Goal: Task Accomplishment & Management: Complete application form

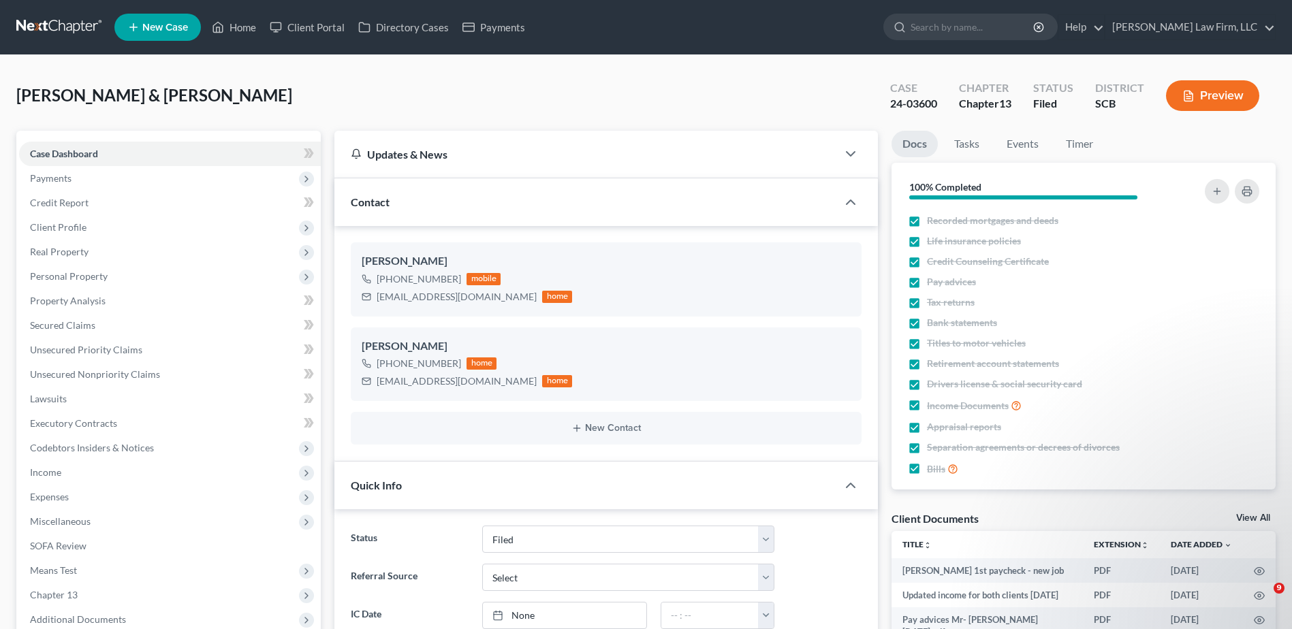
select select "2"
select select "3"
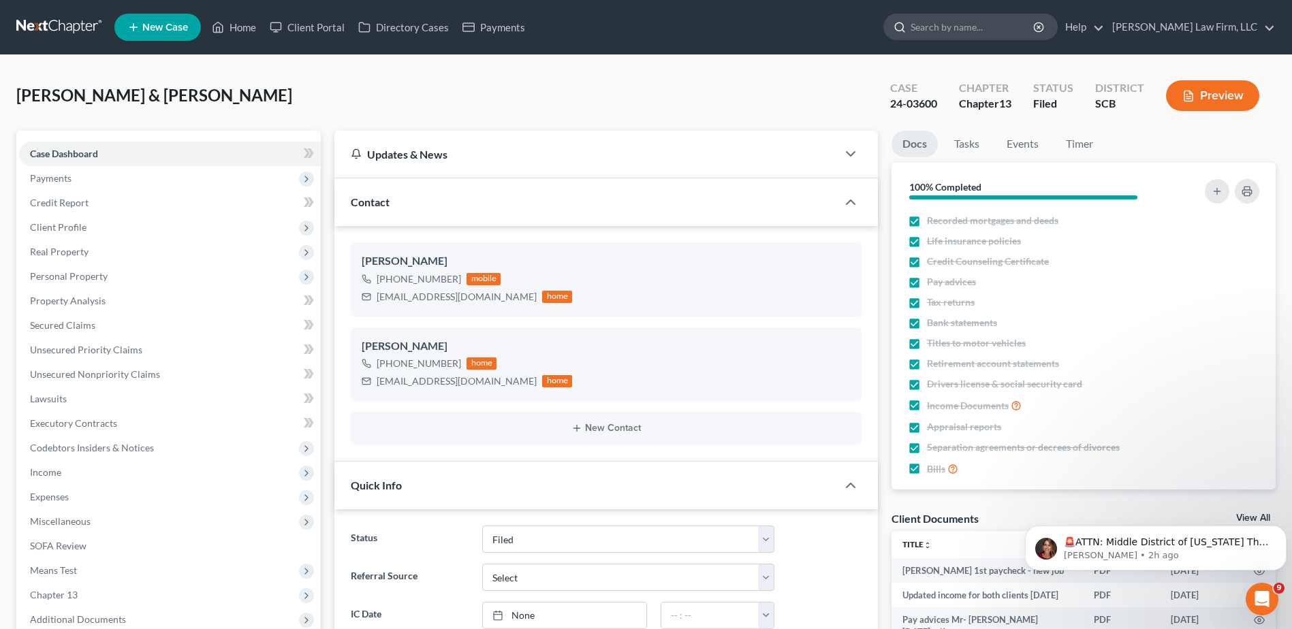
click at [994, 31] on input "search" at bounding box center [972, 26] width 125 height 25
type input "david smith"
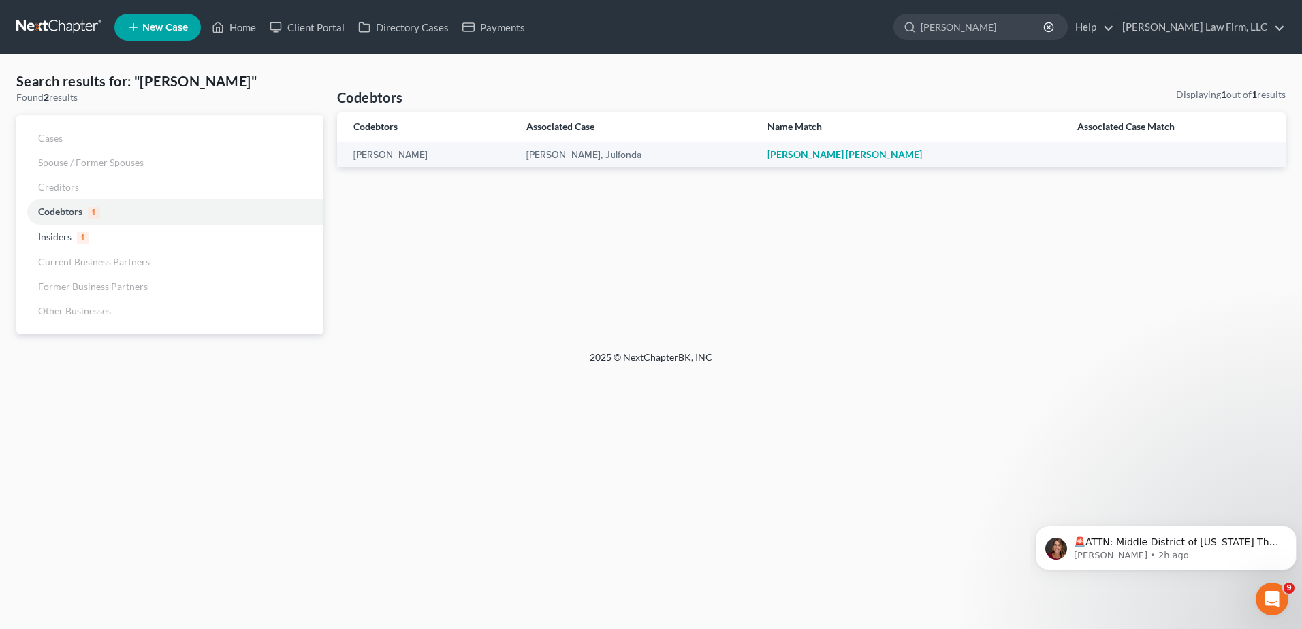
click at [821, 13] on ul "New Case Home Client Portal Directory Cases Payments david smith - No Result - …" at bounding box center [699, 27] width 1171 height 35
drag, startPoint x: 1011, startPoint y: 29, endPoint x: 756, endPoint y: 36, distance: 254.7
click at [914, 33] on ul "New Case Home Client Portal Directory Cases Payments david smith - No Result - …" at bounding box center [699, 27] width 1171 height 35
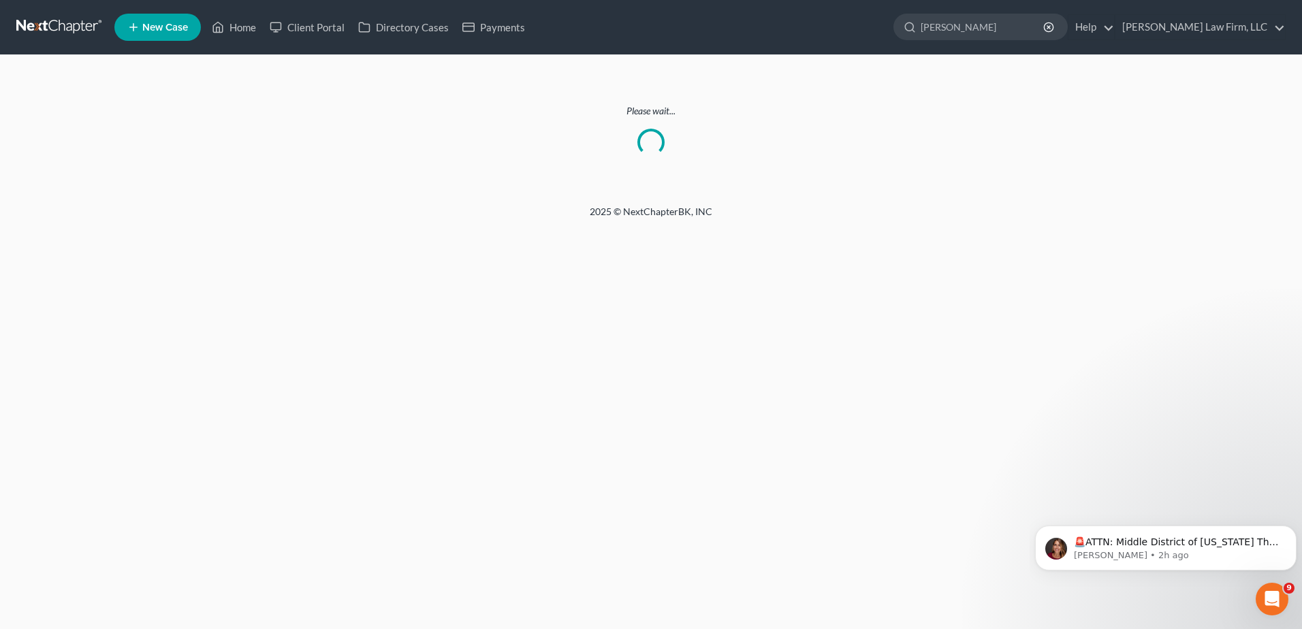
type input "david"
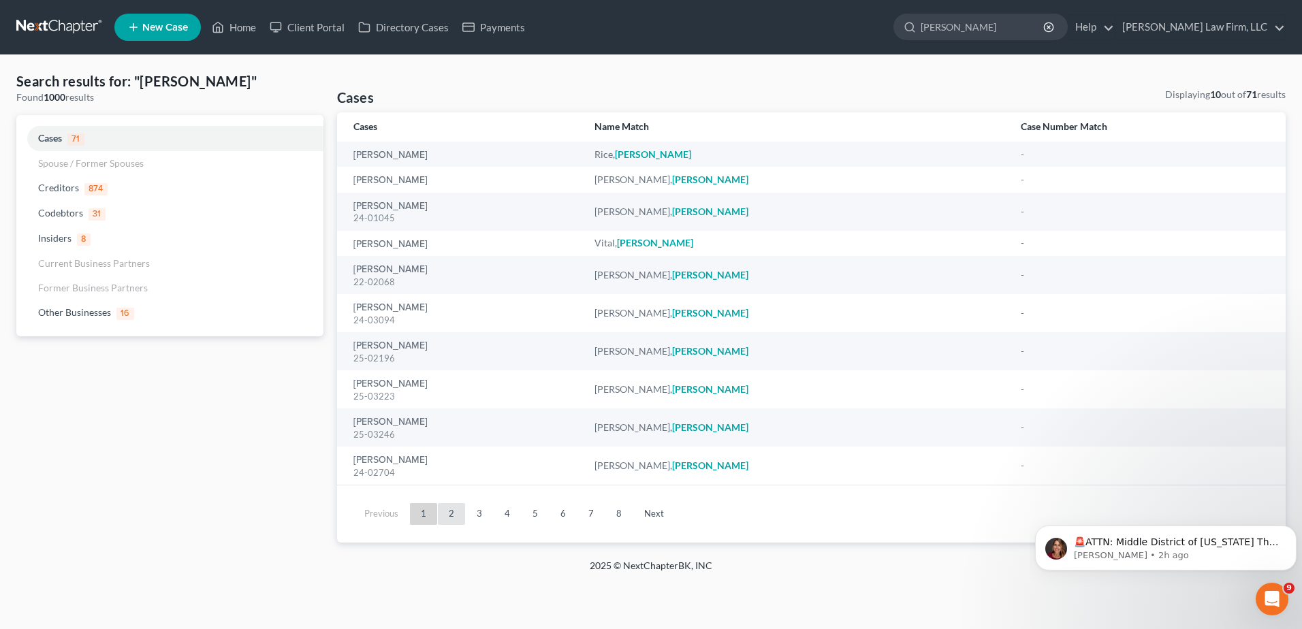
click at [451, 524] on link "2" at bounding box center [451, 514] width 27 height 22
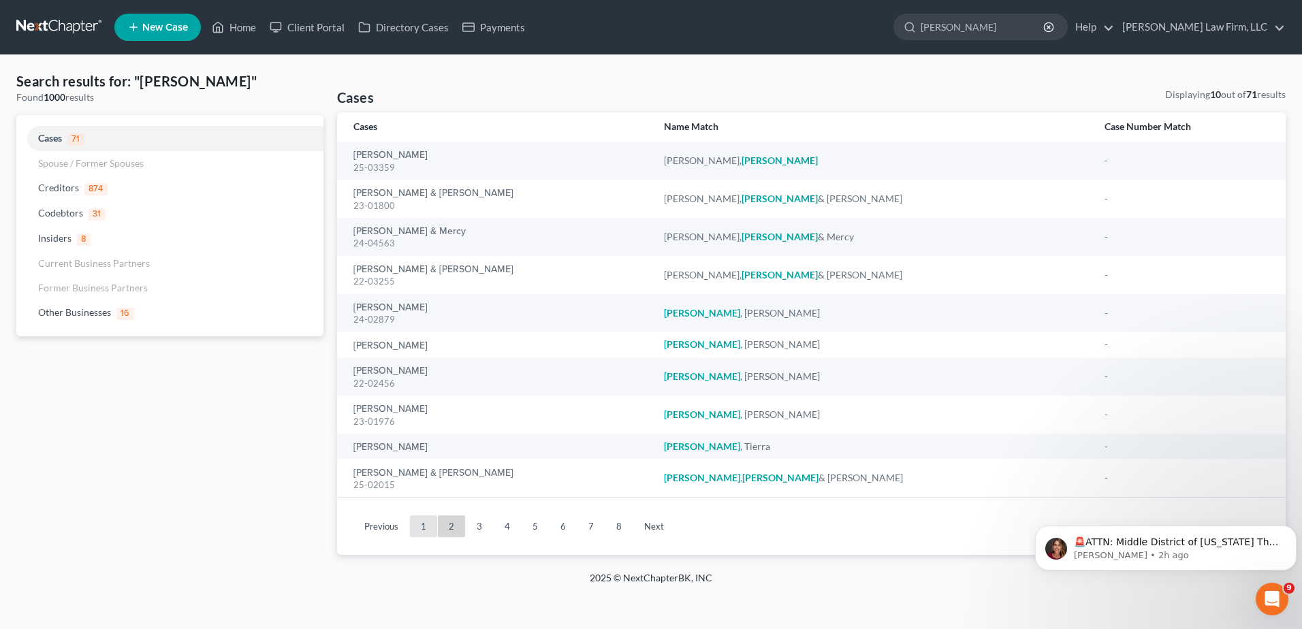
click at [419, 519] on link "1" at bounding box center [423, 526] width 27 height 22
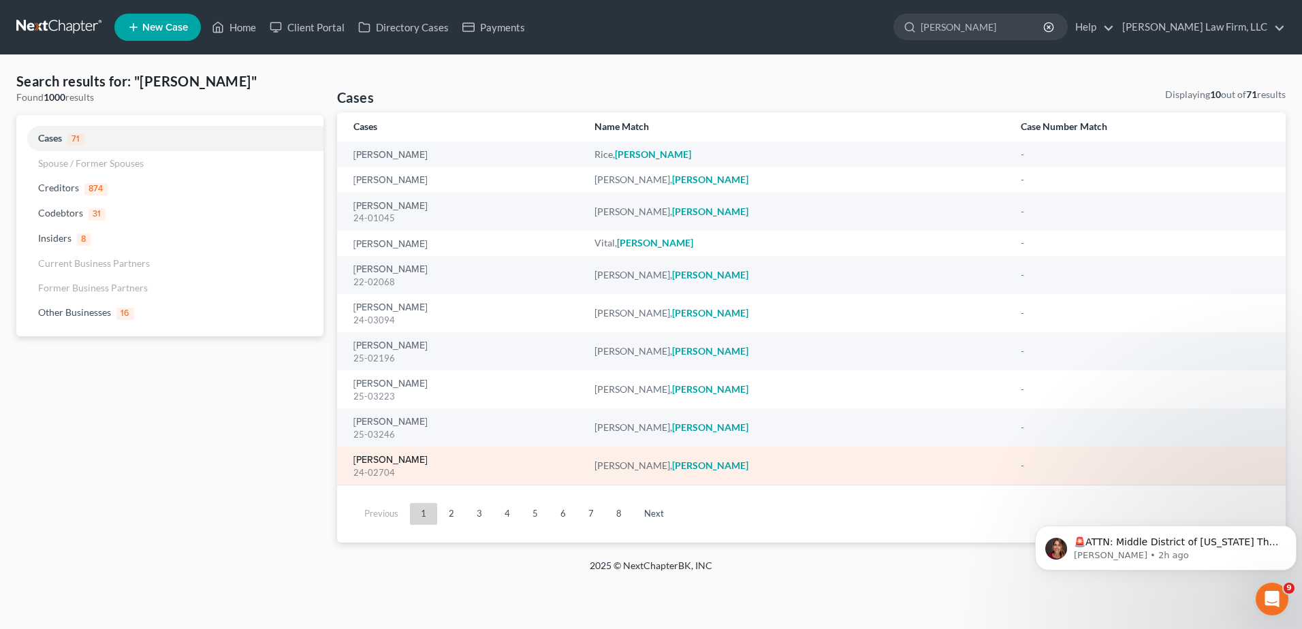
click at [379, 462] on link "[PERSON_NAME]" at bounding box center [390, 460] width 74 height 10
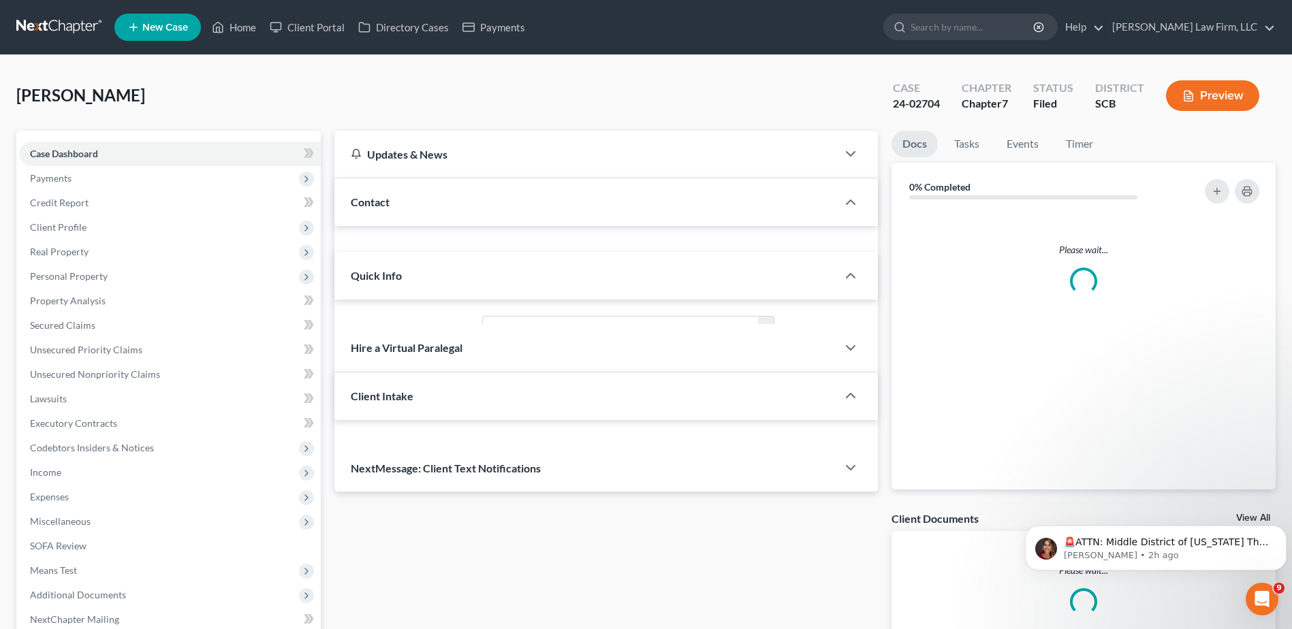
select select "1"
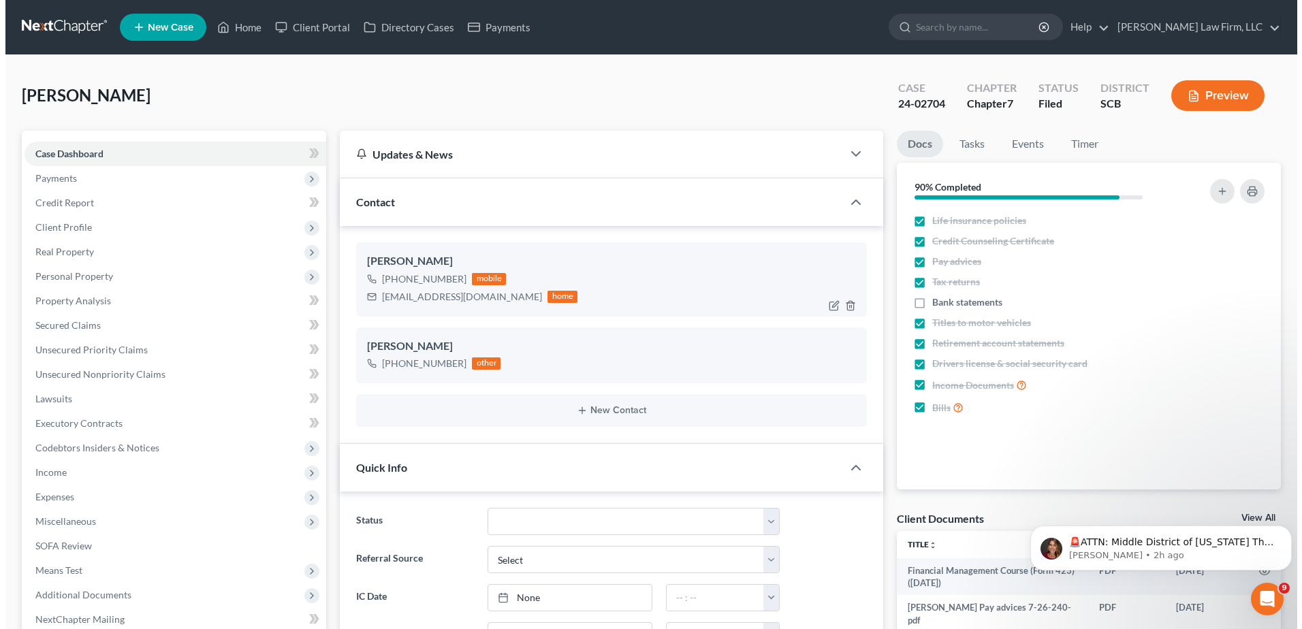
scroll to position [269, 0]
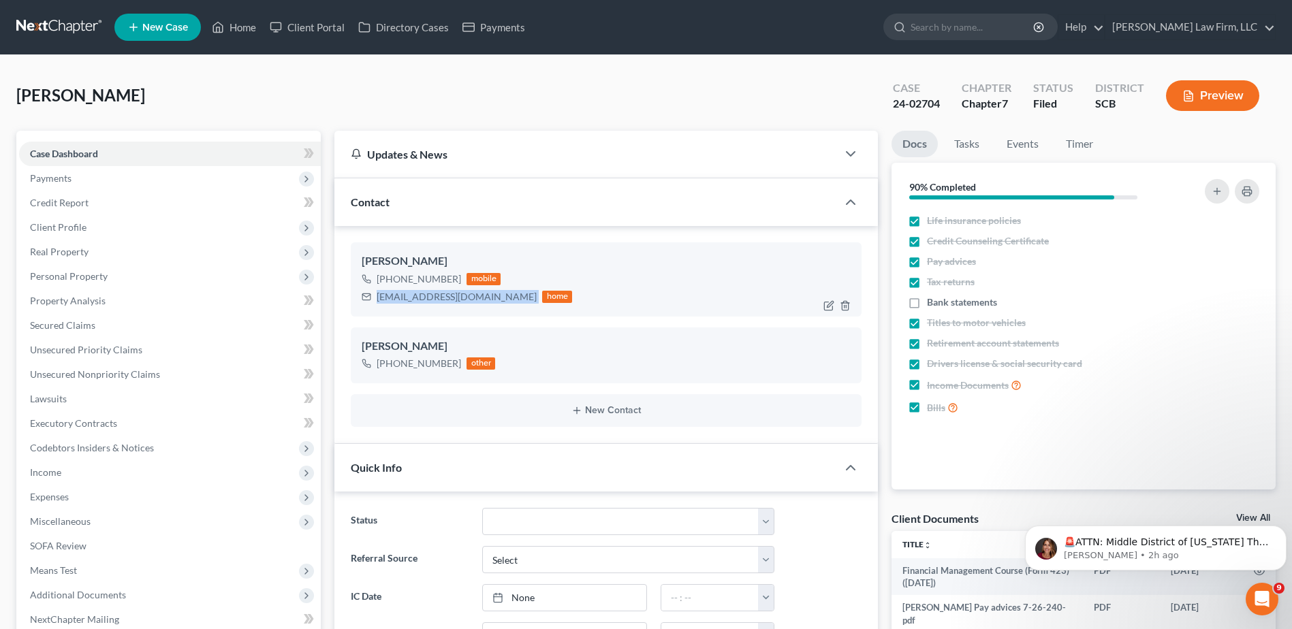
drag, startPoint x: 379, startPoint y: 297, endPoint x: 554, endPoint y: 303, distance: 175.1
click at [554, 303] on div "DARNUGGETLOGISTICS@GMAIL.COM home" at bounding box center [467, 297] width 210 height 18
copy div "DARNUGGETLOGISTICS@GMAIL.COM"
click at [827, 303] on icon "button" at bounding box center [828, 305] width 11 height 11
select select "0"
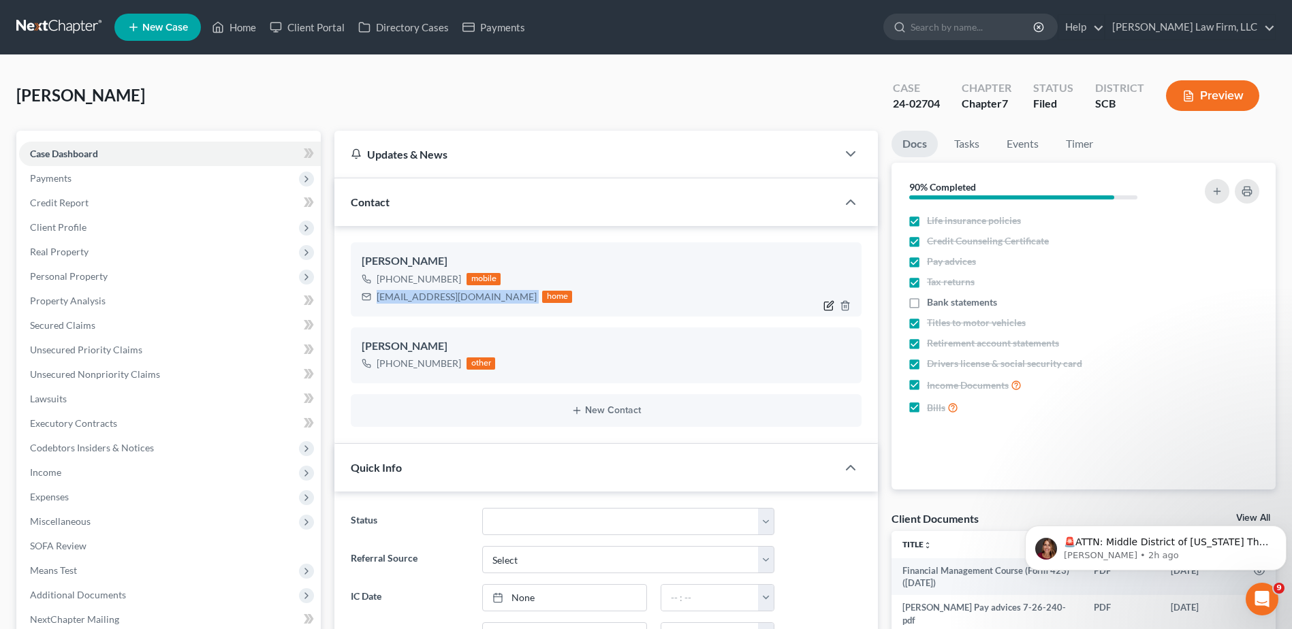
select select "0"
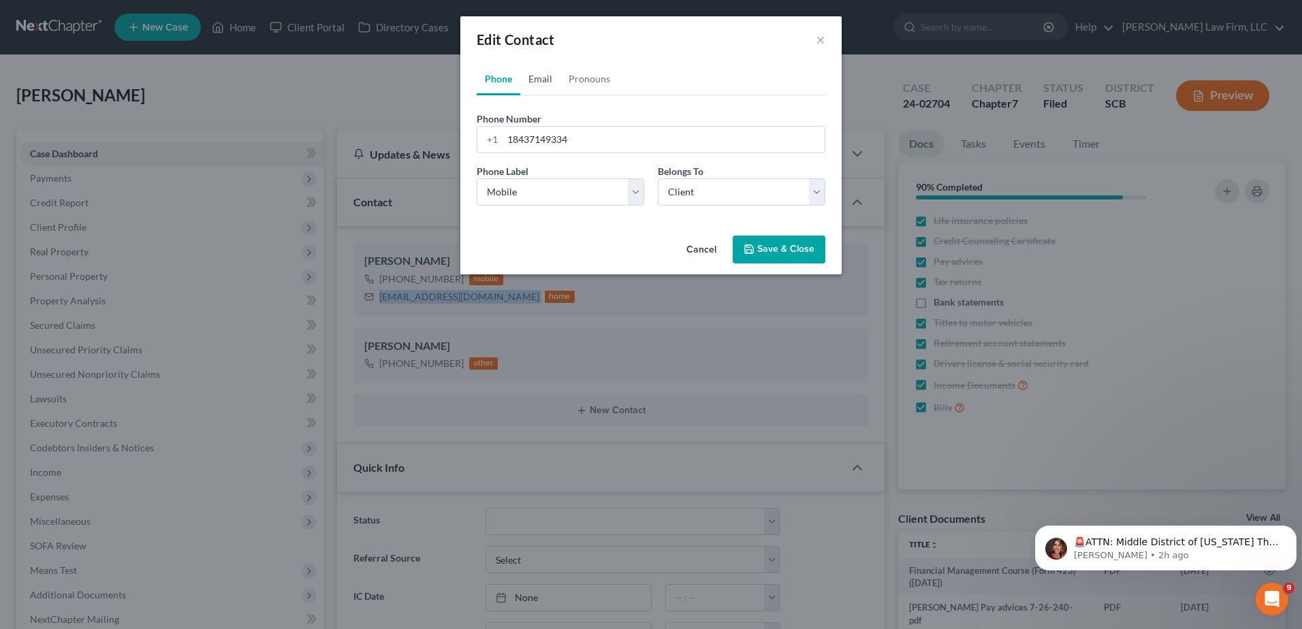
click at [536, 78] on link "Email" at bounding box center [540, 79] width 40 height 33
drag, startPoint x: 583, startPoint y: 125, endPoint x: 295, endPoint y: 89, distance: 290.8
click at [308, 88] on div "Edit Contact × Phone Email Pronouns Phone Number * +1 18437149334 Ext. Phone La…" at bounding box center [651, 314] width 1302 height 629
paste input "dartnuggetlogistics@gmail.com"
type input "dartnuggetlogistics@gmail.com"
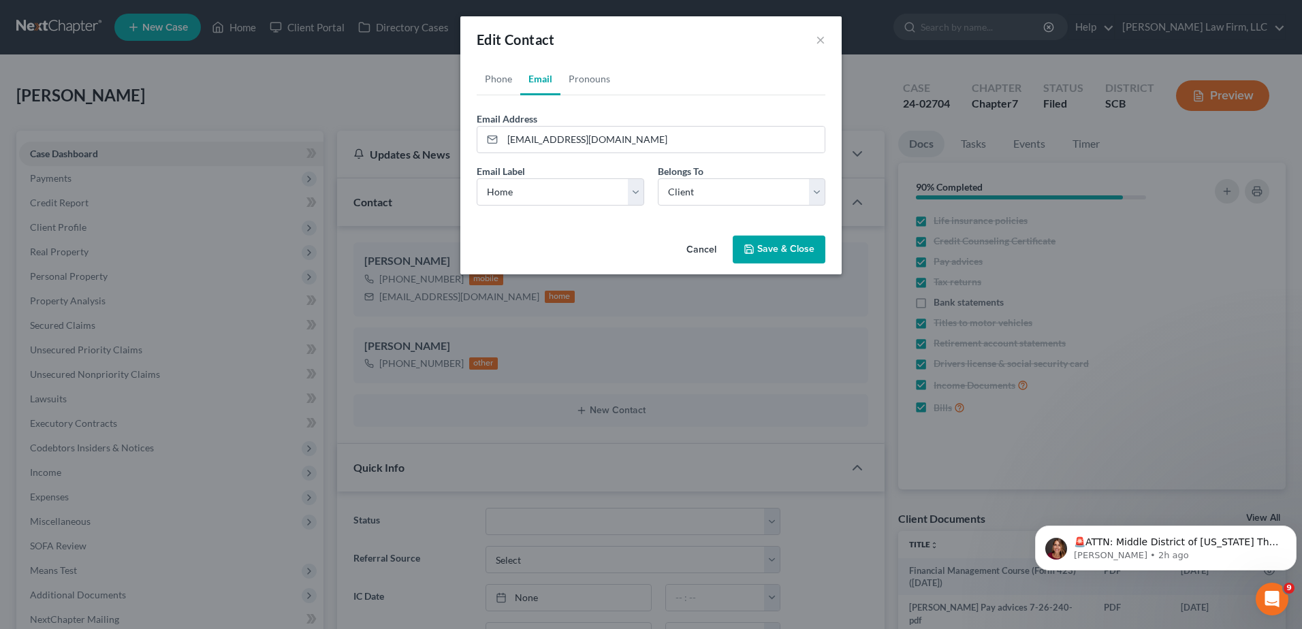
click at [778, 253] on button "Save & Close" at bounding box center [779, 250] width 93 height 29
click at [768, 246] on button "Save & Close" at bounding box center [779, 250] width 93 height 29
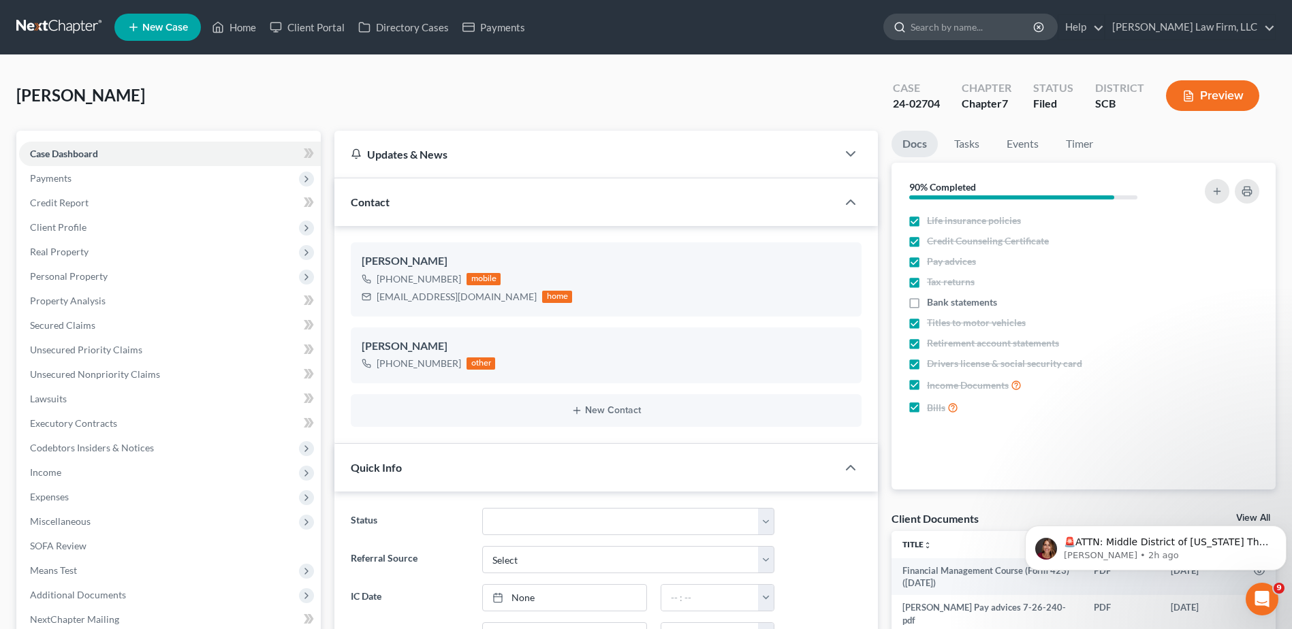
drag, startPoint x: 1006, startPoint y: 7, endPoint x: 1004, endPoint y: 14, distance: 7.1
click at [1006, 8] on nav "Home New Case Client Portal Directory Cases Payments Meredith Law Firm, LLC kbu…" at bounding box center [646, 27] width 1292 height 54
click at [1001, 23] on input "search" at bounding box center [972, 26] width 125 height 25
type input "g"
type input "griffin"
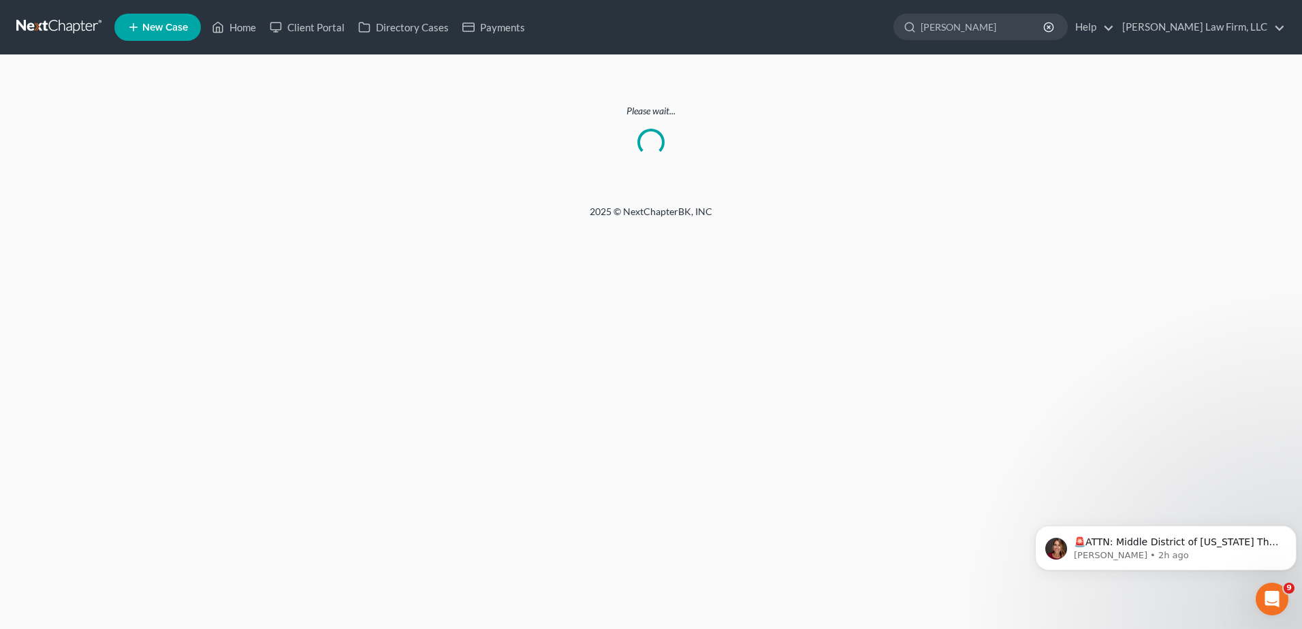
click at [70, 26] on link at bounding box center [59, 27] width 87 height 25
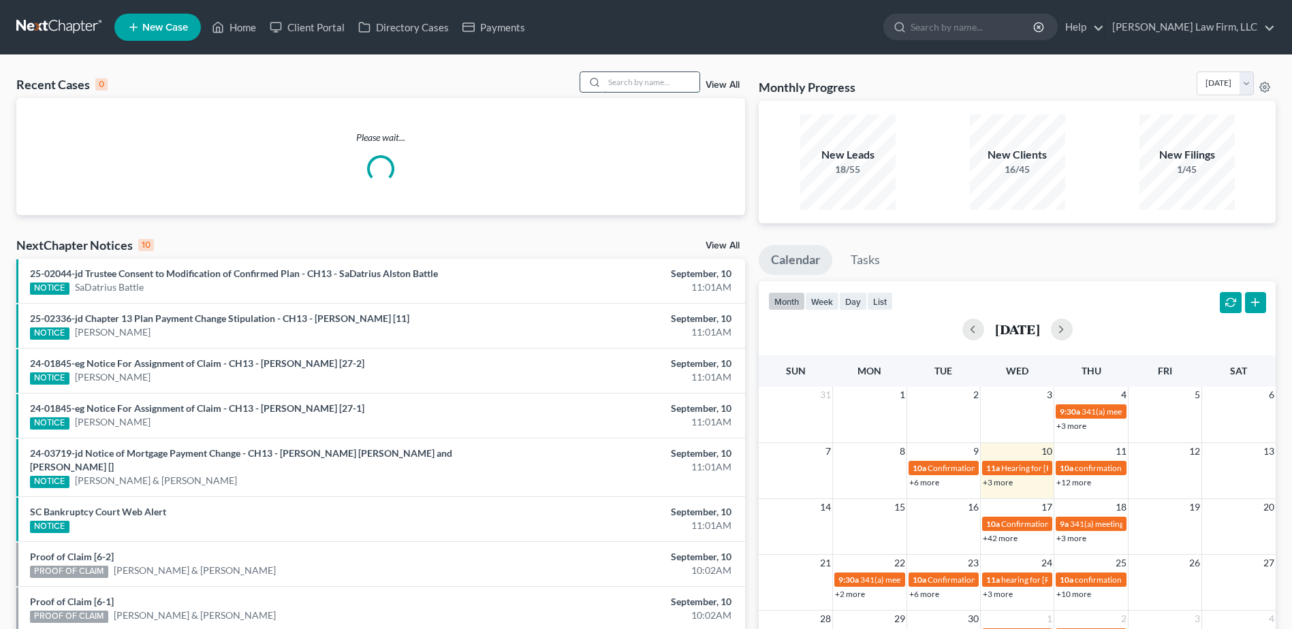
click at [652, 81] on input "search" at bounding box center [651, 82] width 95 height 20
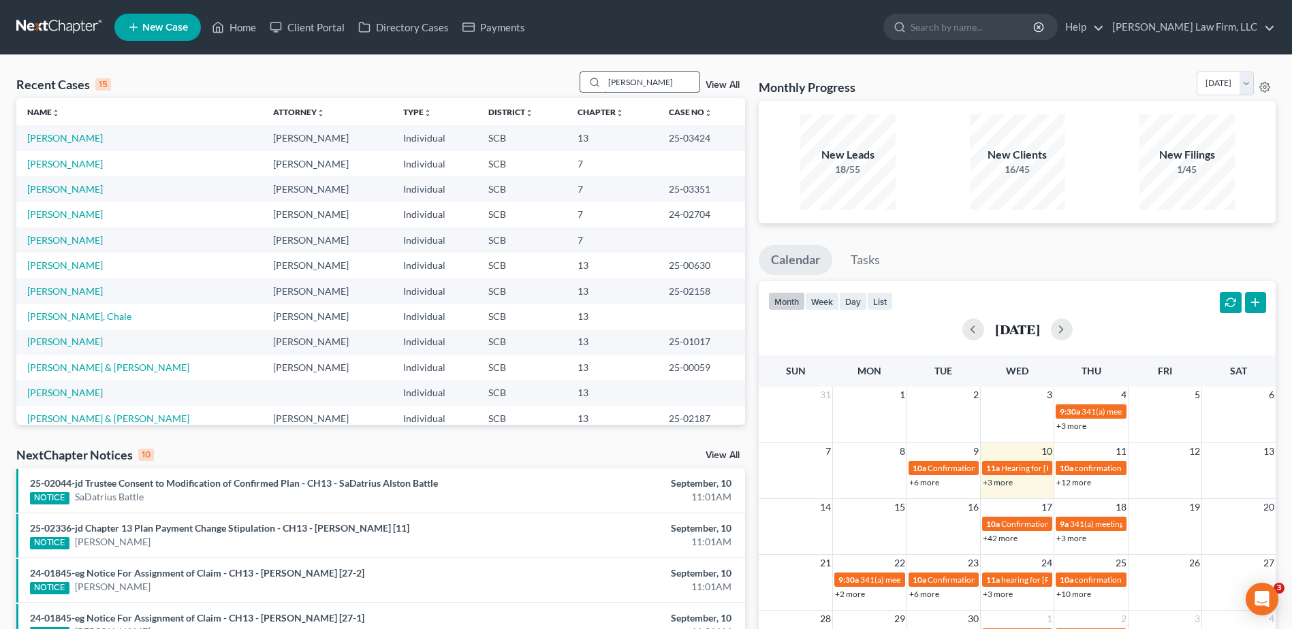
type input "griffin"
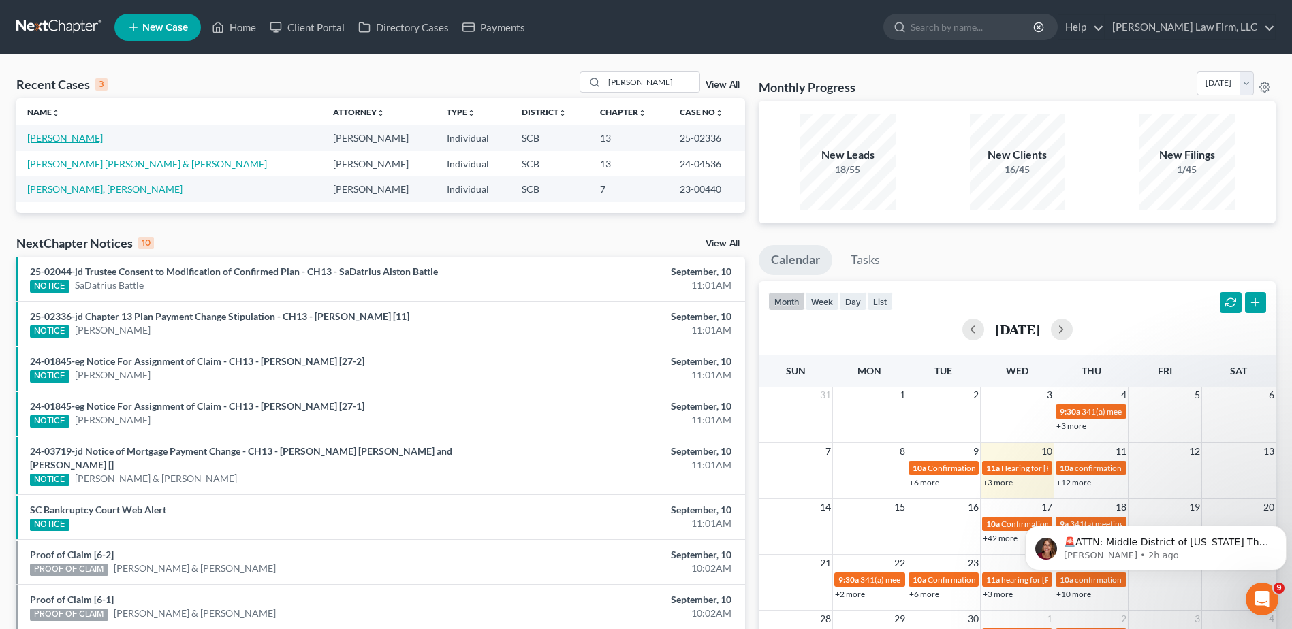
click at [80, 138] on link "[PERSON_NAME]" at bounding box center [65, 138] width 76 height 12
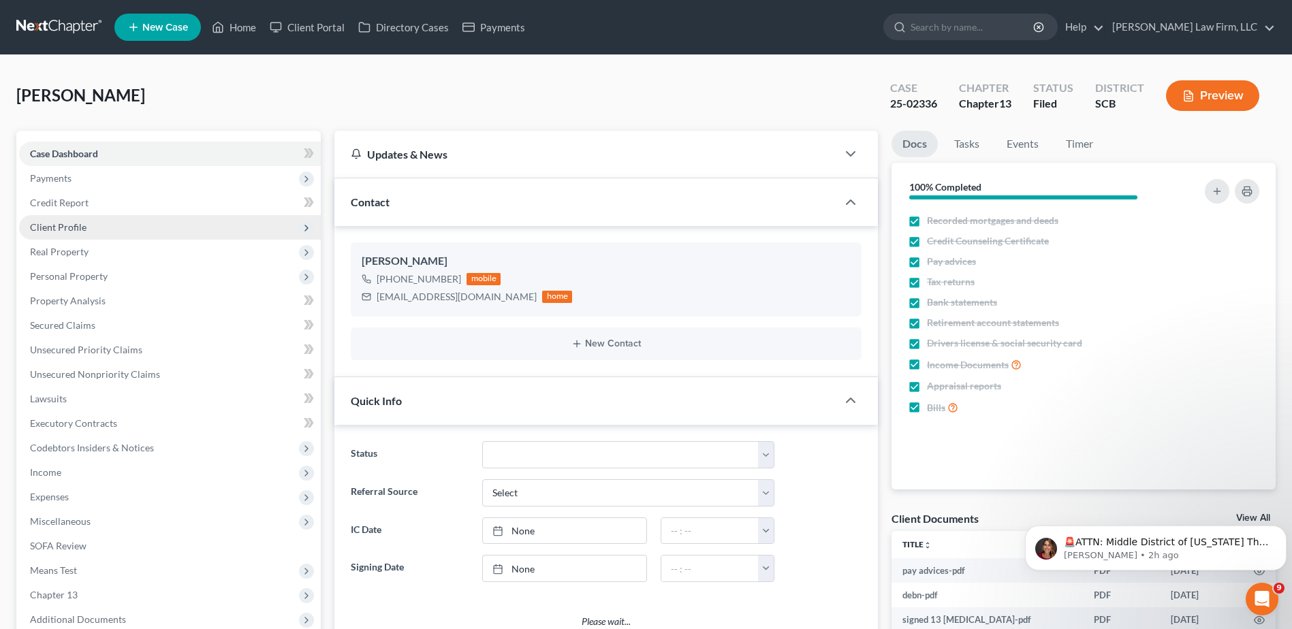
select select "1"
click at [68, 228] on span "Client Profile" at bounding box center [58, 227] width 57 height 12
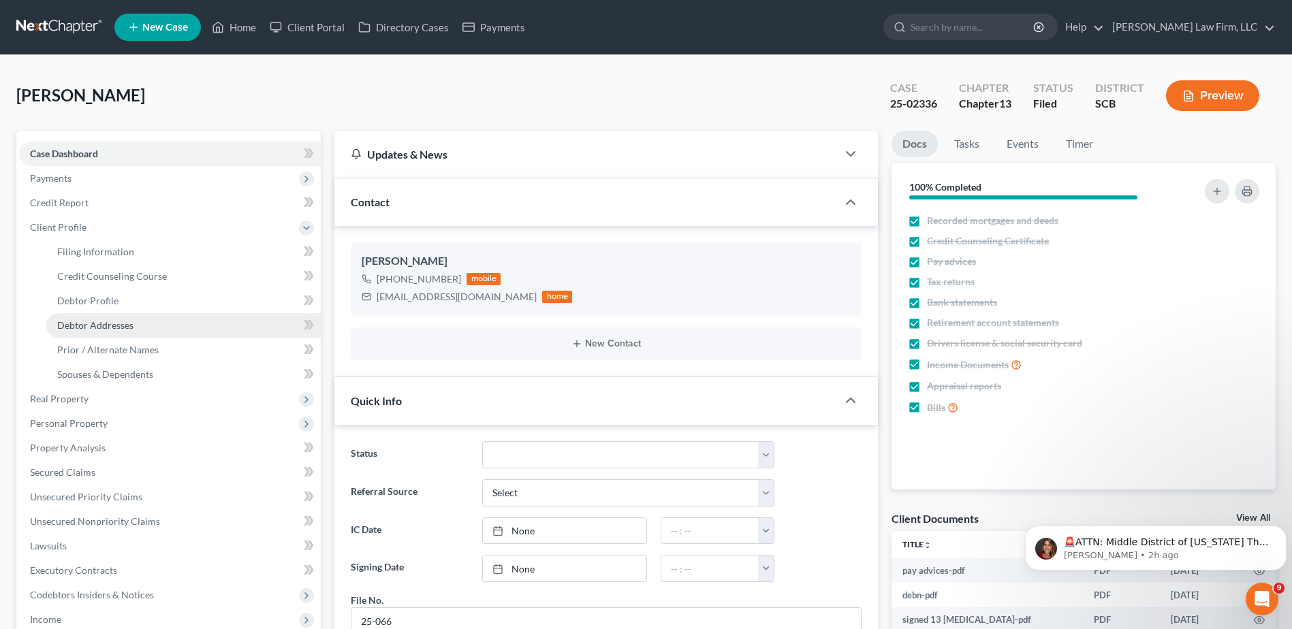
click at [93, 322] on span "Debtor Addresses" at bounding box center [95, 325] width 76 height 12
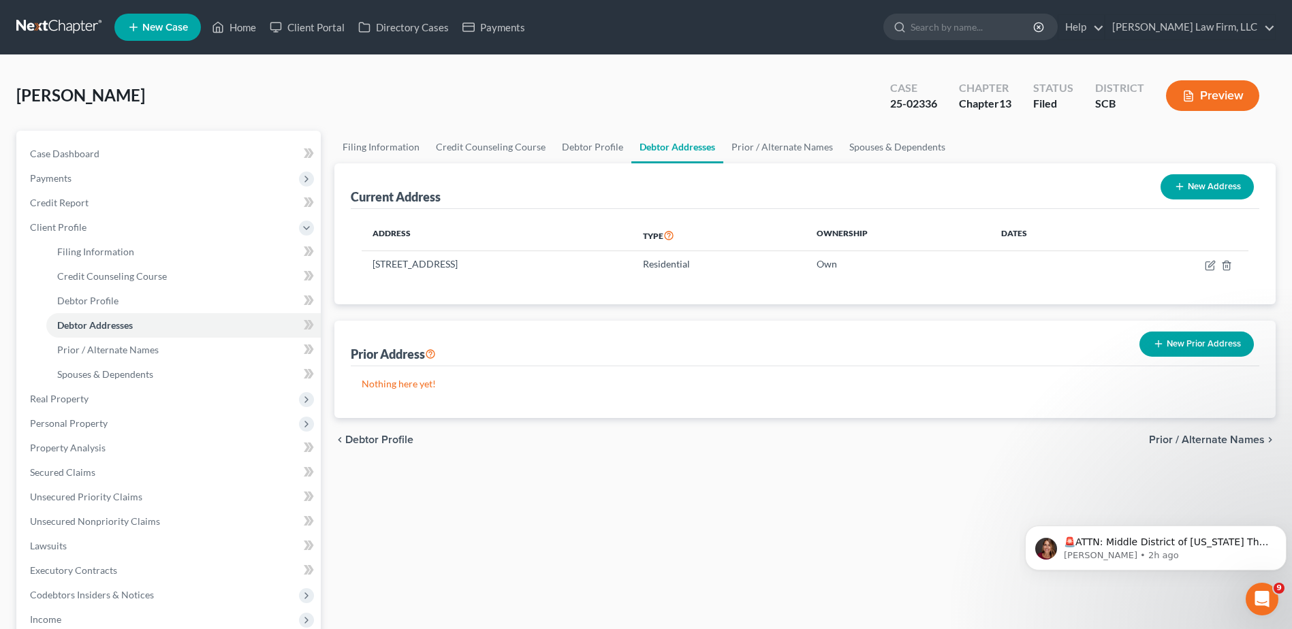
drag, startPoint x: 508, startPoint y: 270, endPoint x: 359, endPoint y: 270, distance: 149.1
click at [359, 270] on div "Address Type Ownership Dates 1127 Trotters Blvd, Summerville, SC 29483 Resident…" at bounding box center [805, 256] width 908 height 95
click at [546, 268] on td "1127 Trotters Blvd, Summerville, SC 29483" at bounding box center [497, 264] width 270 height 26
drag, startPoint x: 552, startPoint y: 262, endPoint x: 366, endPoint y: 262, distance: 185.9
click at [367, 262] on td "1127 Trotters Blvd, Summerville, SC 29483" at bounding box center [497, 264] width 270 height 26
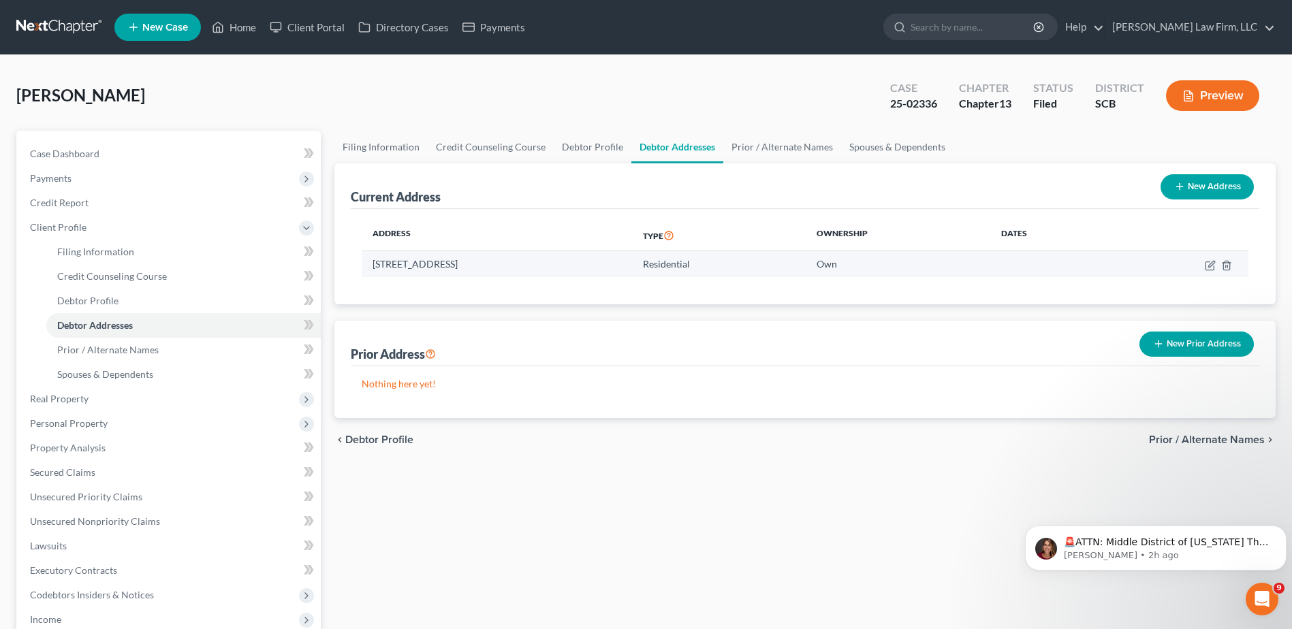
copy td "1127 Trotters Blvd, Summerville, SC 29483"
drag, startPoint x: 88, startPoint y: 29, endPoint x: 25, endPoint y: 29, distance: 63.3
click at [87, 29] on link at bounding box center [59, 27] width 87 height 25
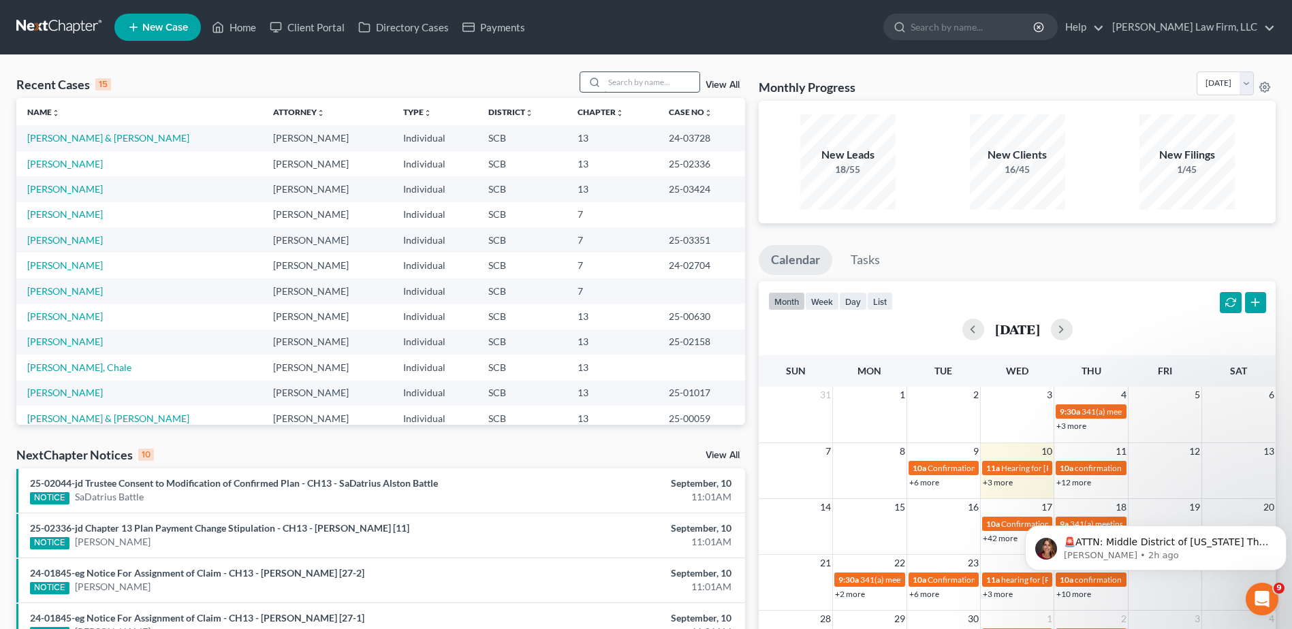
click at [620, 78] on input "search" at bounding box center [651, 82] width 95 height 20
type input "burns"
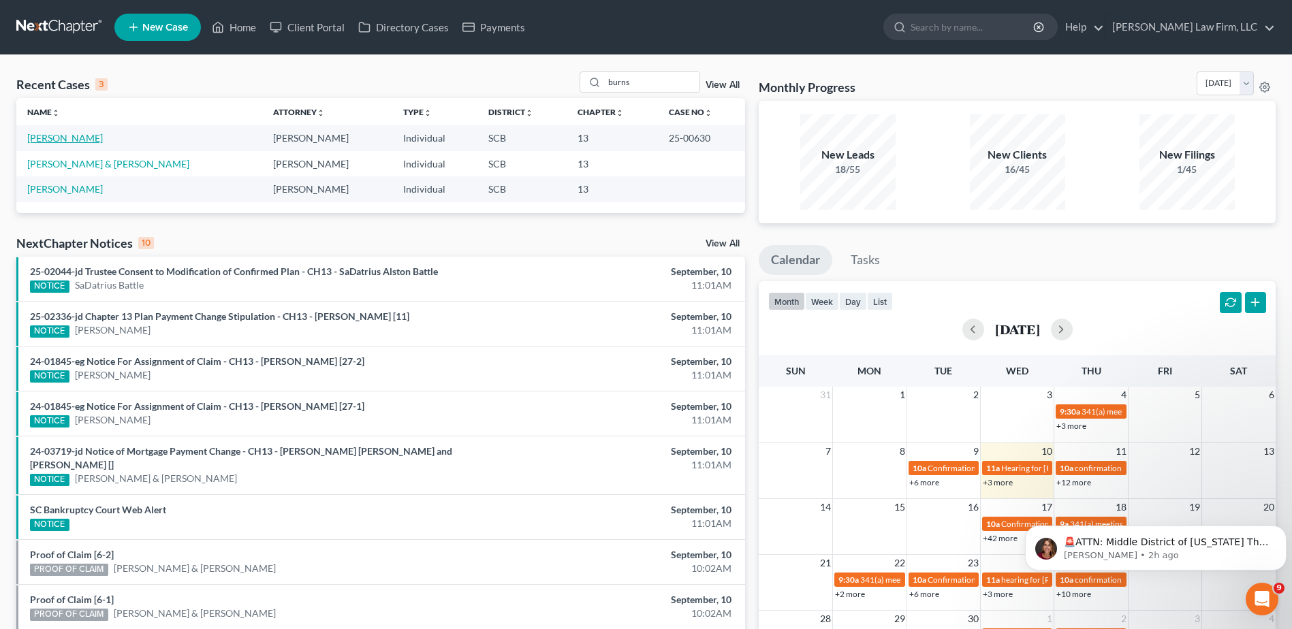
click at [64, 138] on link "[PERSON_NAME]" at bounding box center [65, 138] width 76 height 12
select select "1"
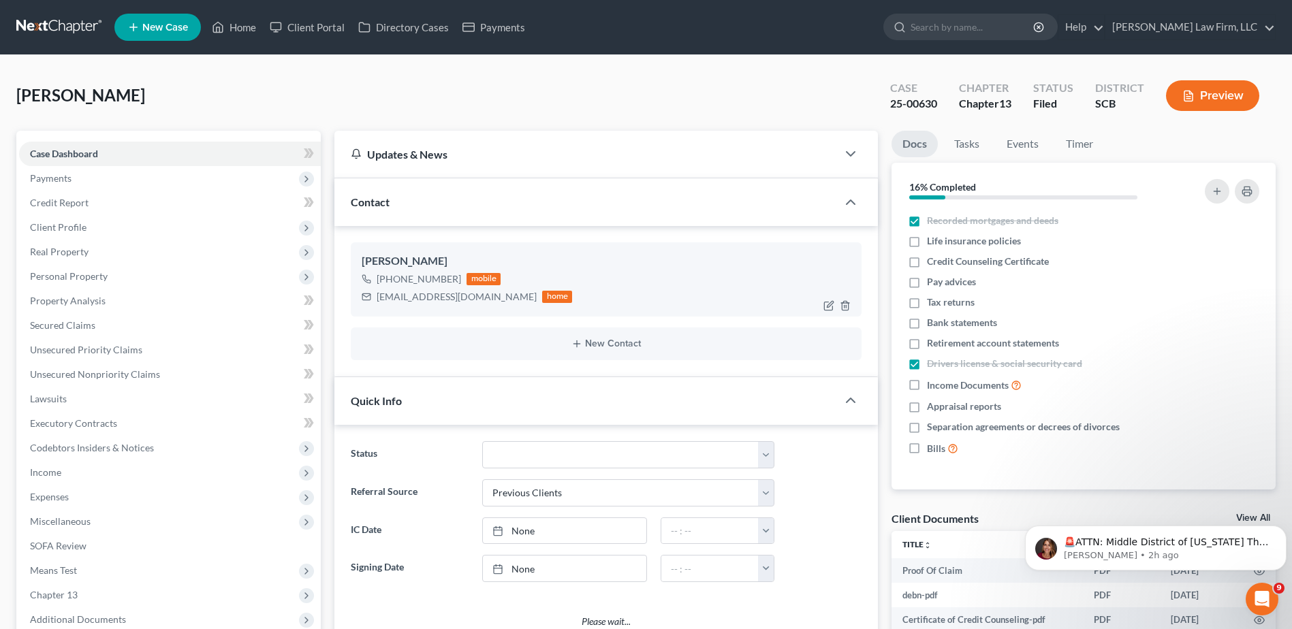
select select "0"
drag, startPoint x: 379, startPoint y: 297, endPoint x: 511, endPoint y: 296, distance: 132.8
click at [511, 296] on div "[EMAIL_ADDRESS][DOMAIN_NAME] home" at bounding box center [467, 297] width 210 height 18
copy div "[EMAIL_ADDRESS][DOMAIN_NAME]"
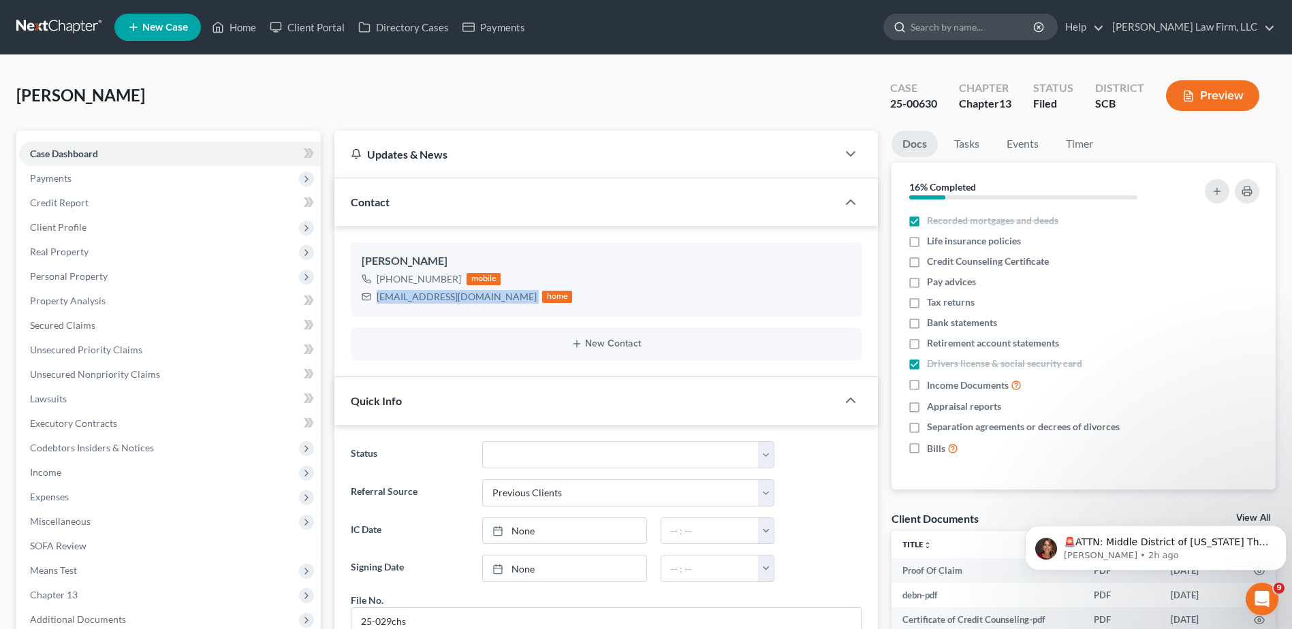
click at [970, 18] on input "search" at bounding box center [972, 26] width 125 height 25
type input "[PERSON_NAME]"
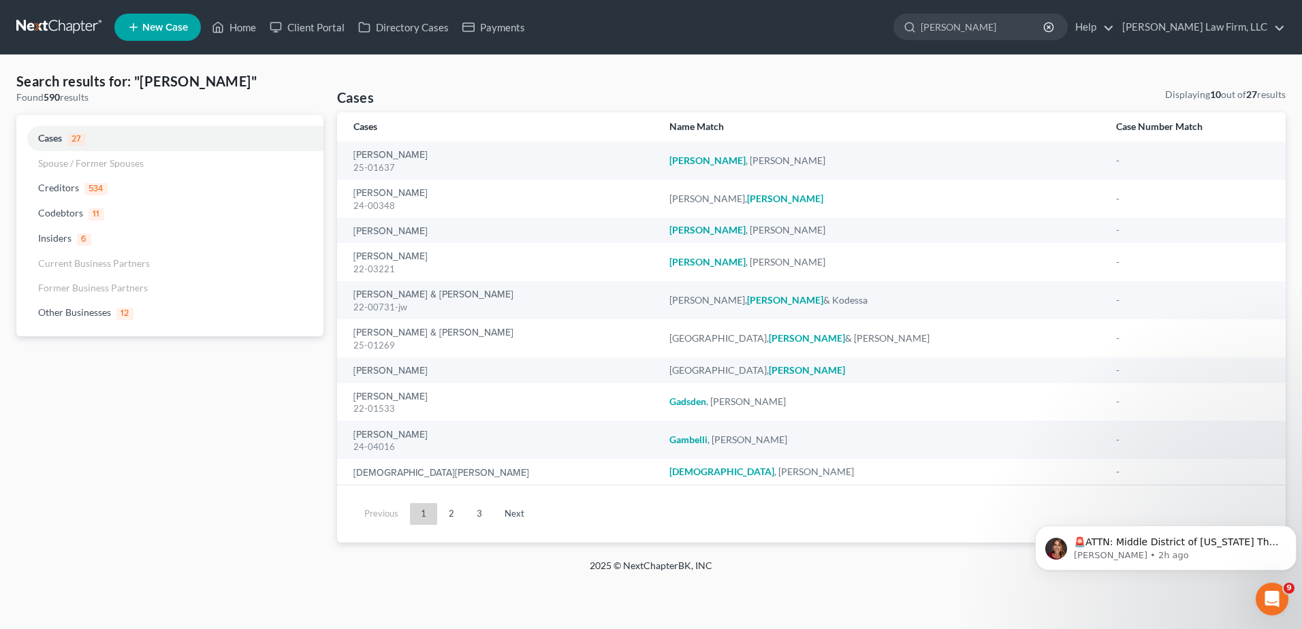
drag, startPoint x: 445, startPoint y: 513, endPoint x: 434, endPoint y: 463, distance: 51.5
click at [445, 513] on link "2" at bounding box center [451, 514] width 27 height 22
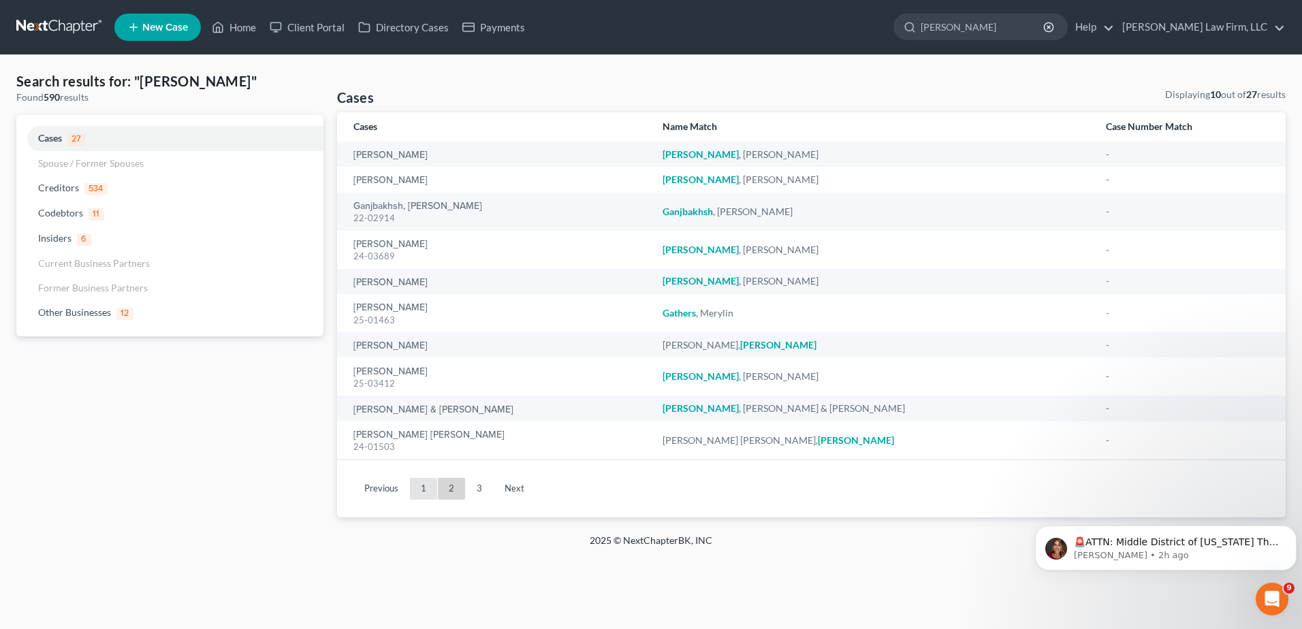
click at [426, 481] on link "1" at bounding box center [423, 489] width 27 height 22
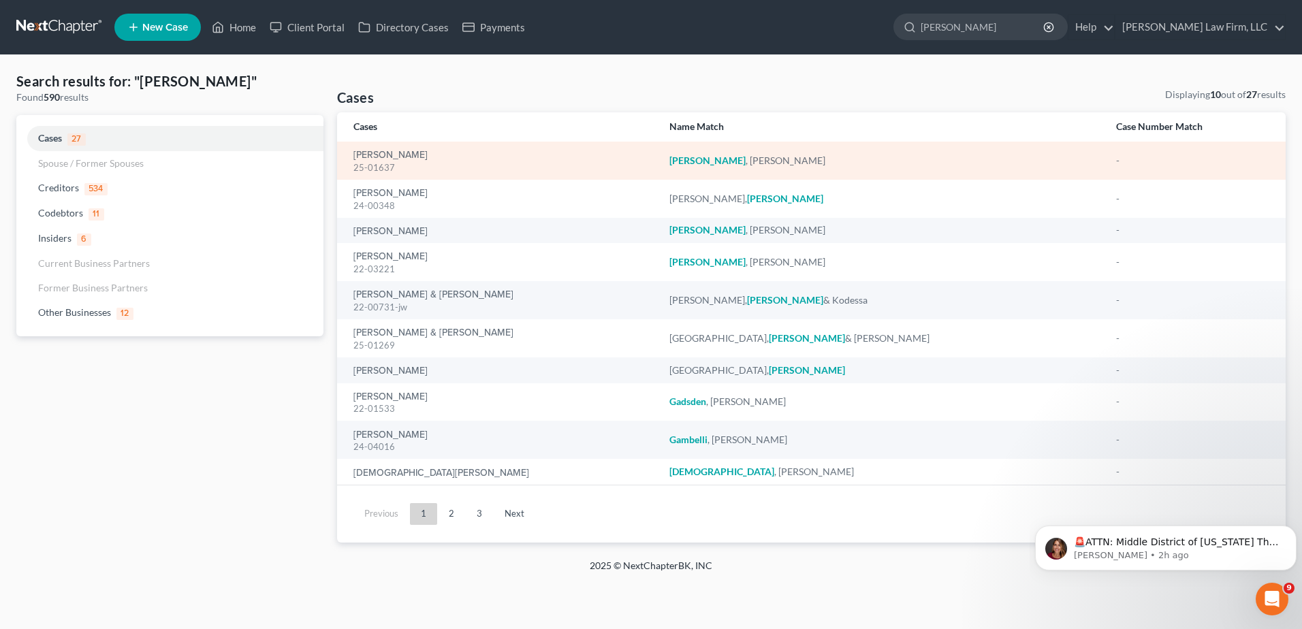
click at [385, 144] on td "Garcia, Maria 25-01637" at bounding box center [497, 161] width 321 height 38
click at [384, 155] on link "Garcia, Maria" at bounding box center [390, 155] width 74 height 10
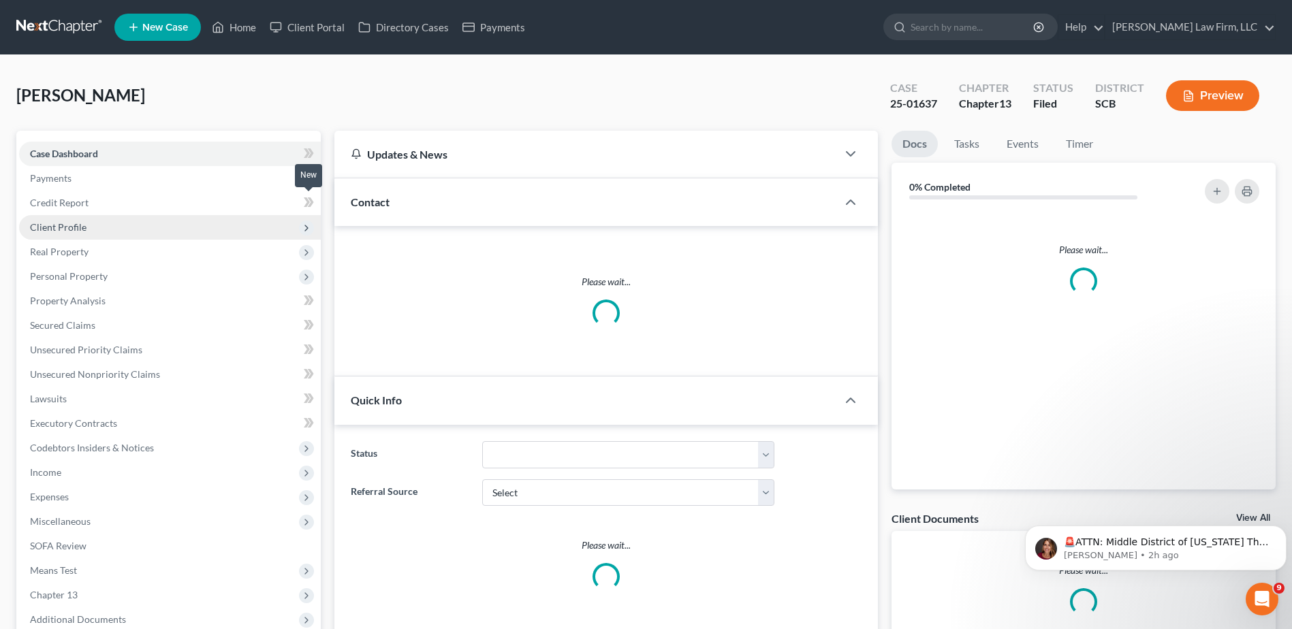
select select "0"
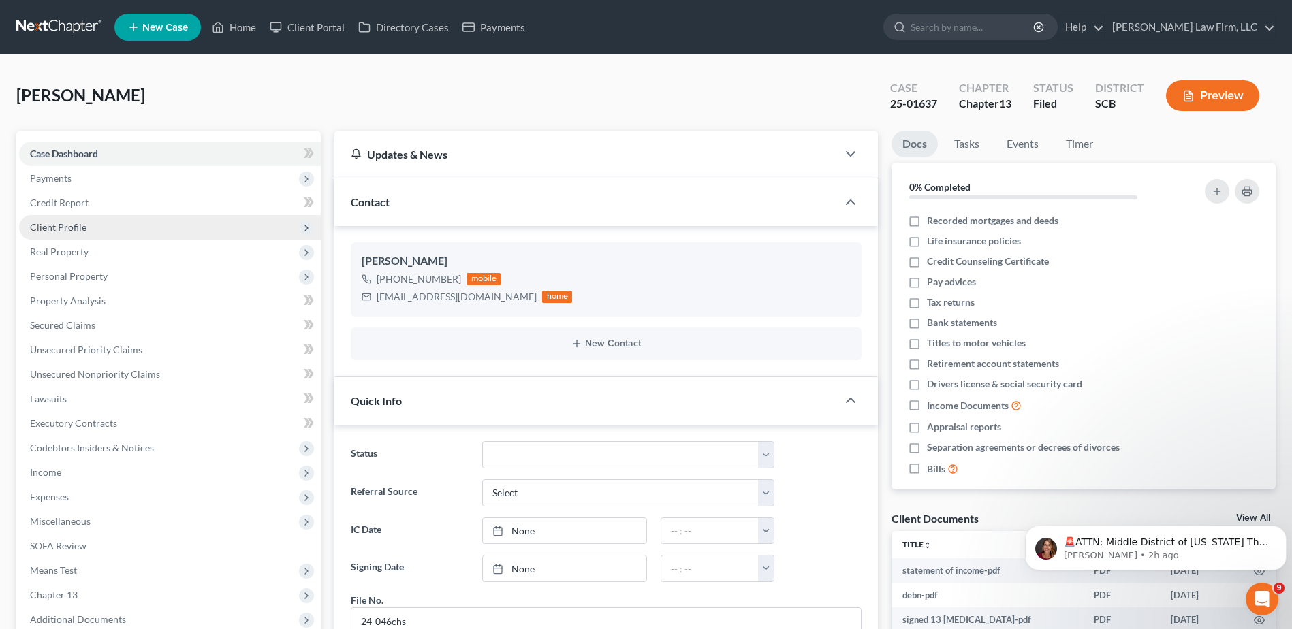
click at [81, 229] on span "Client Profile" at bounding box center [58, 227] width 57 height 12
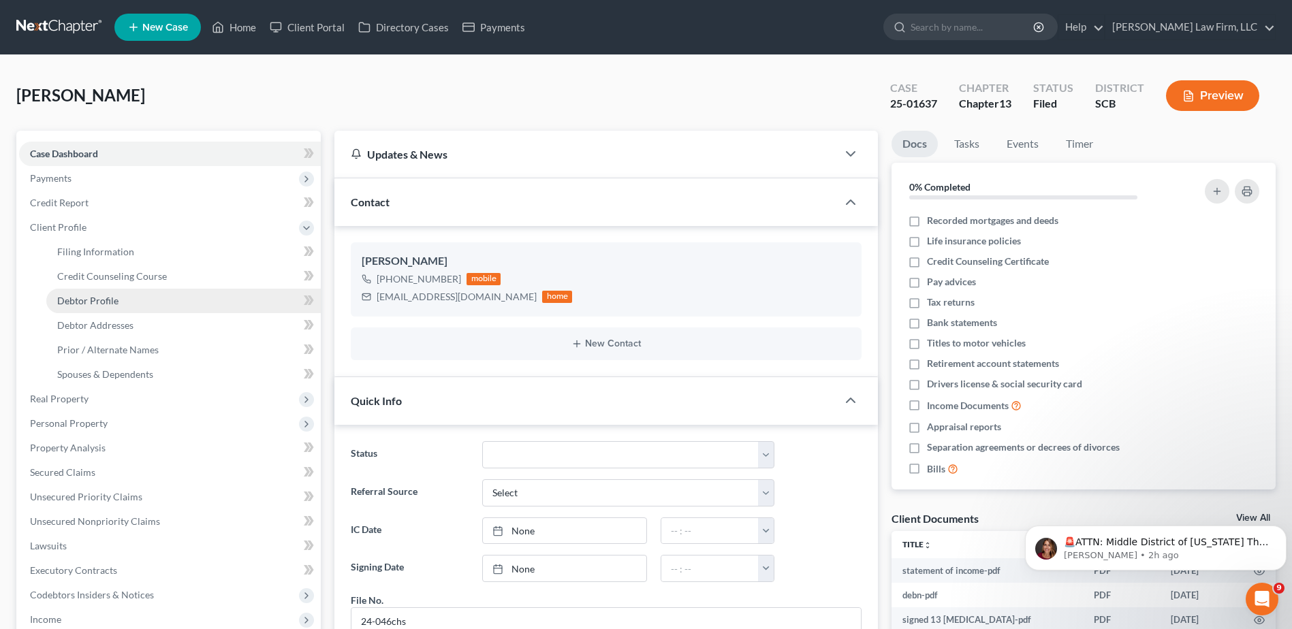
scroll to position [1103, 0]
drag, startPoint x: 129, startPoint y: 321, endPoint x: 248, endPoint y: 314, distance: 118.7
click at [129, 321] on span "Debtor Addresses" at bounding box center [95, 325] width 76 height 12
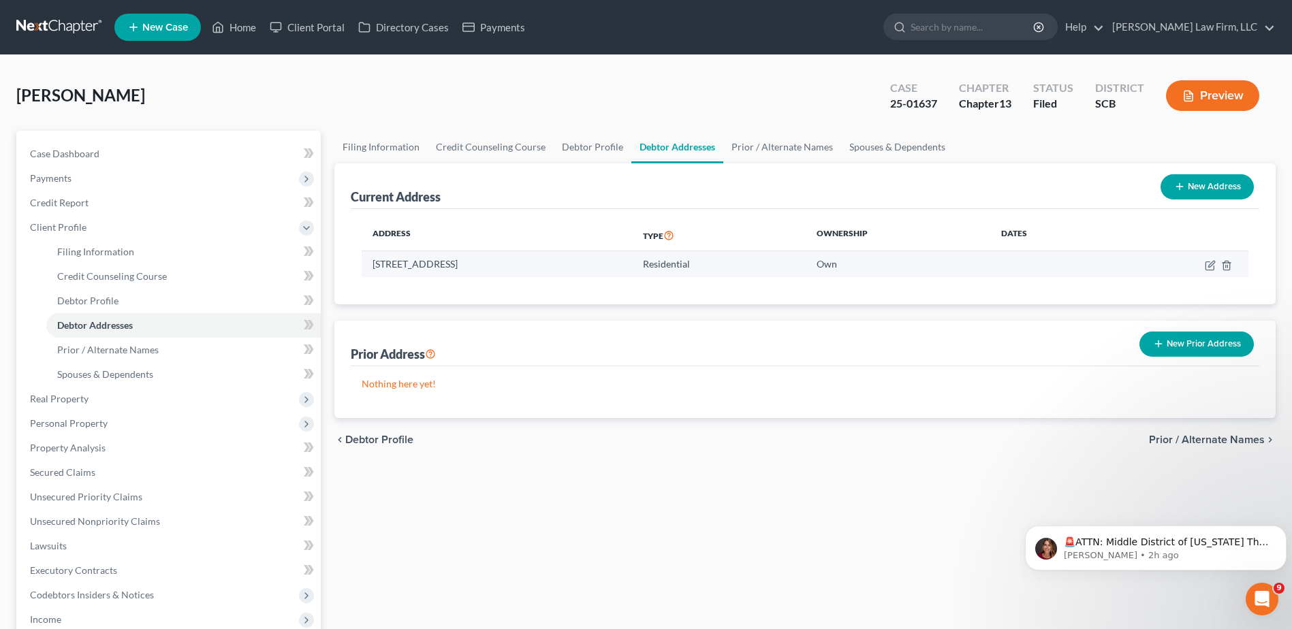
drag, startPoint x: 372, startPoint y: 263, endPoint x: 607, endPoint y: 263, distance: 234.2
click at [607, 263] on td "224 Hanahan Plantation Circle, Hanahan, SC 29410" at bounding box center [497, 264] width 270 height 26
copy td "224 Hanahan Plantation Circle, Hanahan, SC 29410"
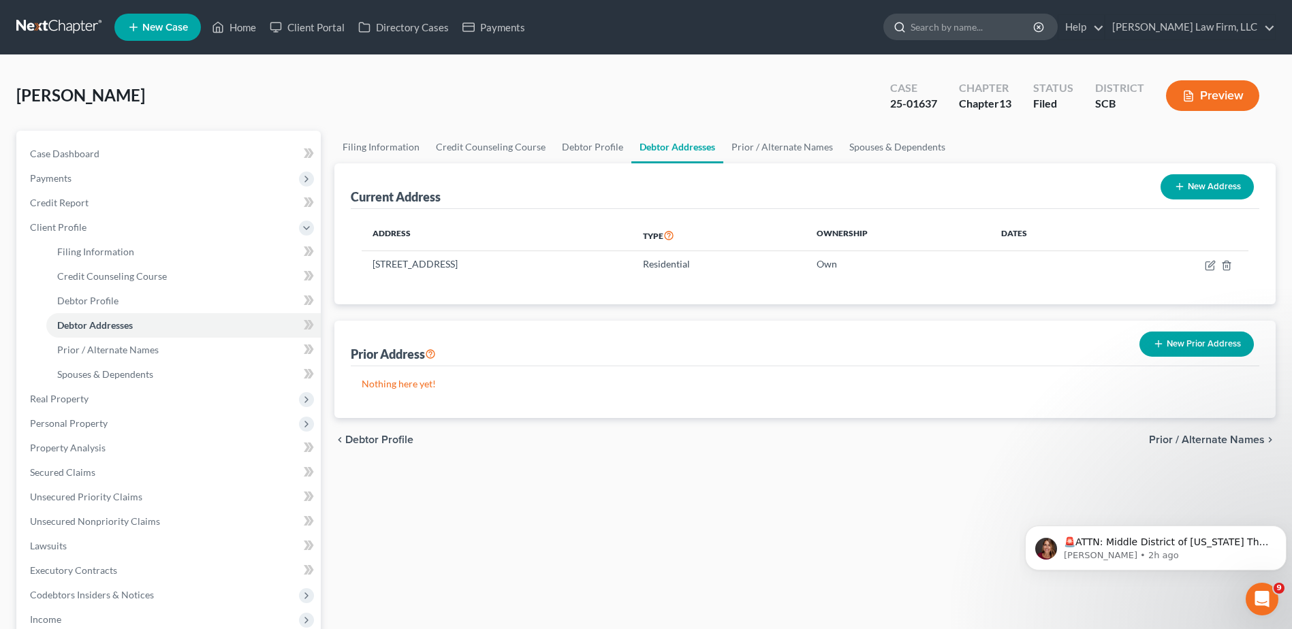
click at [992, 29] on input "search" at bounding box center [972, 26] width 125 height 25
type input "decker"
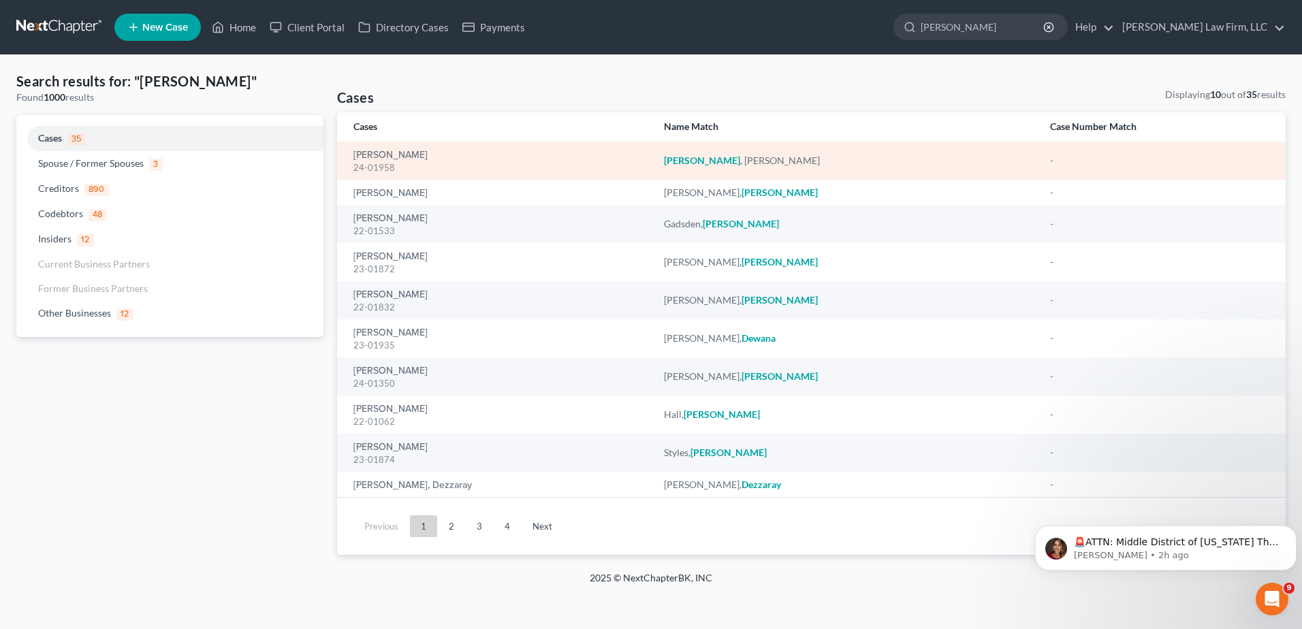
click at [368, 148] on div "Decker, Andrew 24-01958" at bounding box center [497, 161] width 289 height 27
click at [371, 159] on link "Decker, Andrew" at bounding box center [390, 155] width 74 height 10
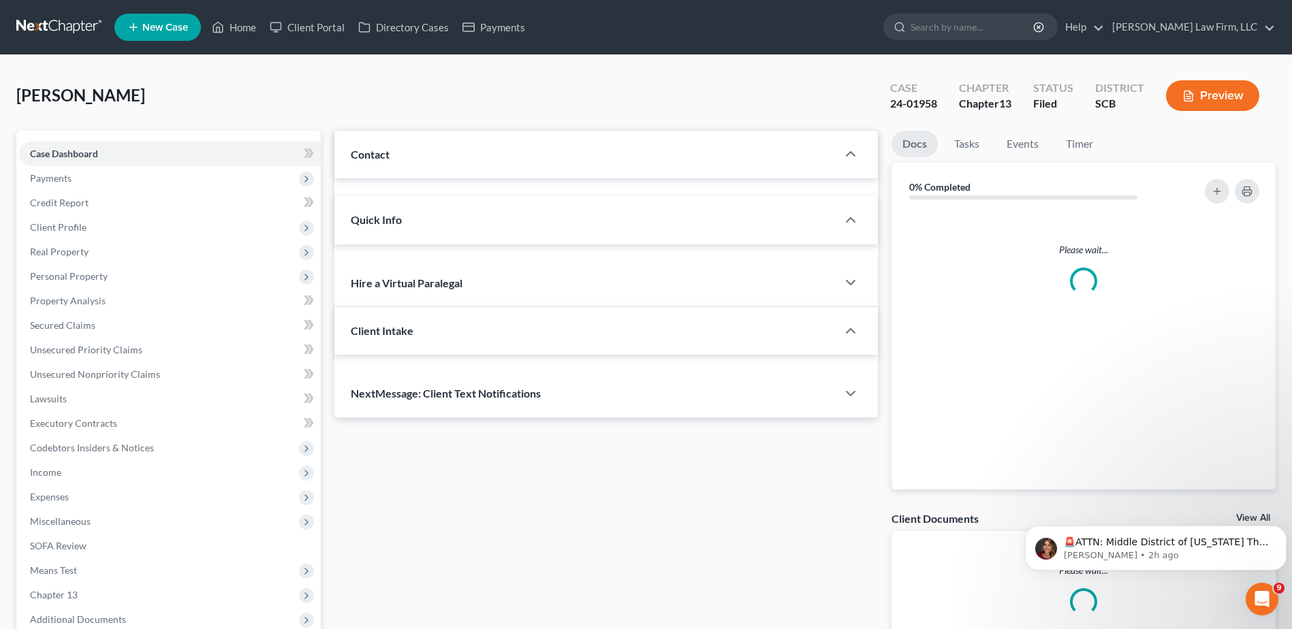
select select "1"
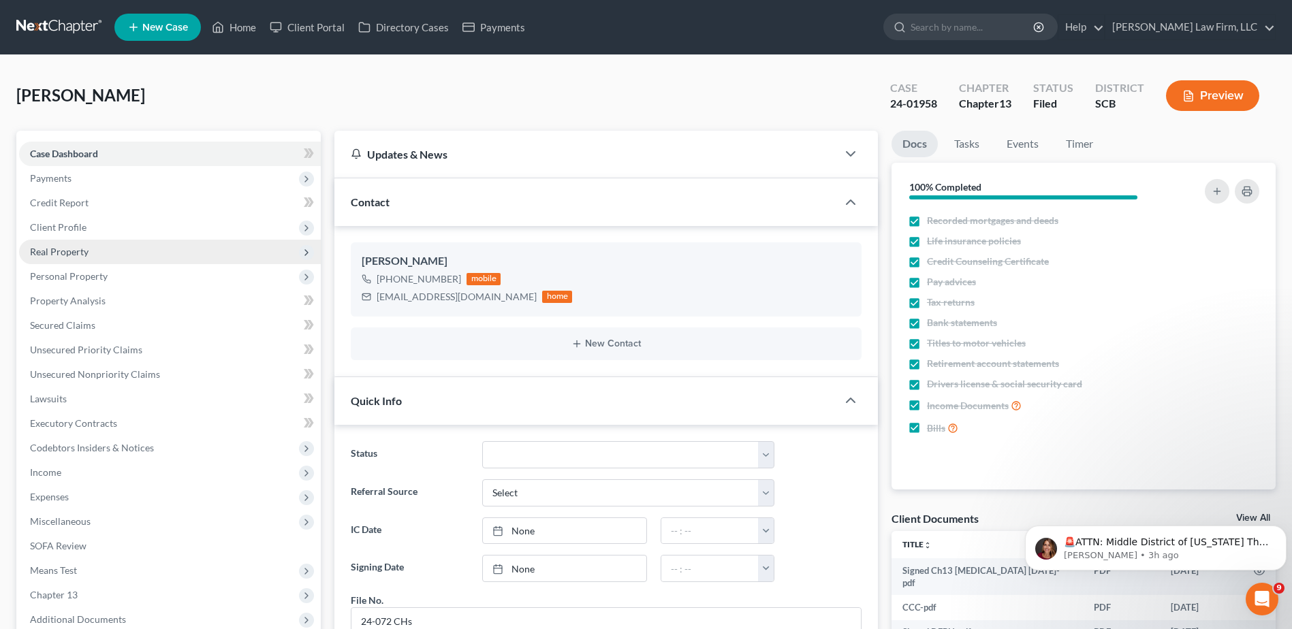
click at [65, 253] on span "Real Property" at bounding box center [59, 252] width 59 height 12
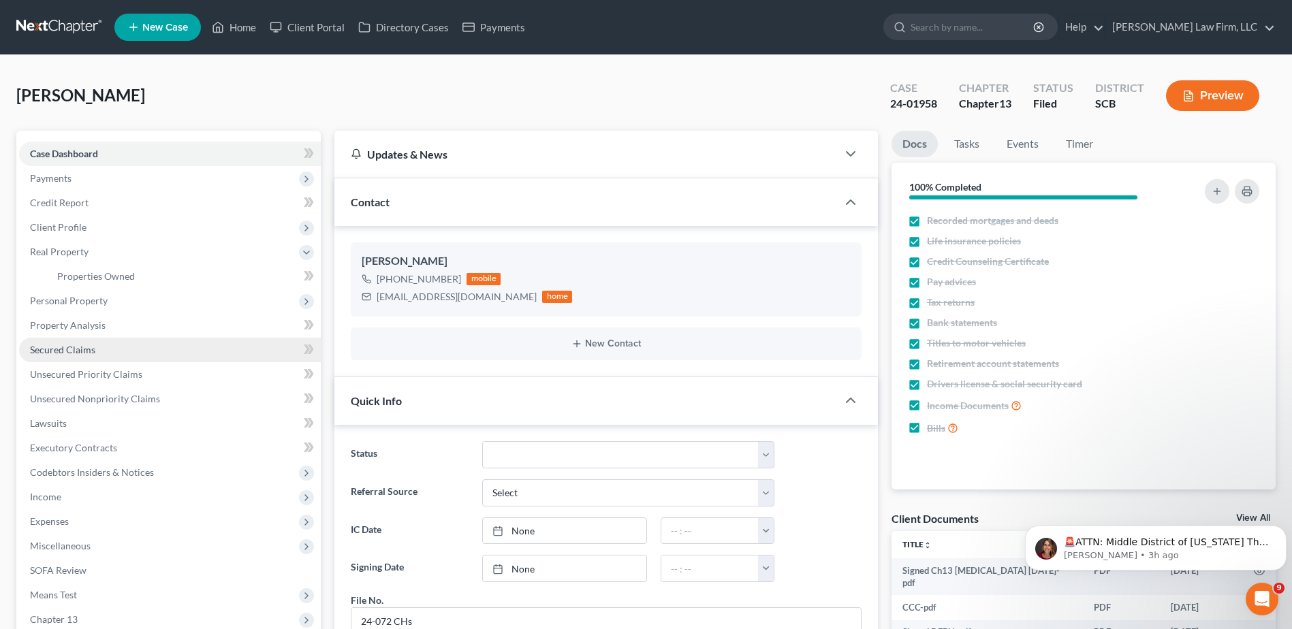
click at [74, 353] on span "Secured Claims" at bounding box center [62, 350] width 65 height 12
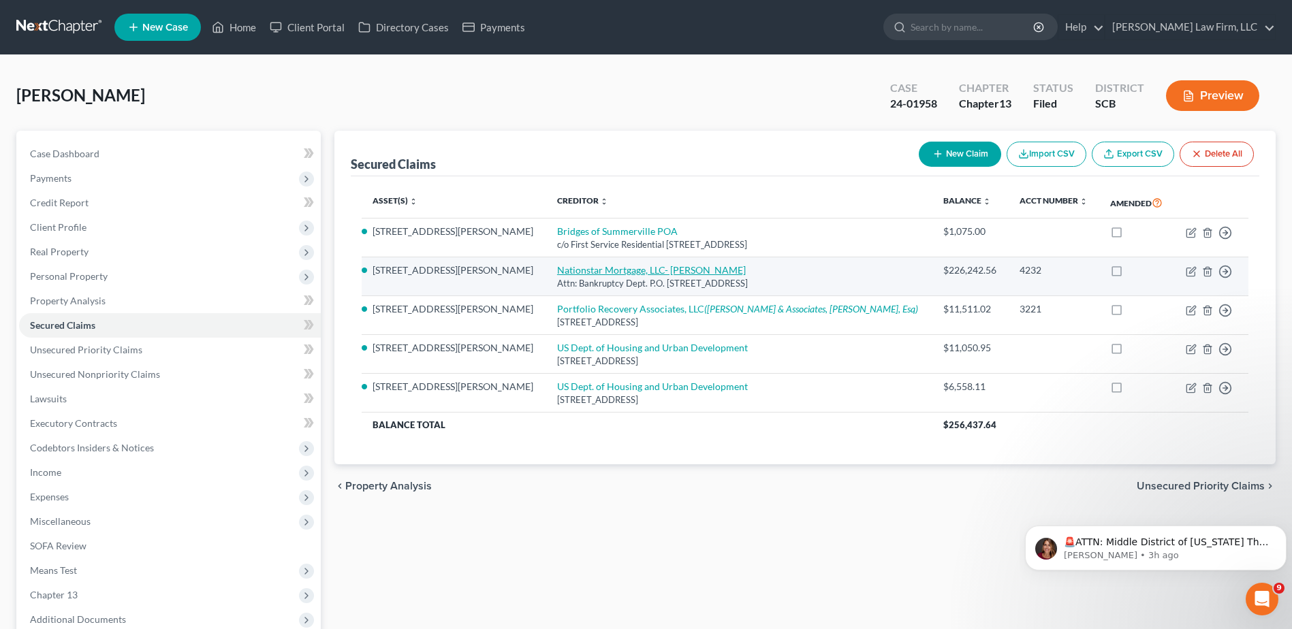
click at [557, 266] on link "Nationstar Mortgage, LLC- Mr. Cooper" at bounding box center [651, 270] width 189 height 12
select select "45"
select select "3"
select select "0"
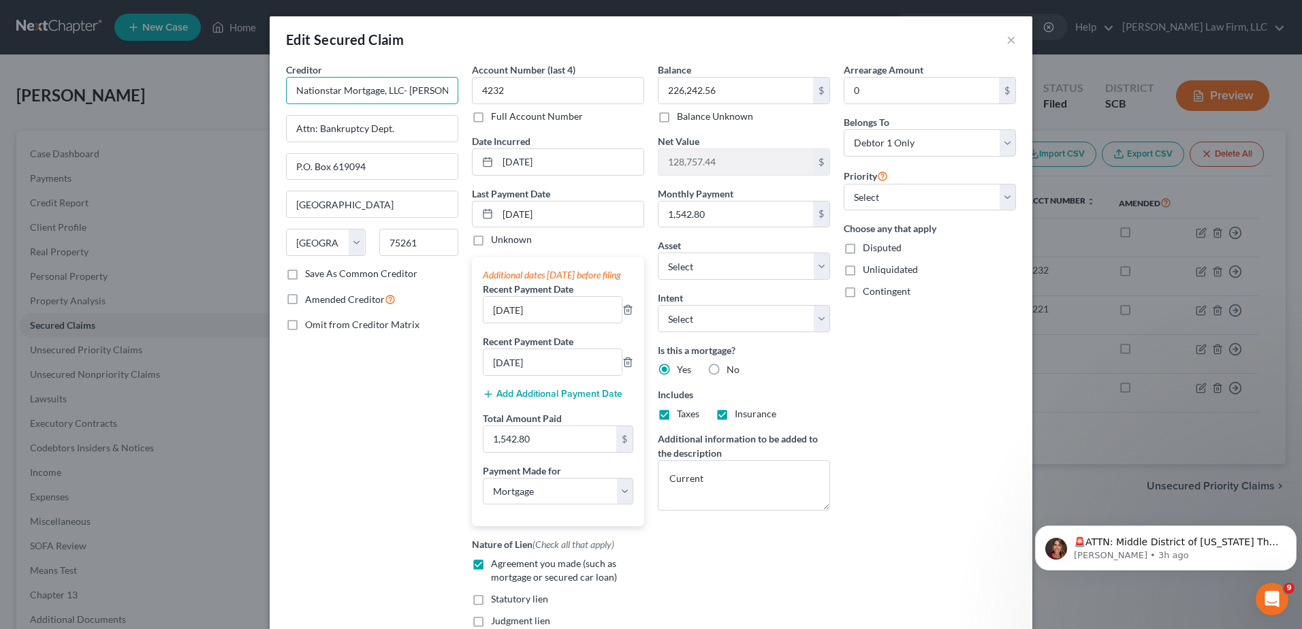
click at [308, 95] on input "Nationstar Mortgage, LLC- Mr. Cooper" at bounding box center [372, 90] width 172 height 27
drag, startPoint x: 1006, startPoint y: 37, endPoint x: 995, endPoint y: 41, distance: 11.4
click at [1006, 37] on button "×" at bounding box center [1011, 39] width 10 height 16
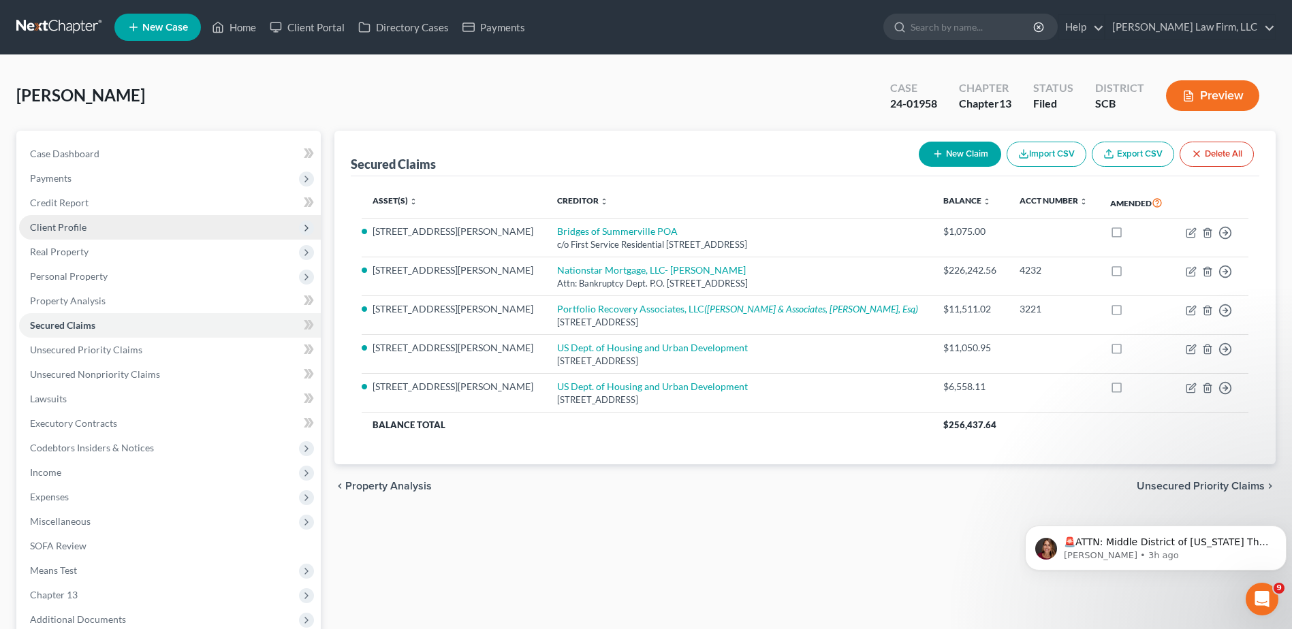
click at [42, 224] on span "Client Profile" at bounding box center [58, 227] width 57 height 12
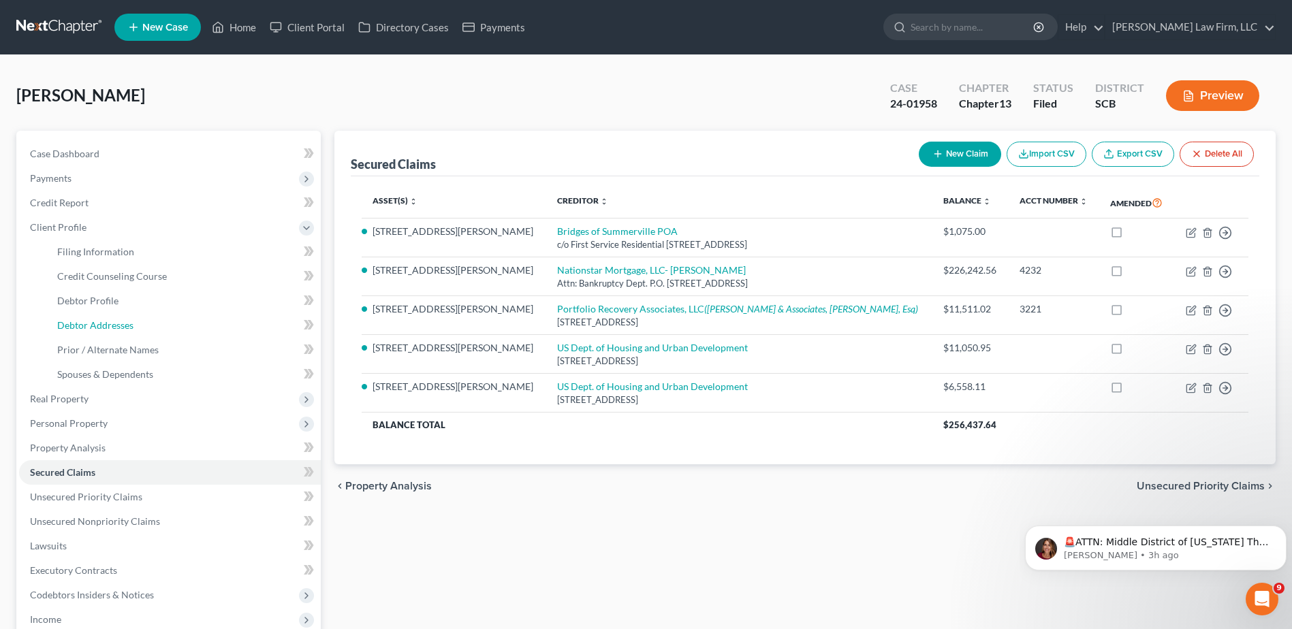
drag, startPoint x: 97, startPoint y: 328, endPoint x: 39, endPoint y: 319, distance: 58.7
click at [97, 328] on span "Debtor Addresses" at bounding box center [95, 325] width 76 height 12
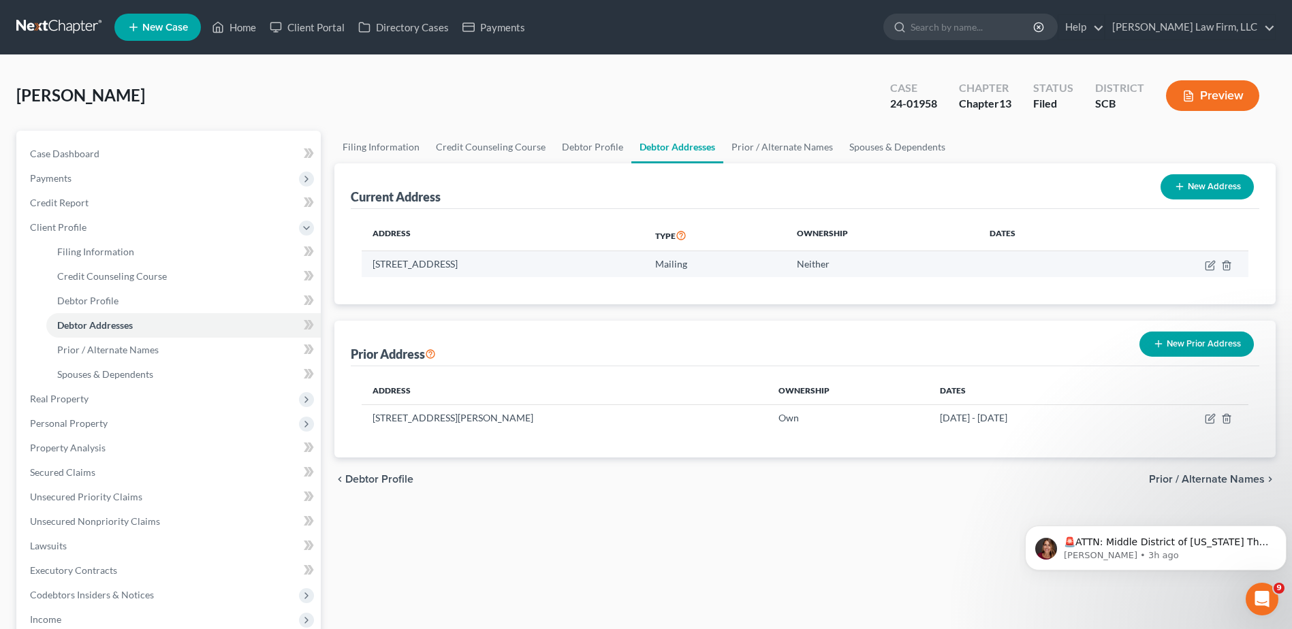
drag, startPoint x: 371, startPoint y: 260, endPoint x: 561, endPoint y: 259, distance: 190.0
click at [561, 259] on td "1709 Redbout Court, Hope Mills, NC 28348" at bounding box center [503, 264] width 283 height 26
copy td "1709 Redbout Court, Hope Mills, NC 28348"
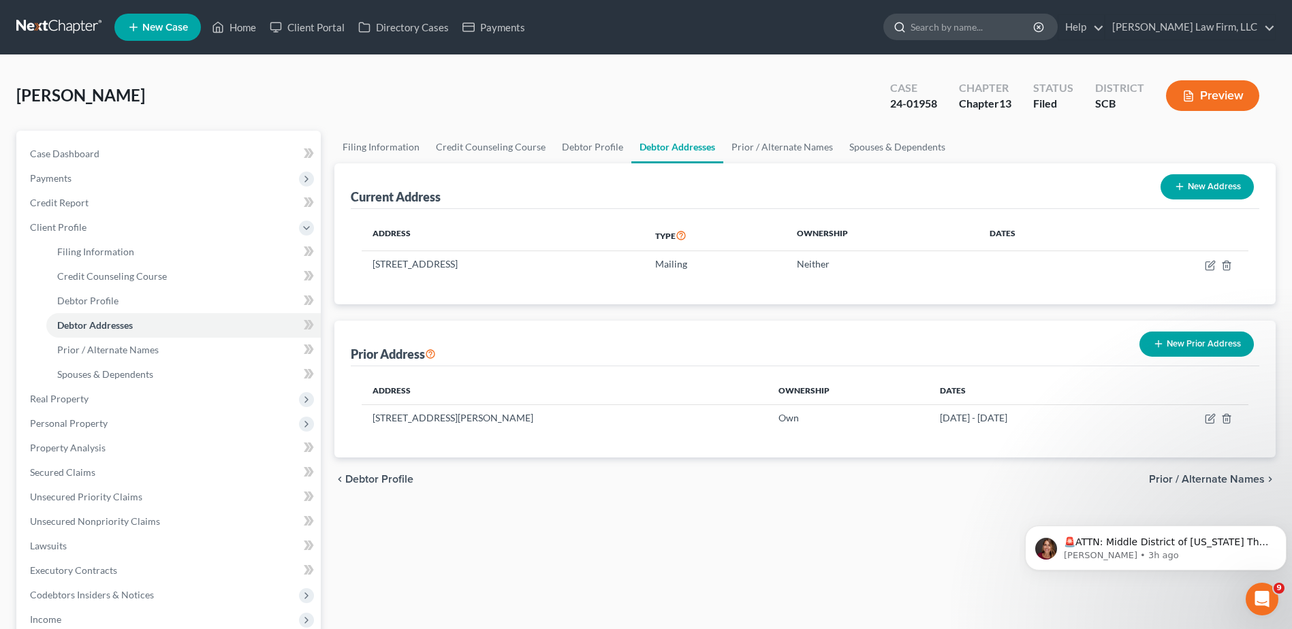
click at [976, 33] on input "search" at bounding box center [972, 26] width 125 height 25
type input "cacoa"
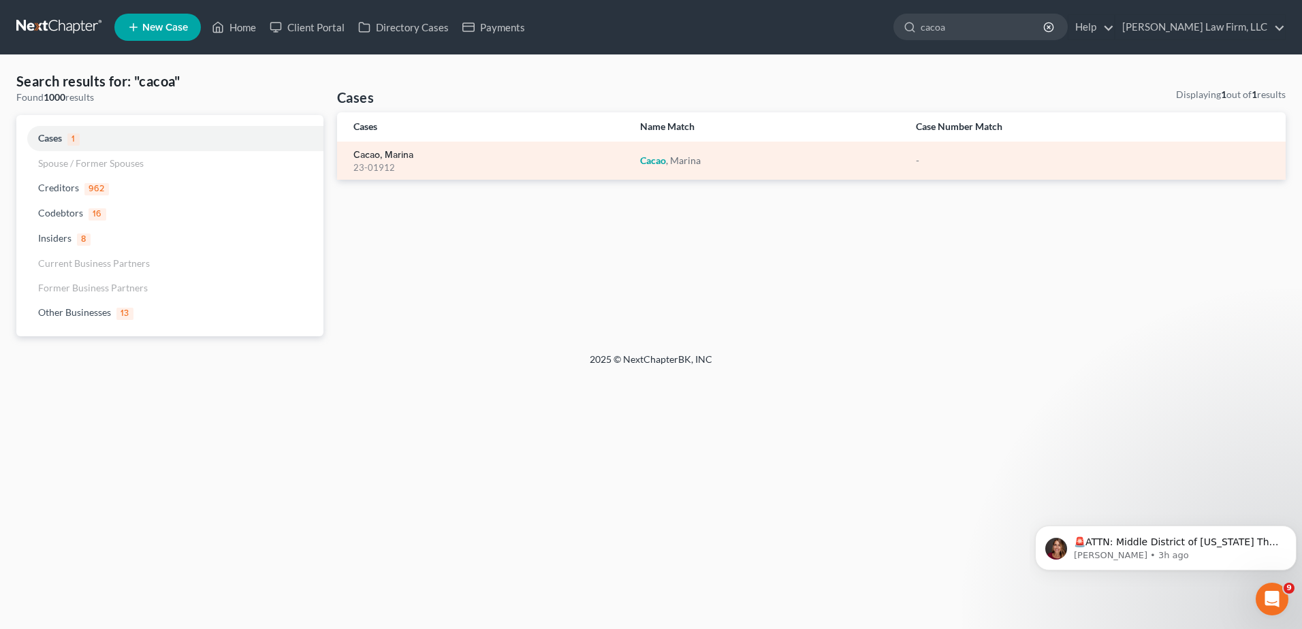
click at [382, 158] on link "Cacao, Marina" at bounding box center [383, 155] width 60 height 10
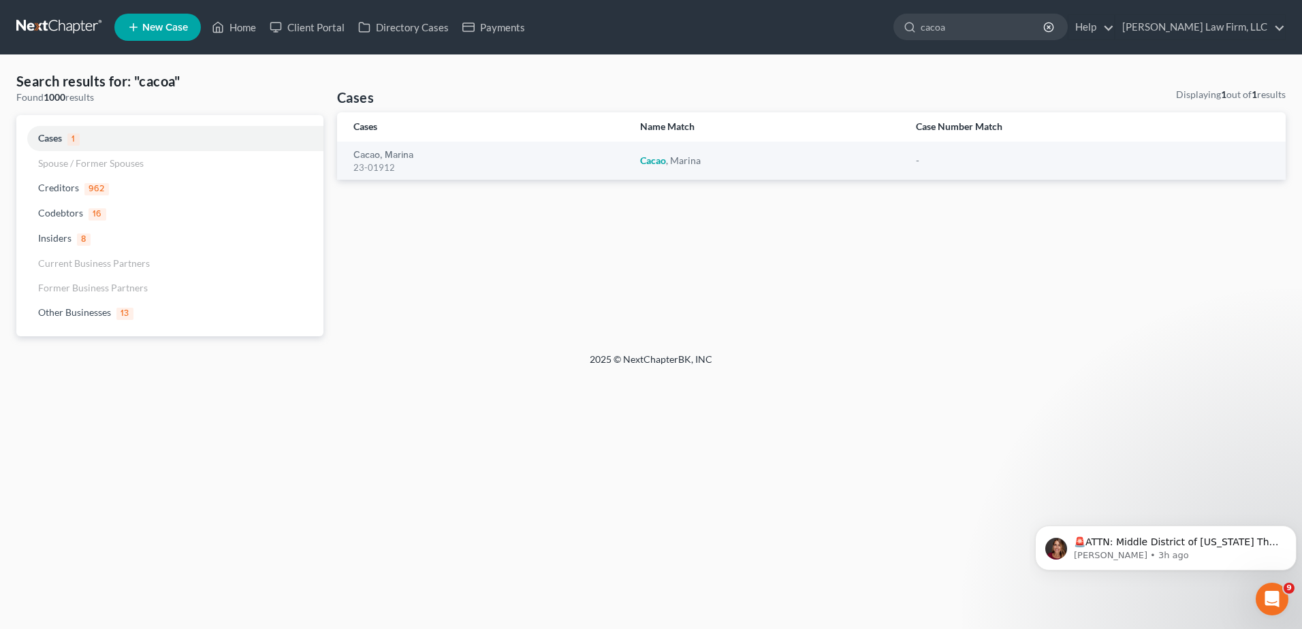
select select "0"
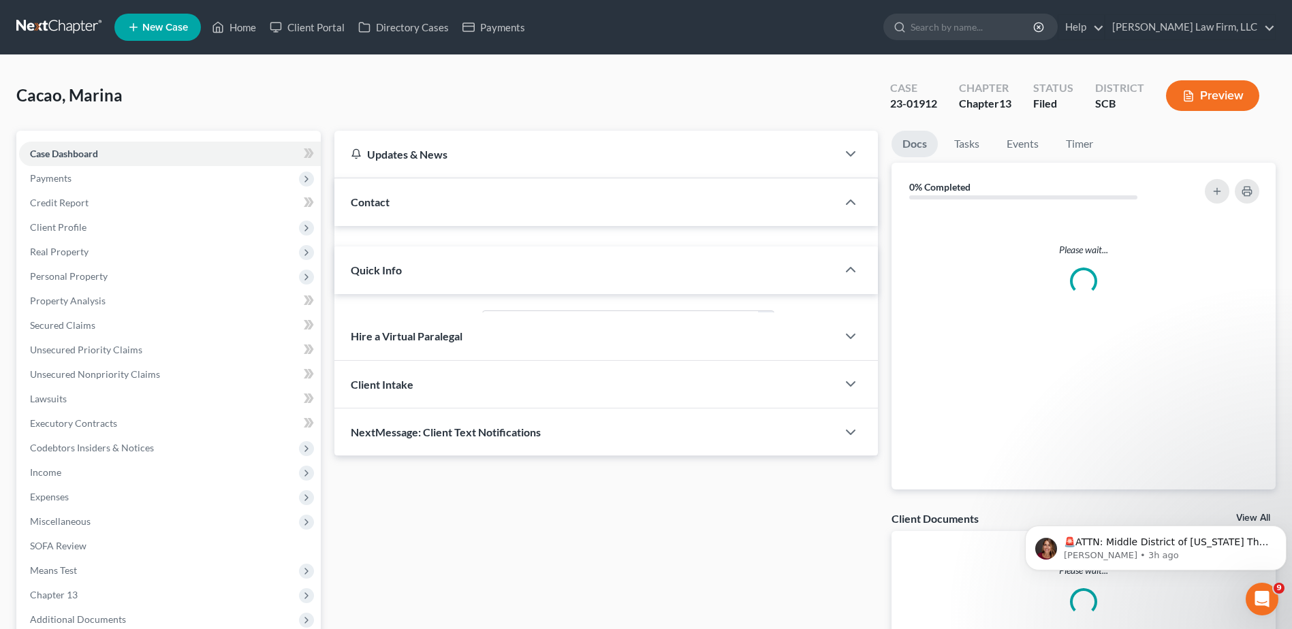
select select "0"
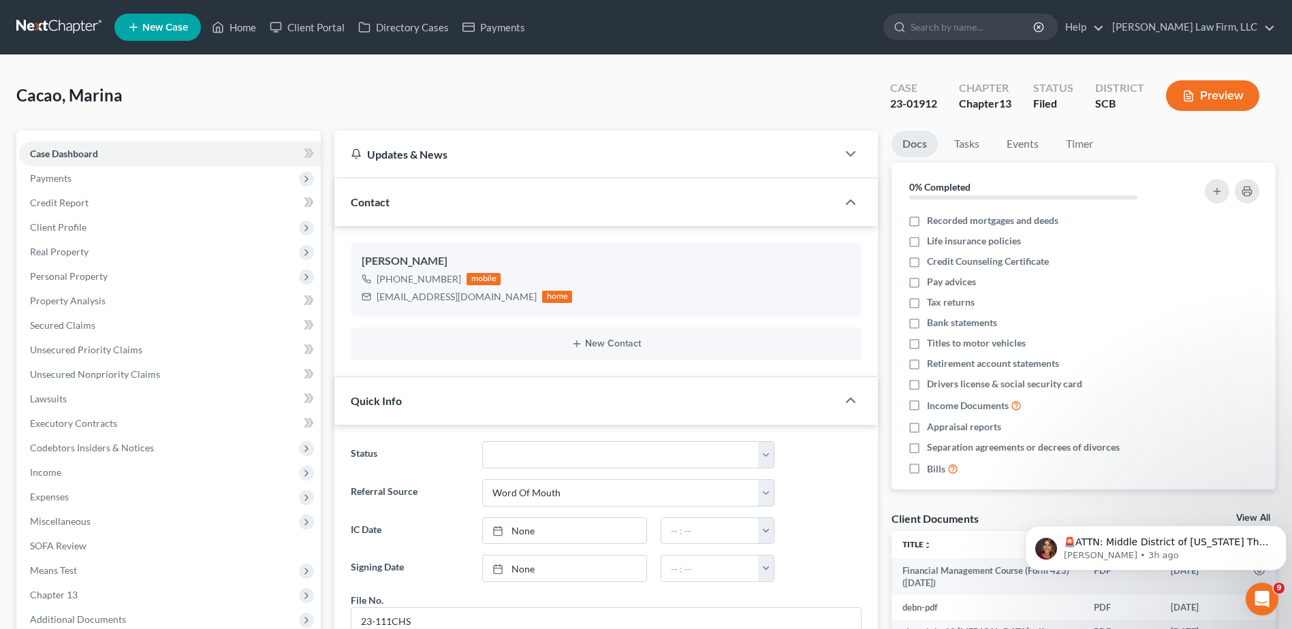
scroll to position [962, 0]
drag, startPoint x: 376, startPoint y: 295, endPoint x: 492, endPoint y: 310, distance: 117.4
click at [492, 310] on div "Marina Cacao +1 (843) 214-0675 mobile marinacacao08@gmail.com home" at bounding box center [606, 279] width 511 height 74
copy div "marinacacao08@gmail.com"
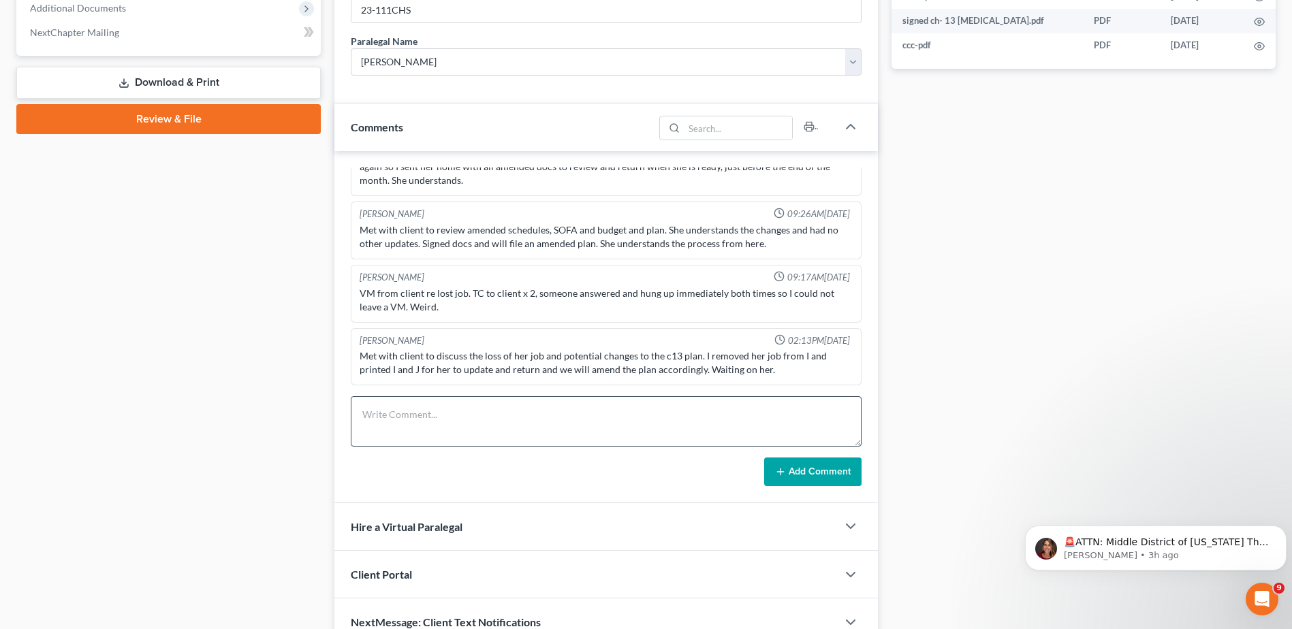
scroll to position [681, 0]
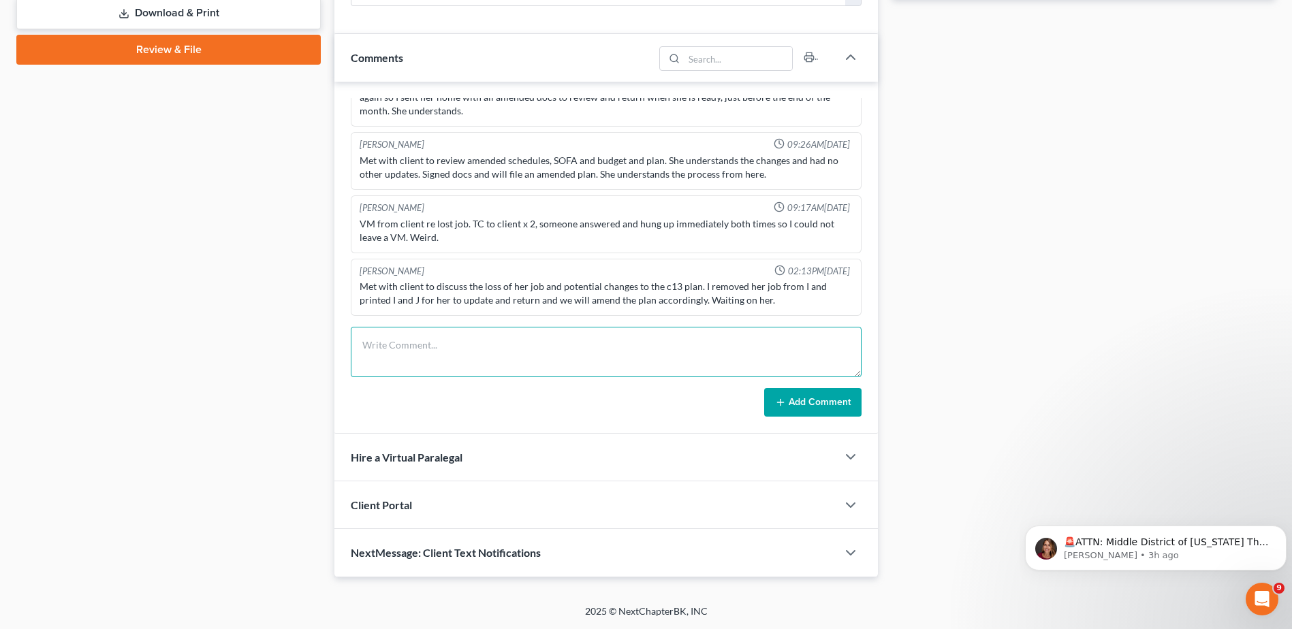
click at [442, 341] on textarea at bounding box center [606, 352] width 511 height 50
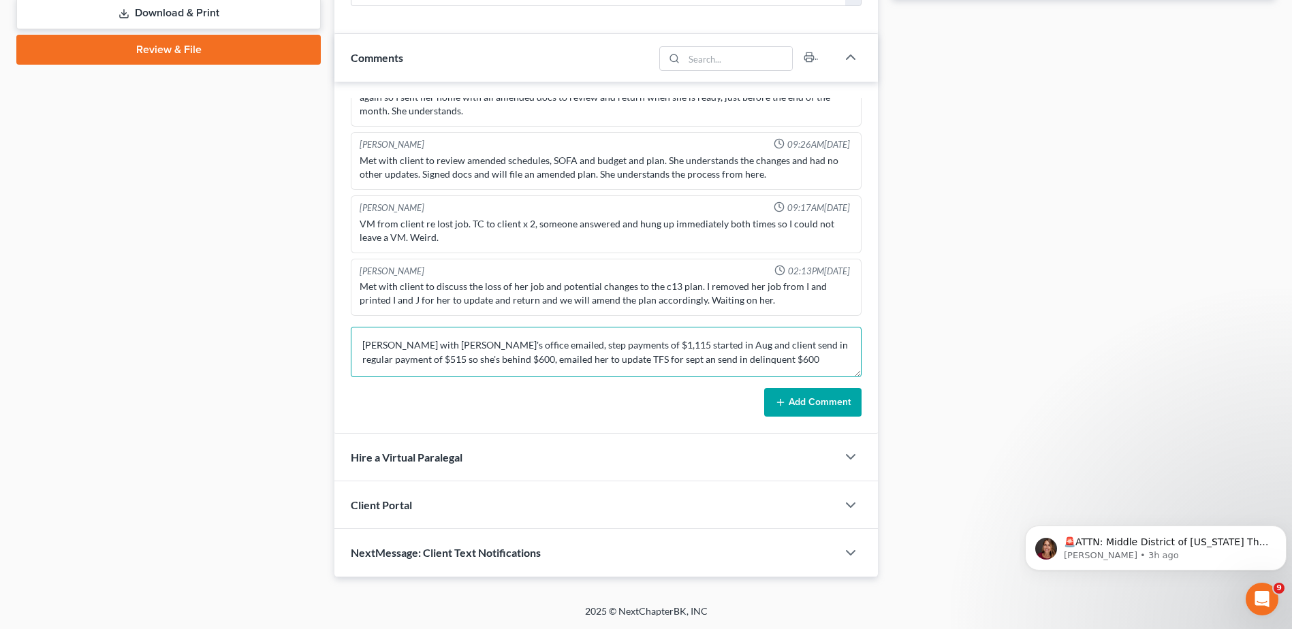
type textarea "kimberly with tee's office emailed, step payments of $1,115 started in Aug and …"
click at [823, 399] on button "Add Comment" at bounding box center [812, 402] width 97 height 29
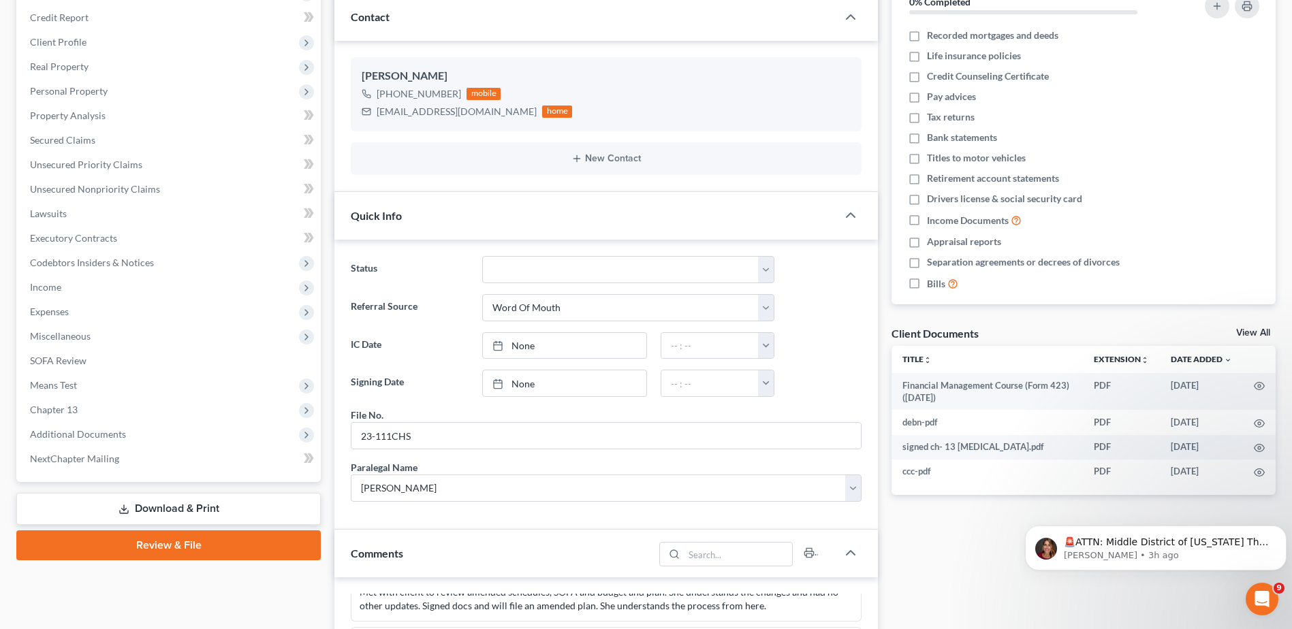
scroll to position [0, 0]
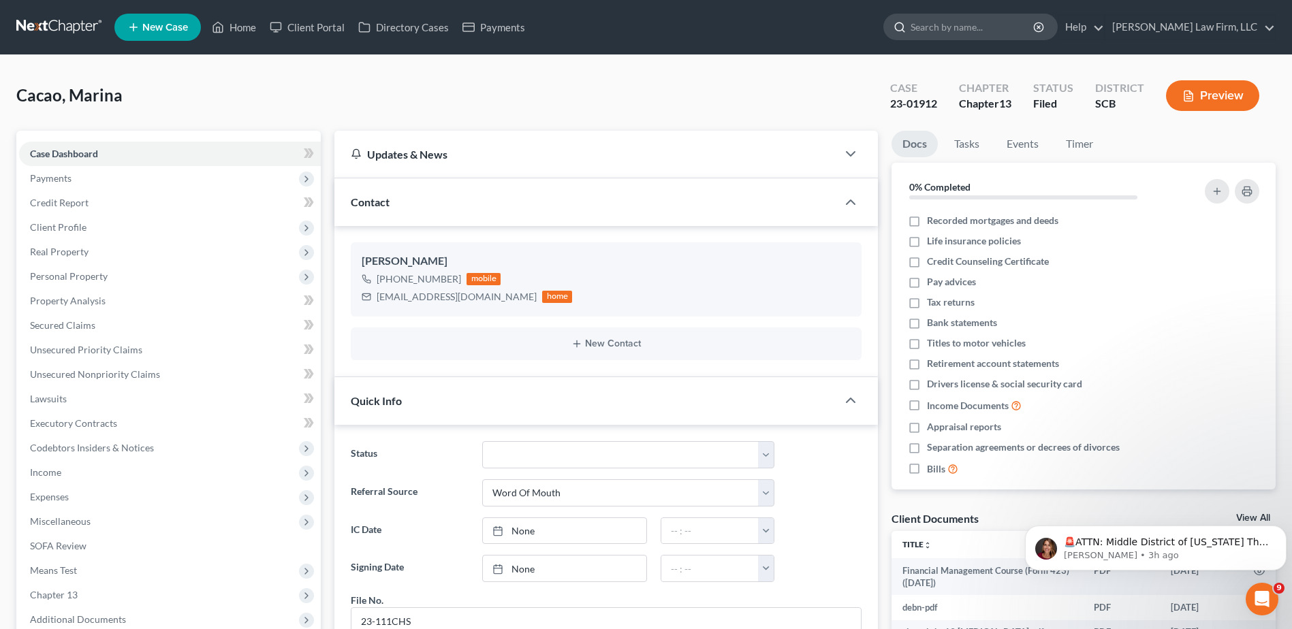
click at [997, 34] on input "search" at bounding box center [972, 26] width 125 height 25
type input "gatlin"
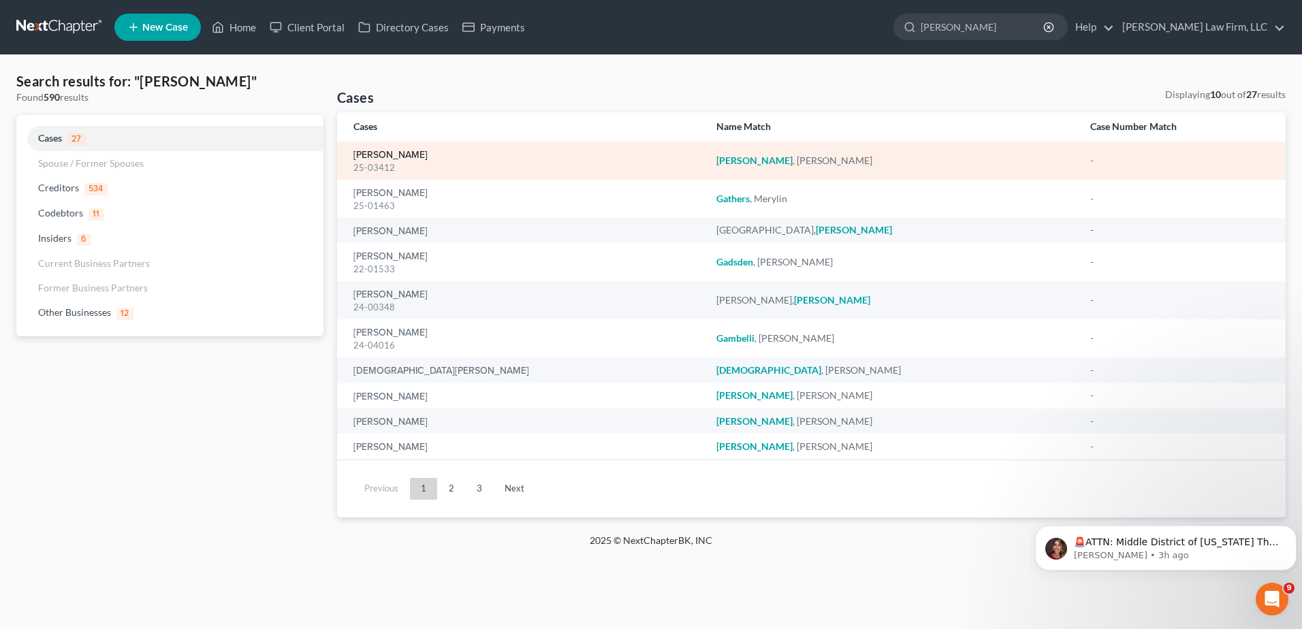
click at [385, 153] on link "Gatlin, Olivia" at bounding box center [390, 155] width 74 height 10
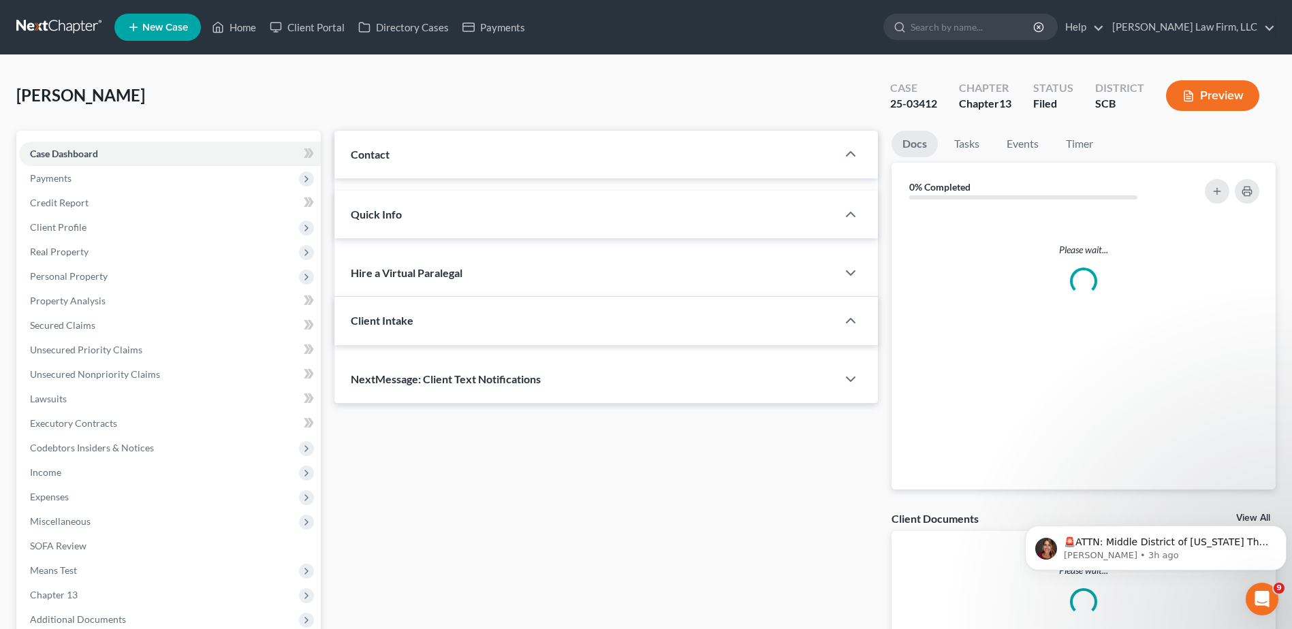
select select "0"
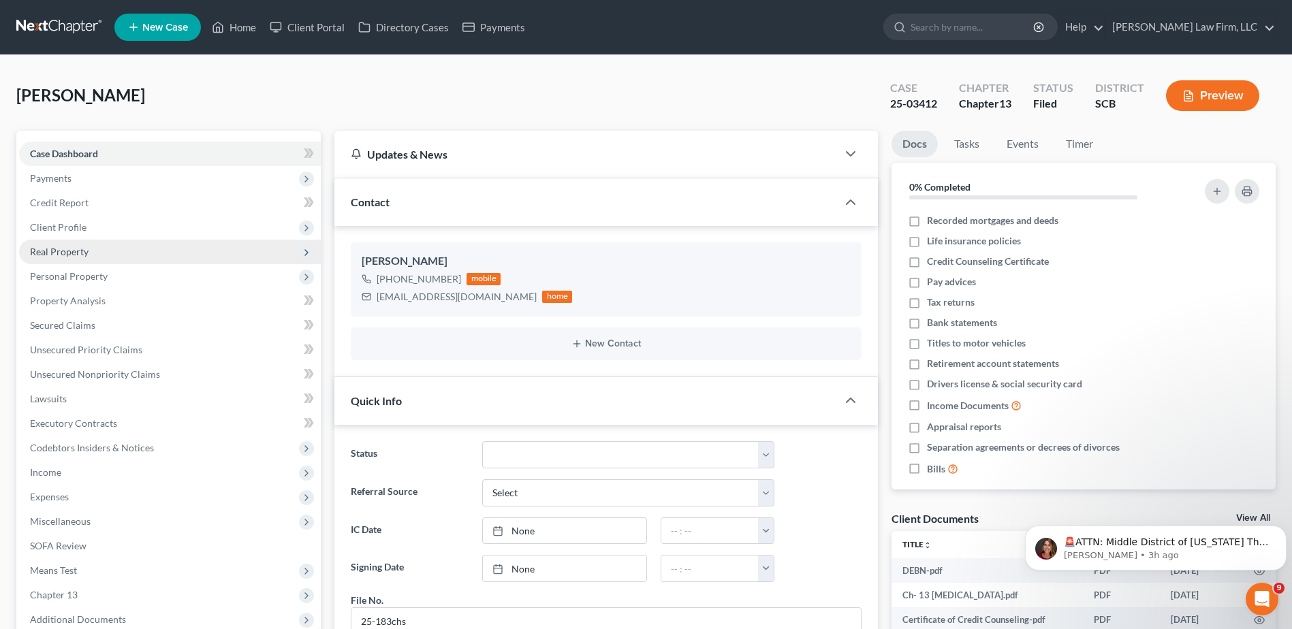
click at [80, 254] on span "Real Property" at bounding box center [59, 252] width 59 height 12
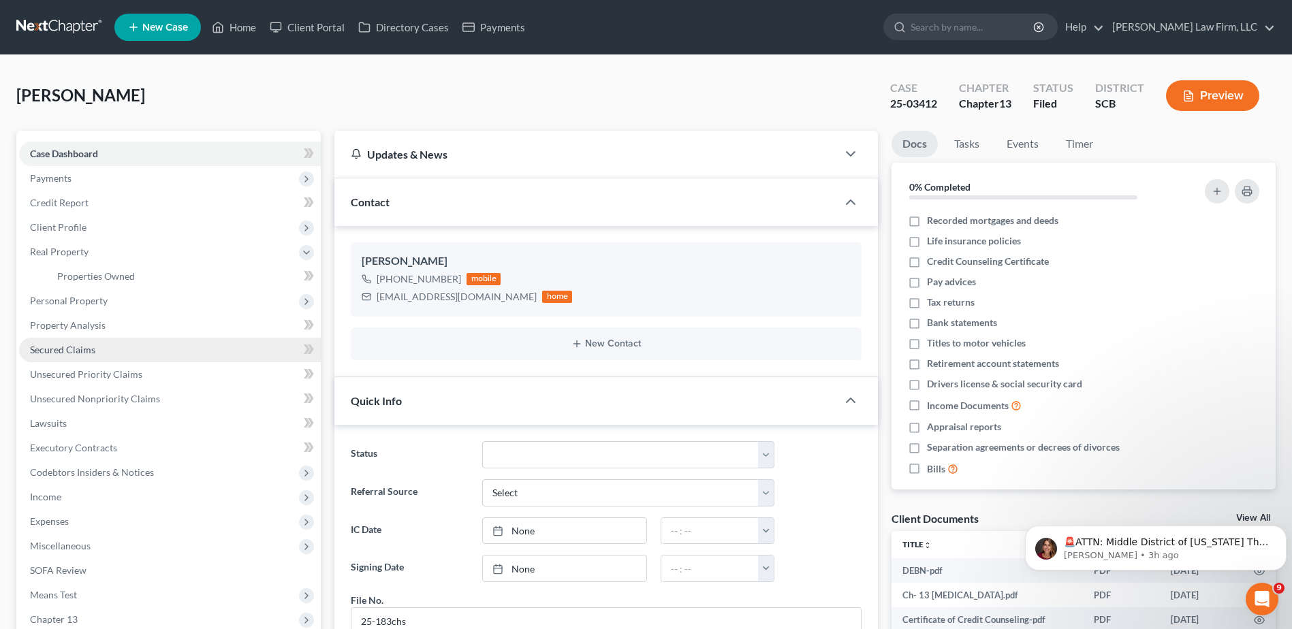
click at [83, 344] on span "Secured Claims" at bounding box center [62, 350] width 65 height 12
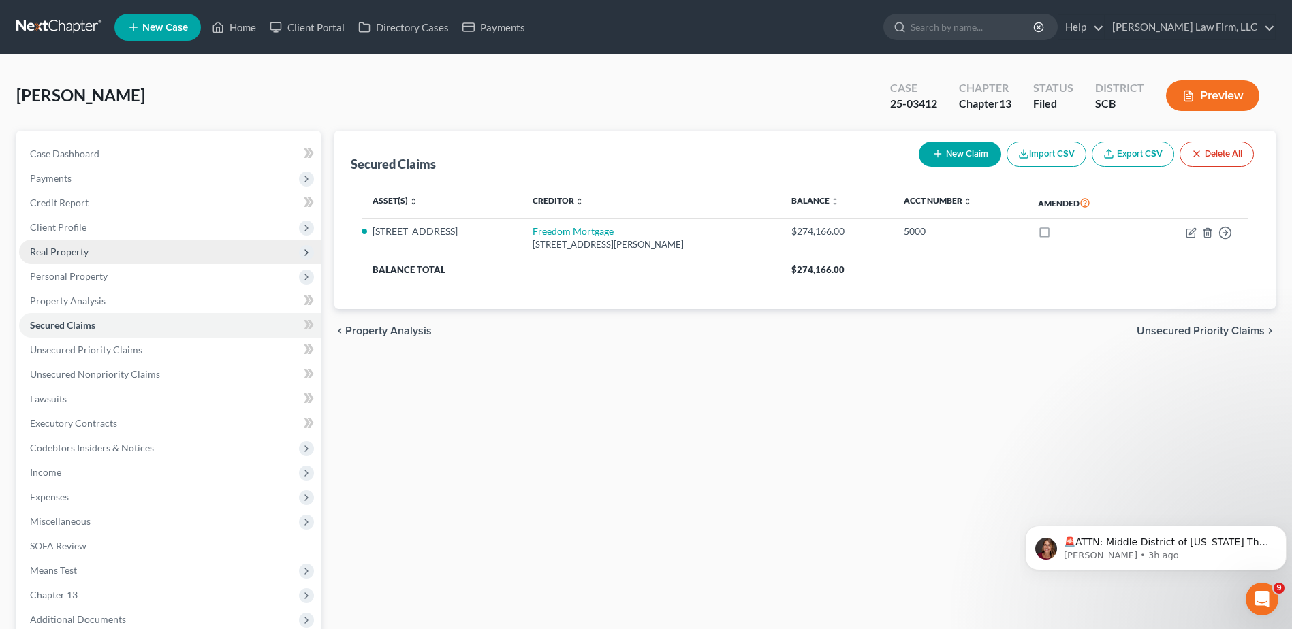
click at [66, 252] on span "Real Property" at bounding box center [59, 252] width 59 height 12
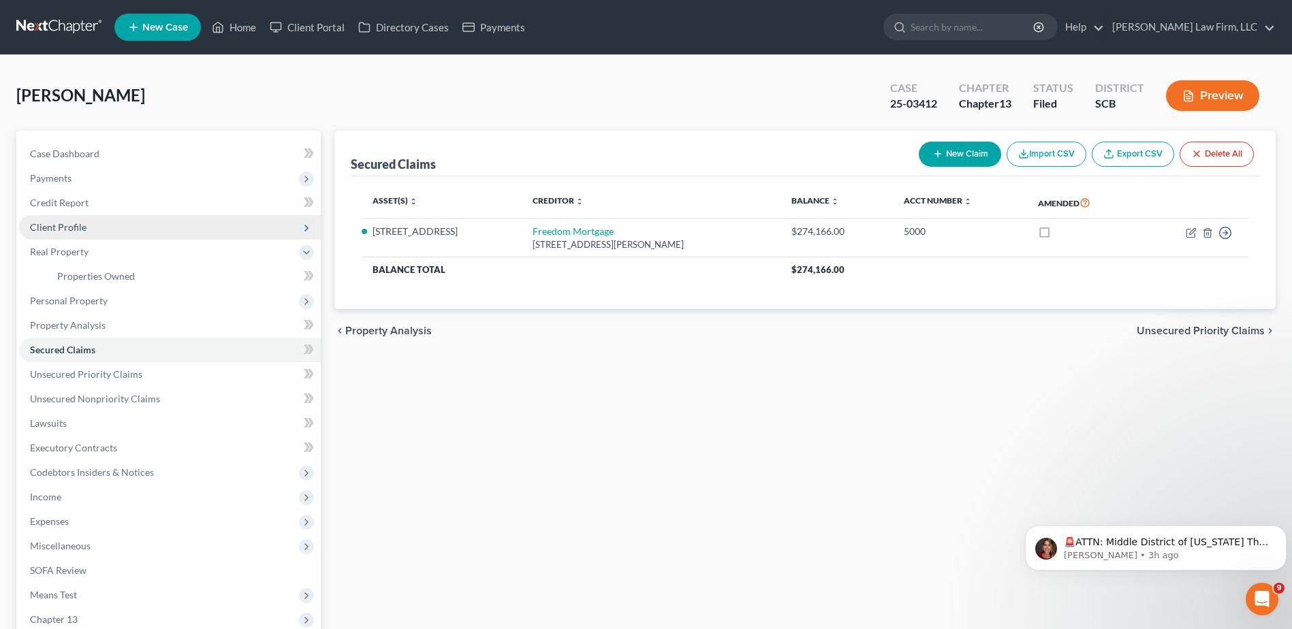
click at [61, 227] on span "Client Profile" at bounding box center [58, 227] width 57 height 12
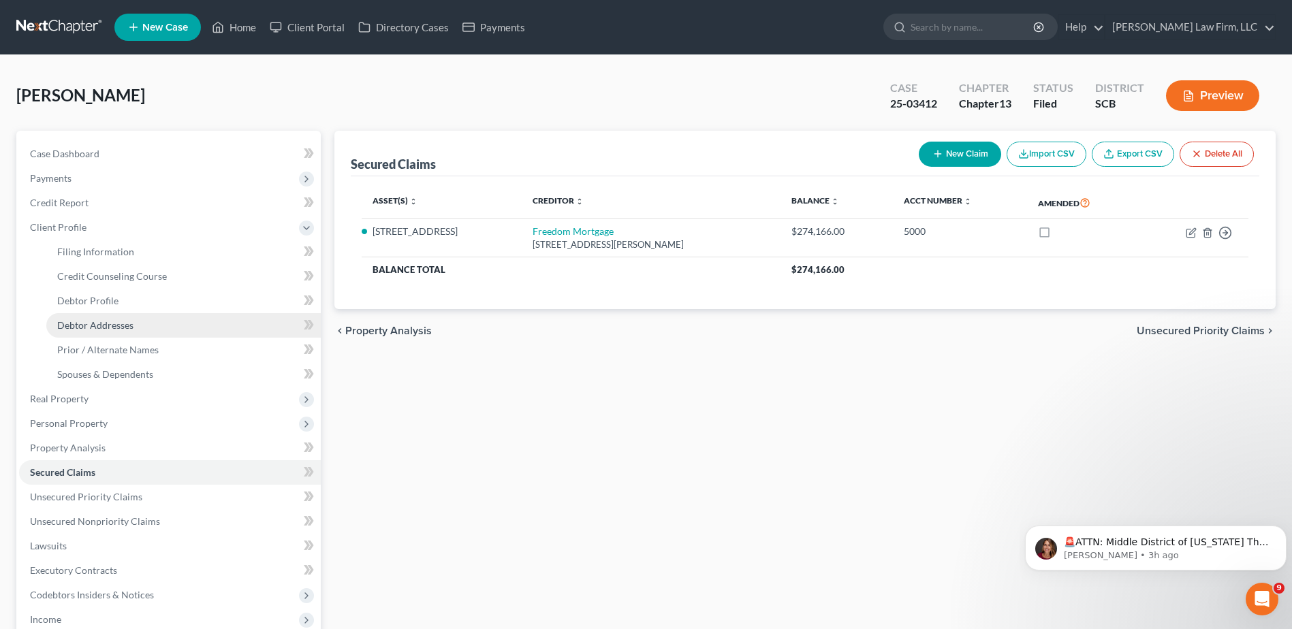
drag, startPoint x: 113, startPoint y: 326, endPoint x: 129, endPoint y: 325, distance: 15.7
click at [114, 327] on span "Debtor Addresses" at bounding box center [95, 325] width 76 height 12
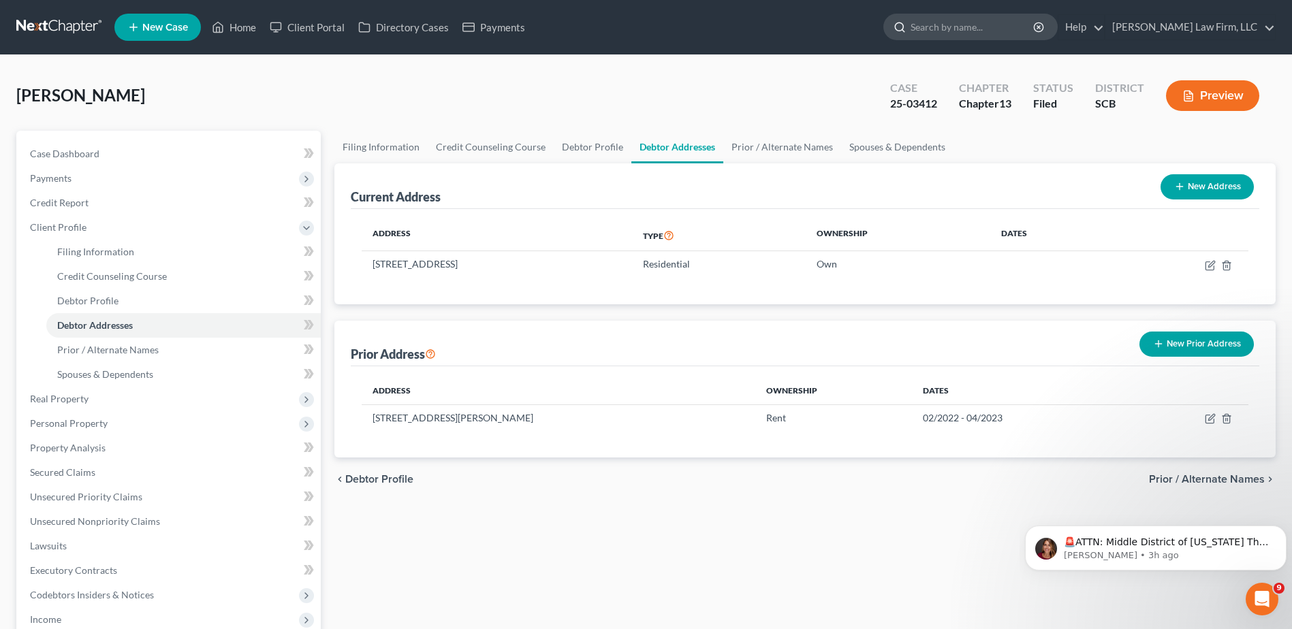
click at [972, 17] on input "search" at bounding box center [972, 26] width 125 height 25
type input "jenkins"
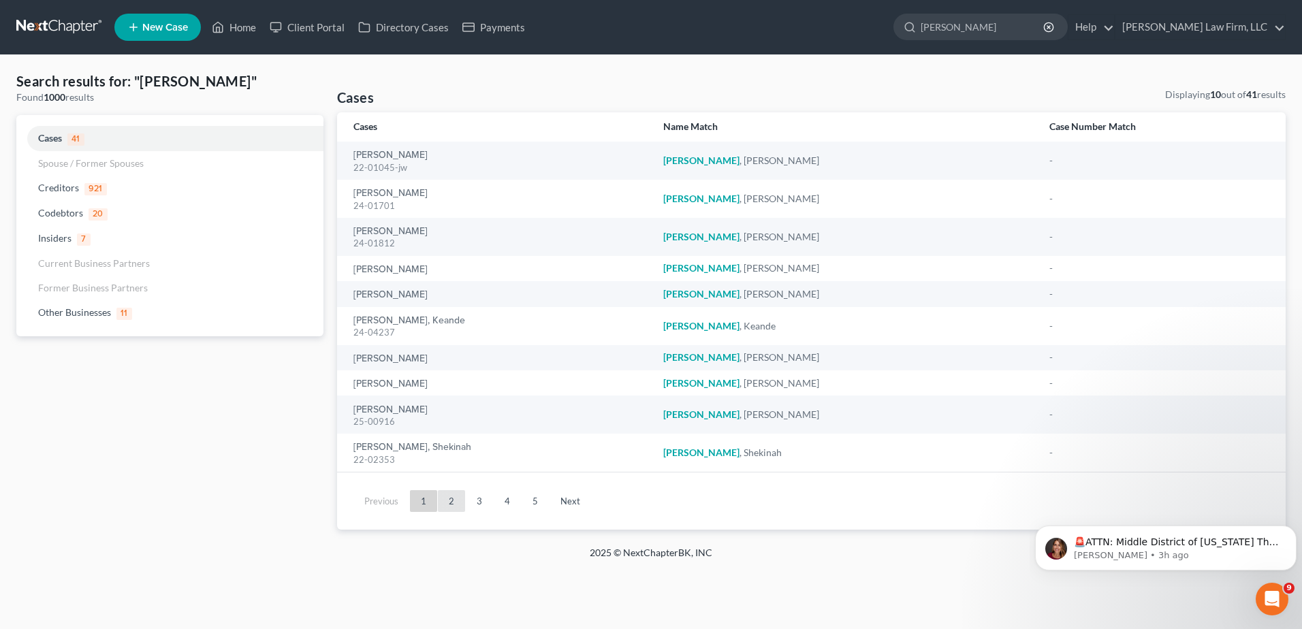
click at [453, 504] on link "2" at bounding box center [451, 501] width 27 height 22
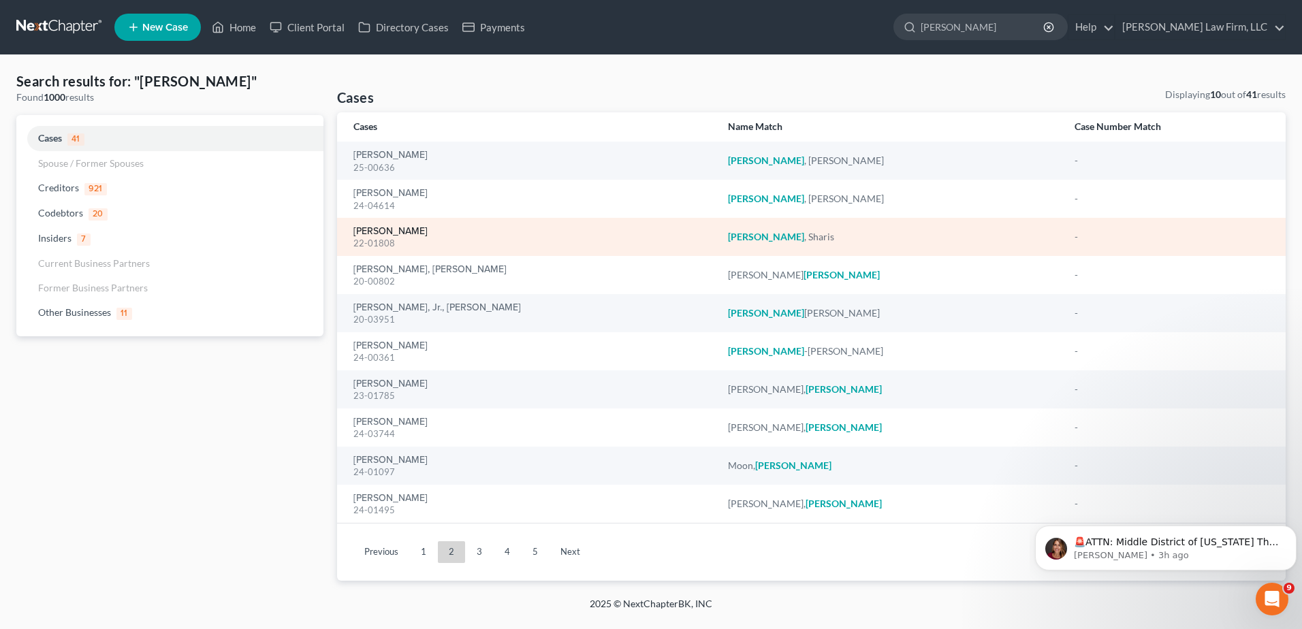
click at [400, 231] on link "[PERSON_NAME]" at bounding box center [390, 232] width 74 height 10
select select "0"
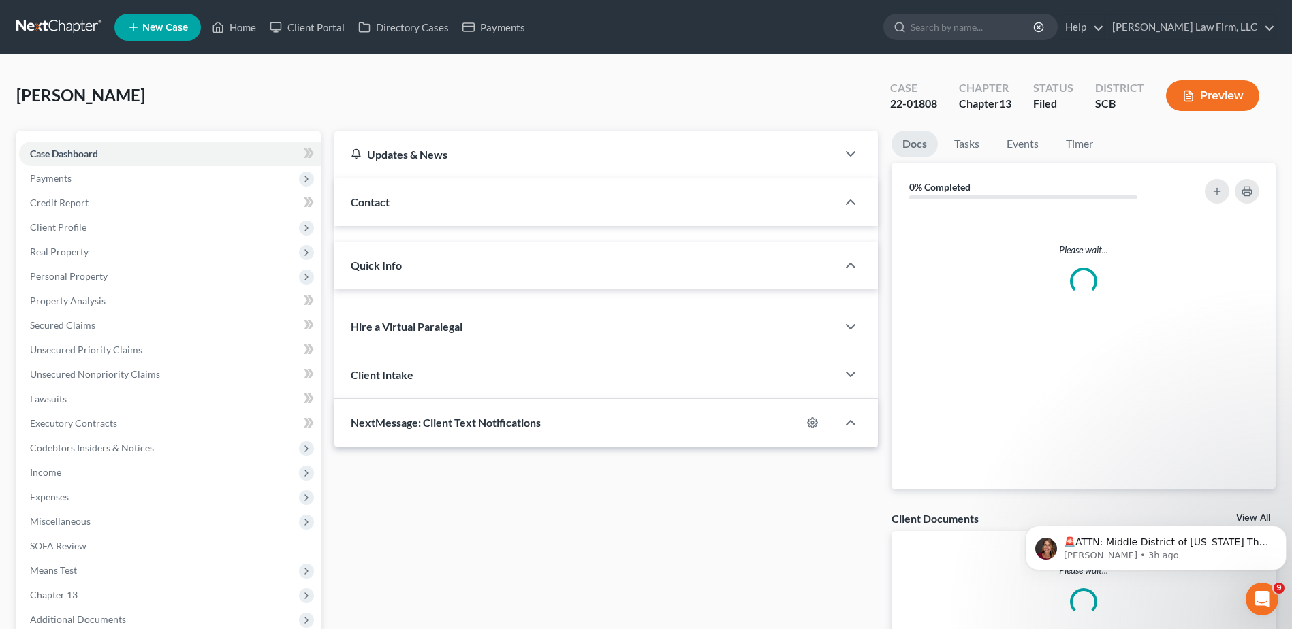
select select "0"
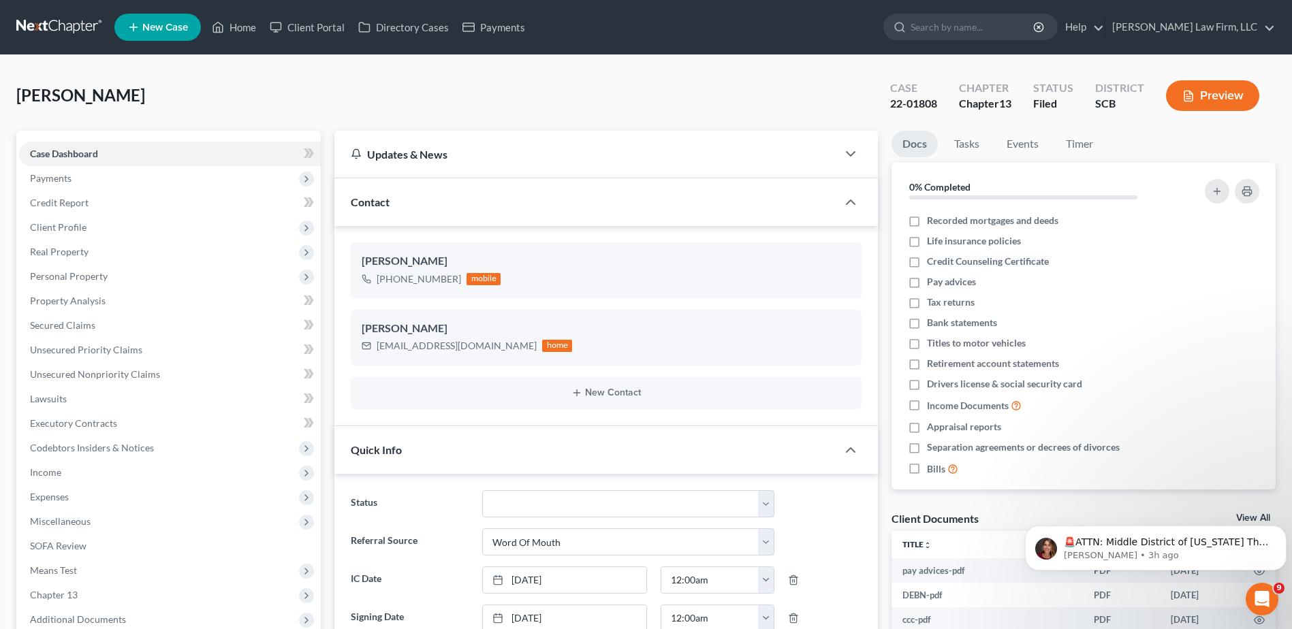
drag, startPoint x: 54, startPoint y: 31, endPoint x: 90, endPoint y: 44, distance: 38.6
click at [54, 31] on link at bounding box center [59, 27] width 87 height 25
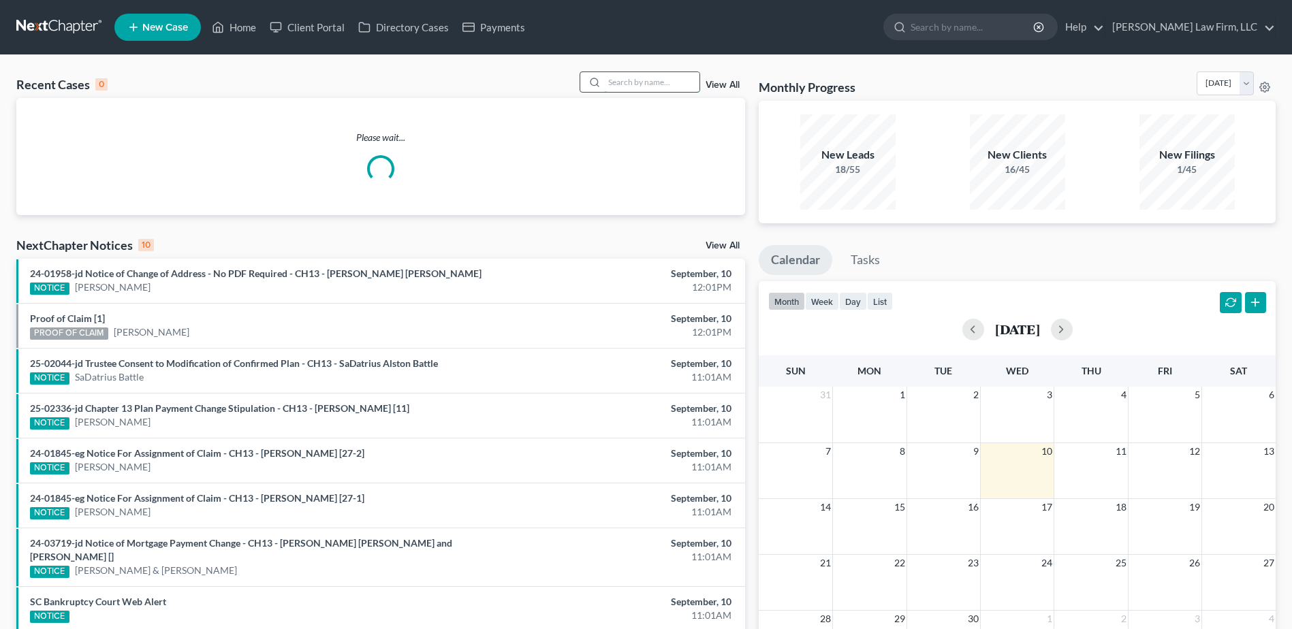
click at [647, 80] on input "search" at bounding box center [651, 82] width 95 height 20
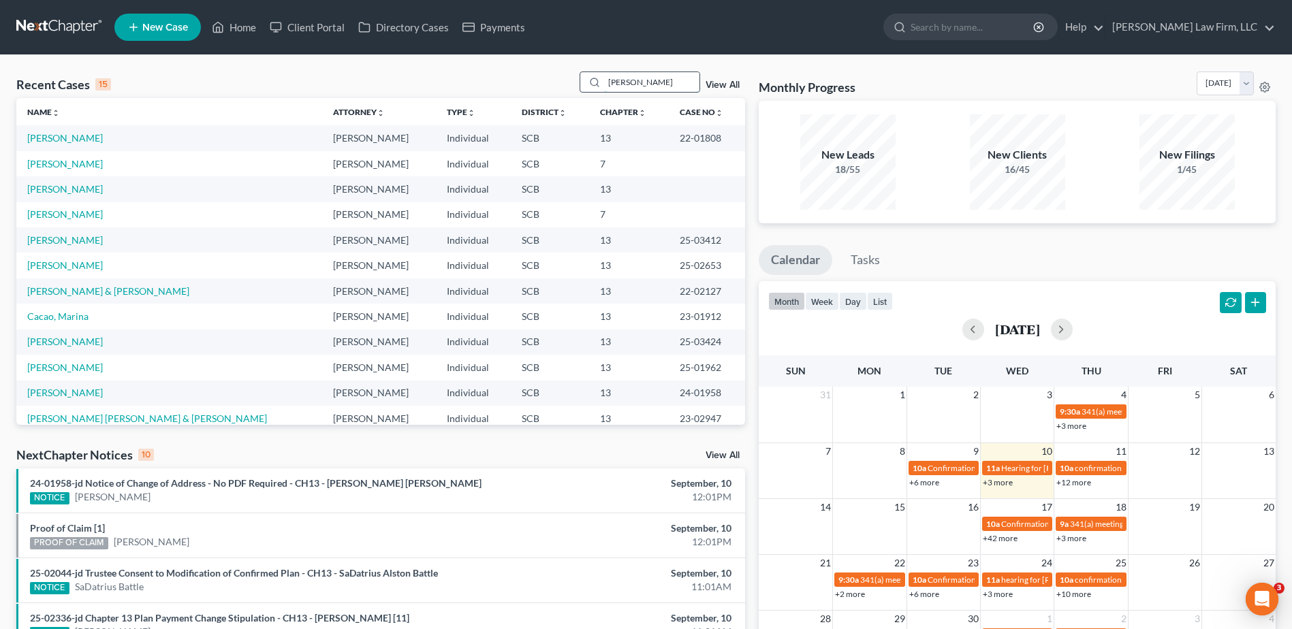
type input "[PERSON_NAME]"
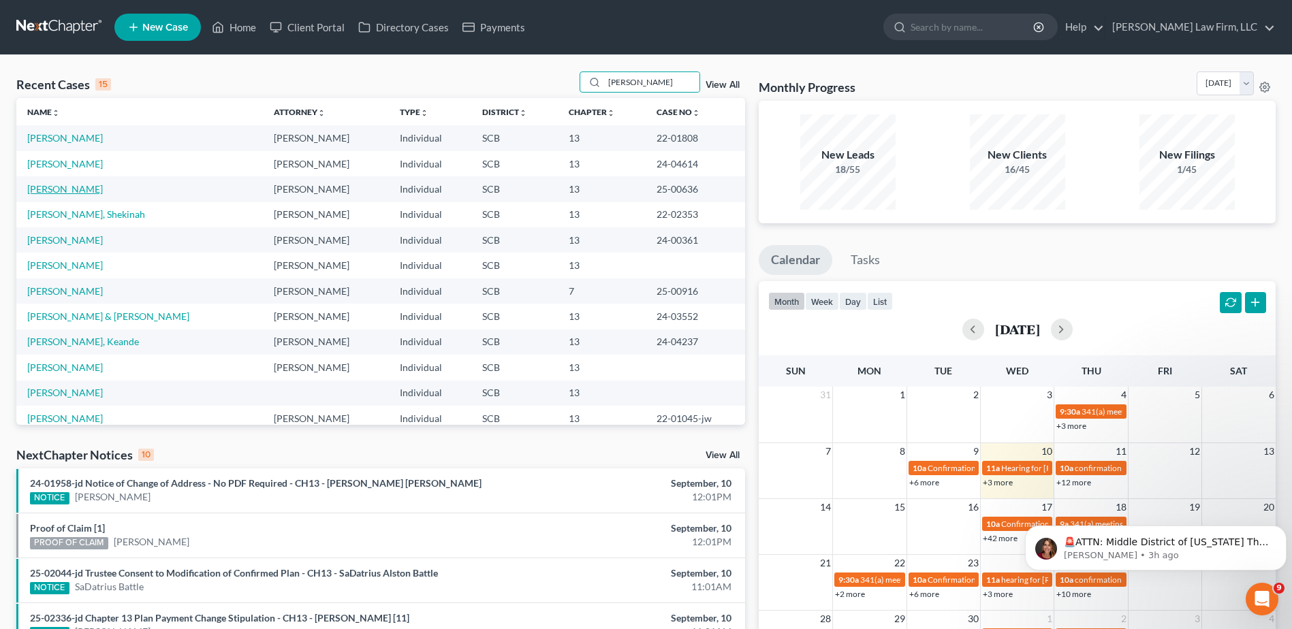
click at [79, 189] on link "[PERSON_NAME]" at bounding box center [65, 189] width 76 height 12
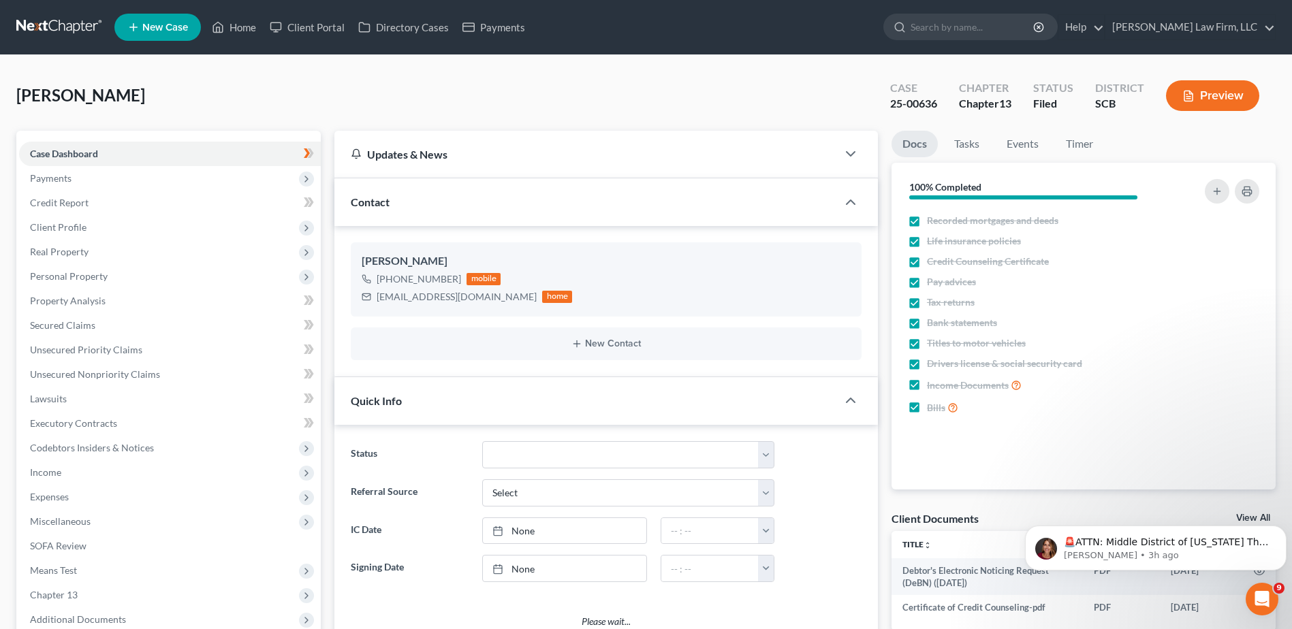
select select "1"
click at [69, 251] on span "Real Property" at bounding box center [59, 252] width 59 height 12
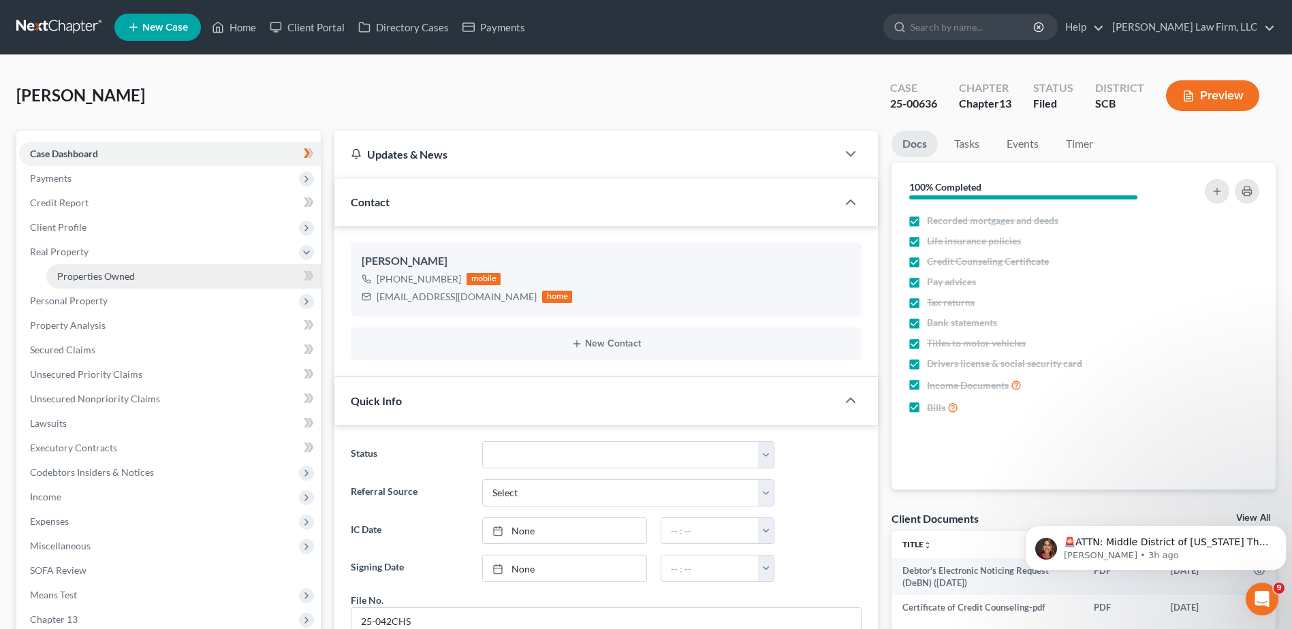
click at [82, 282] on link "Properties Owned" at bounding box center [183, 276] width 274 height 25
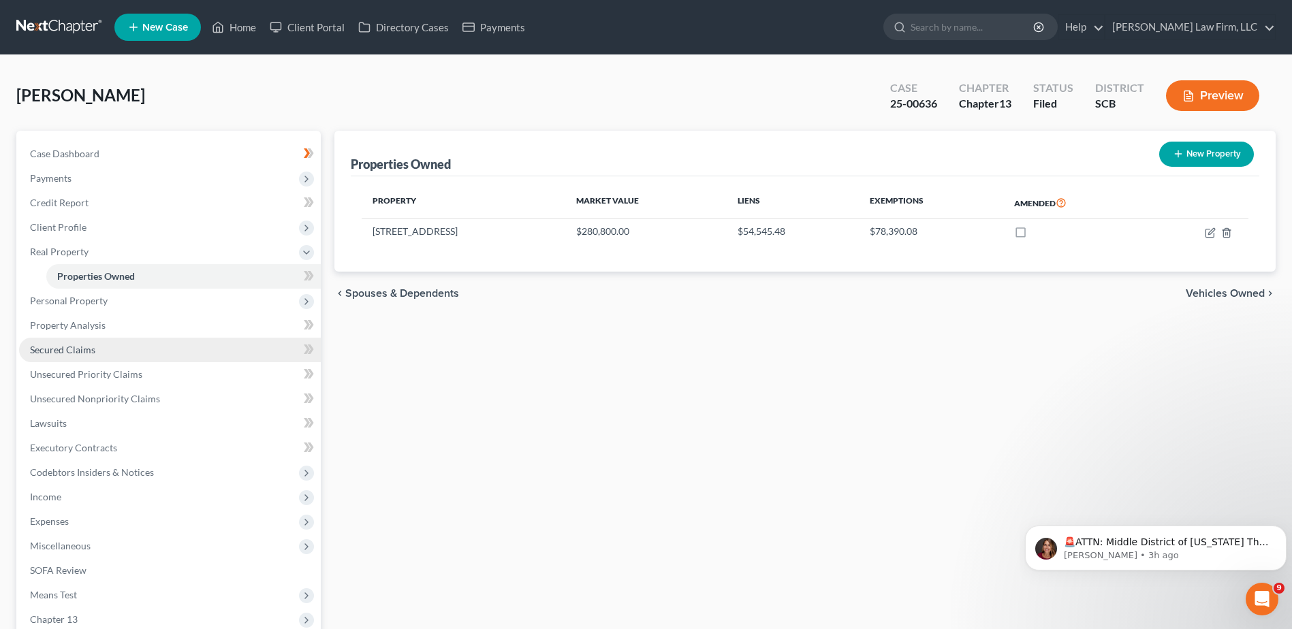
click at [80, 346] on span "Secured Claims" at bounding box center [62, 350] width 65 height 12
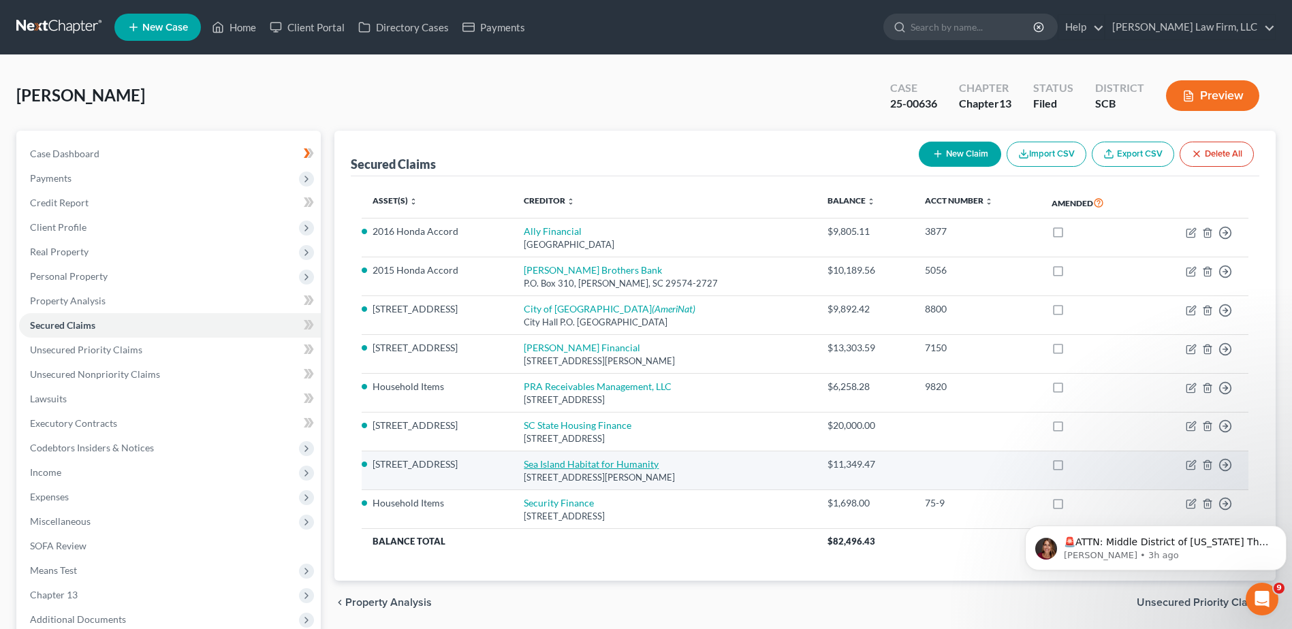
click at [569, 465] on link "Sea Island Habitat for Humanity" at bounding box center [591, 464] width 135 height 12
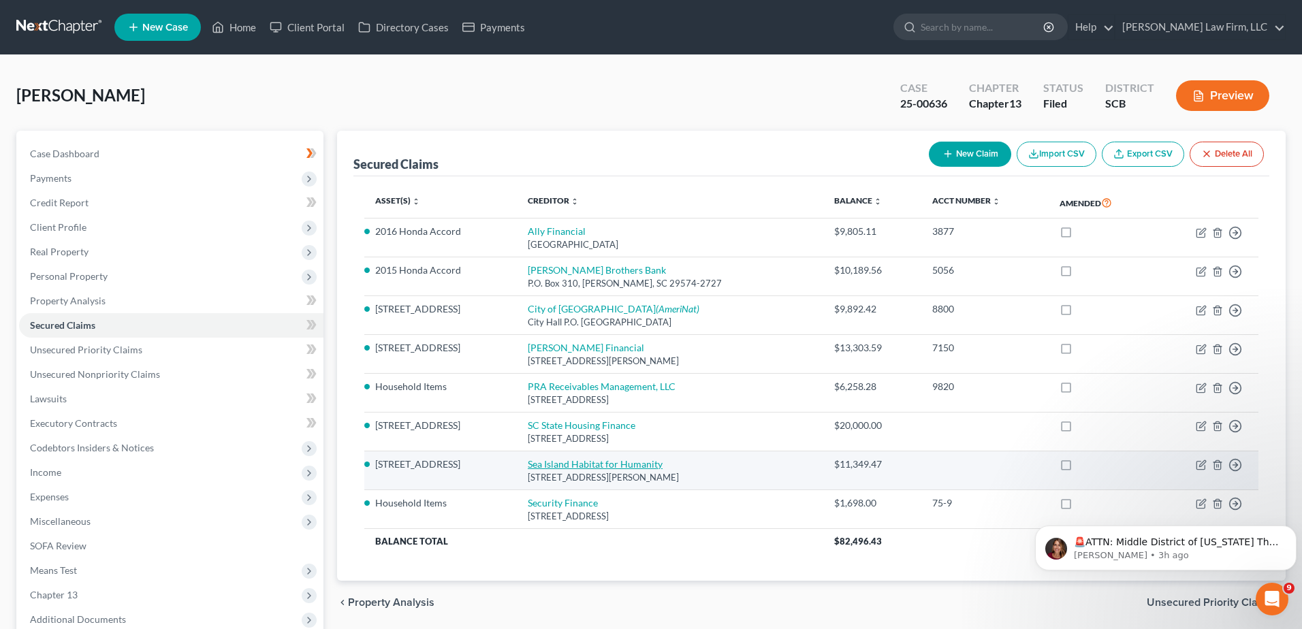
select select "42"
select select "0"
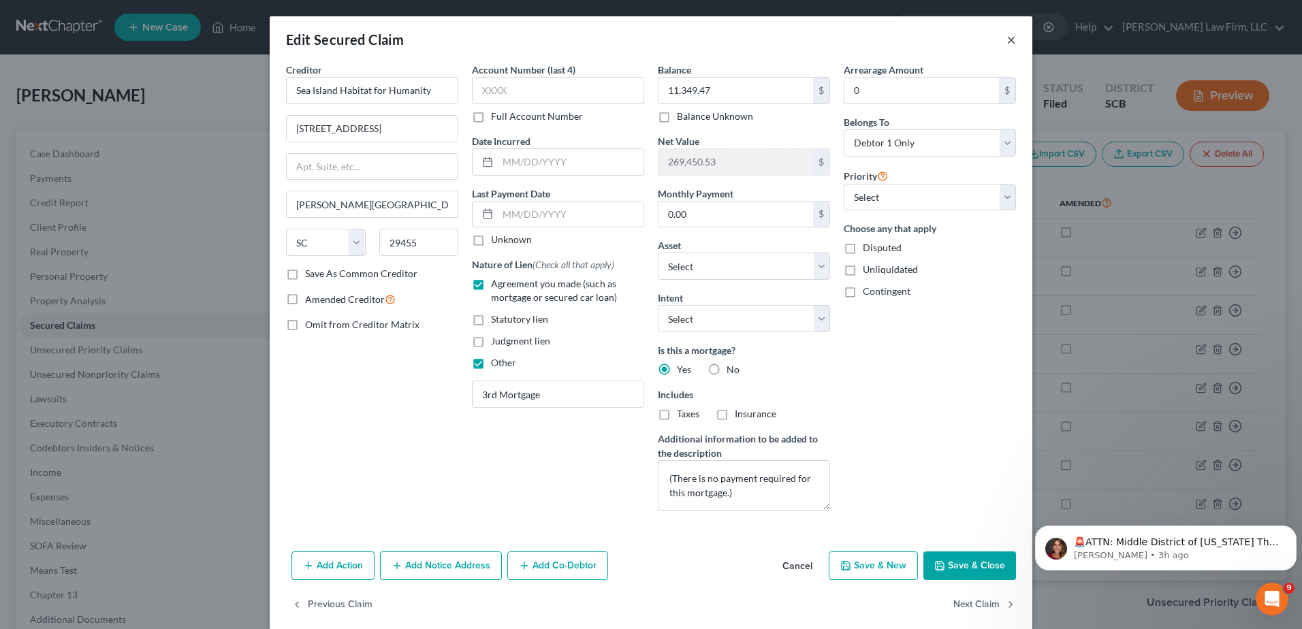
drag, startPoint x: 1003, startPoint y: 41, endPoint x: 992, endPoint y: 50, distance: 14.0
click at [1006, 42] on button "×" at bounding box center [1011, 39] width 10 height 16
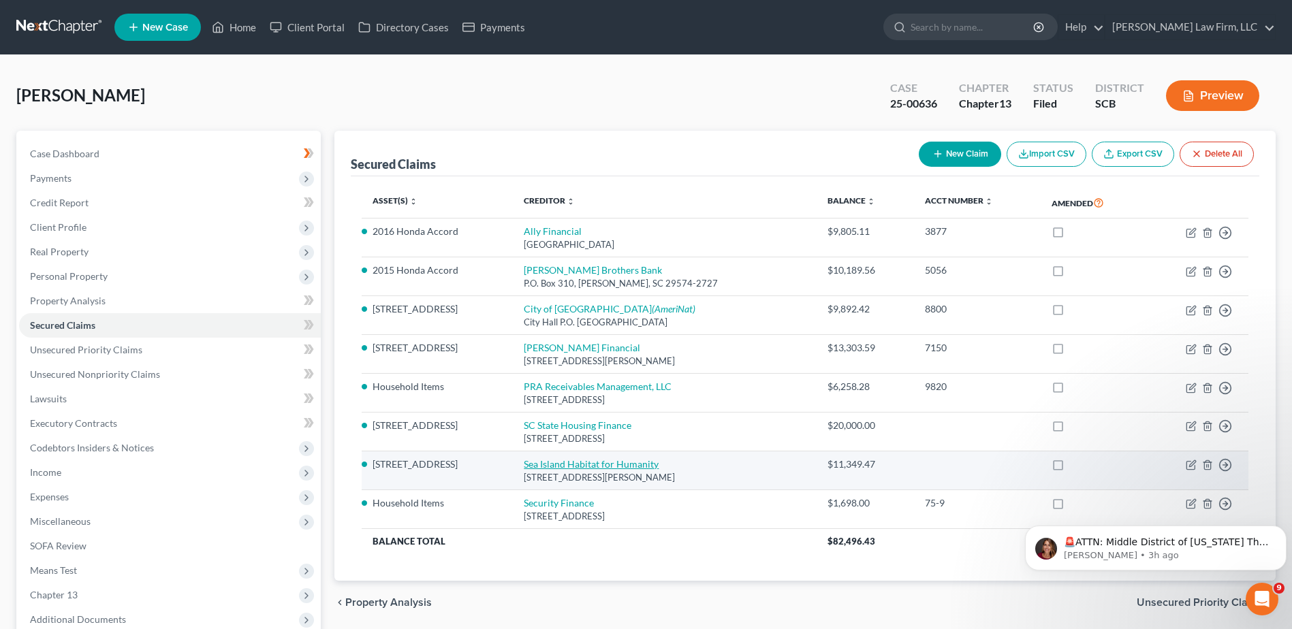
click at [562, 461] on link "Sea Island Habitat for Humanity" at bounding box center [591, 464] width 135 height 12
select select "42"
select select "19"
select select "0"
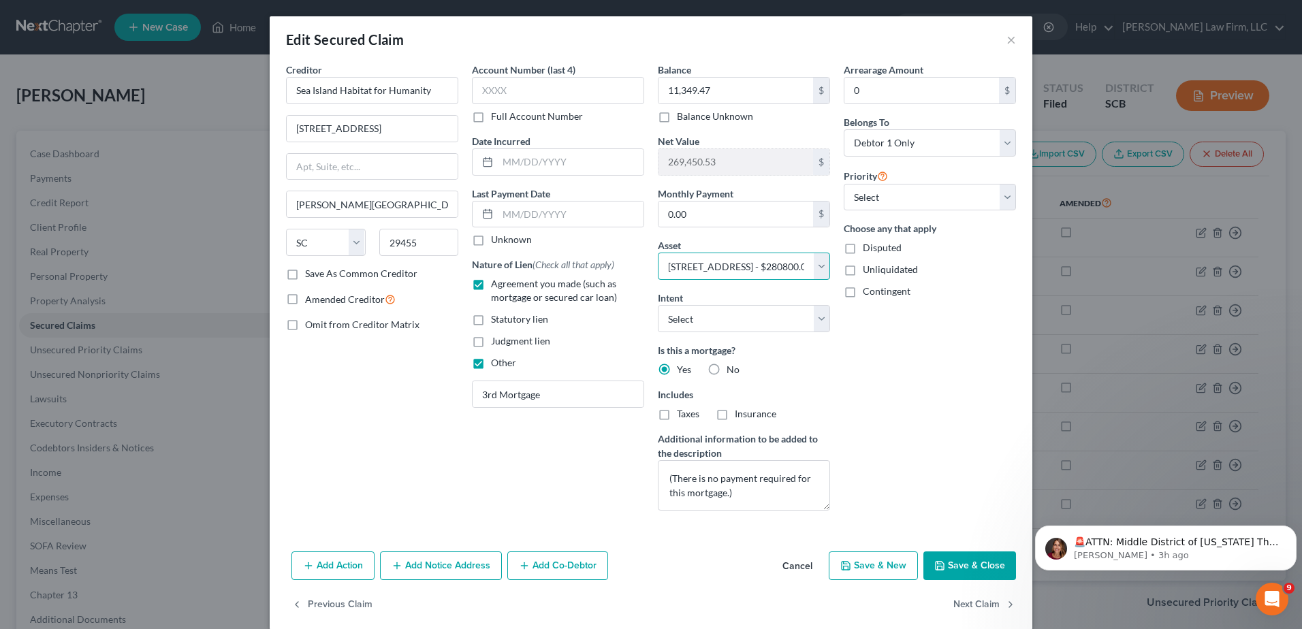
click at [723, 265] on select "Select Other Multiple Assets Other - Shed 8x8 - $300.0 Clothing - Clothing and …" at bounding box center [744, 266] width 172 height 27
click at [1006, 36] on button "×" at bounding box center [1011, 39] width 10 height 16
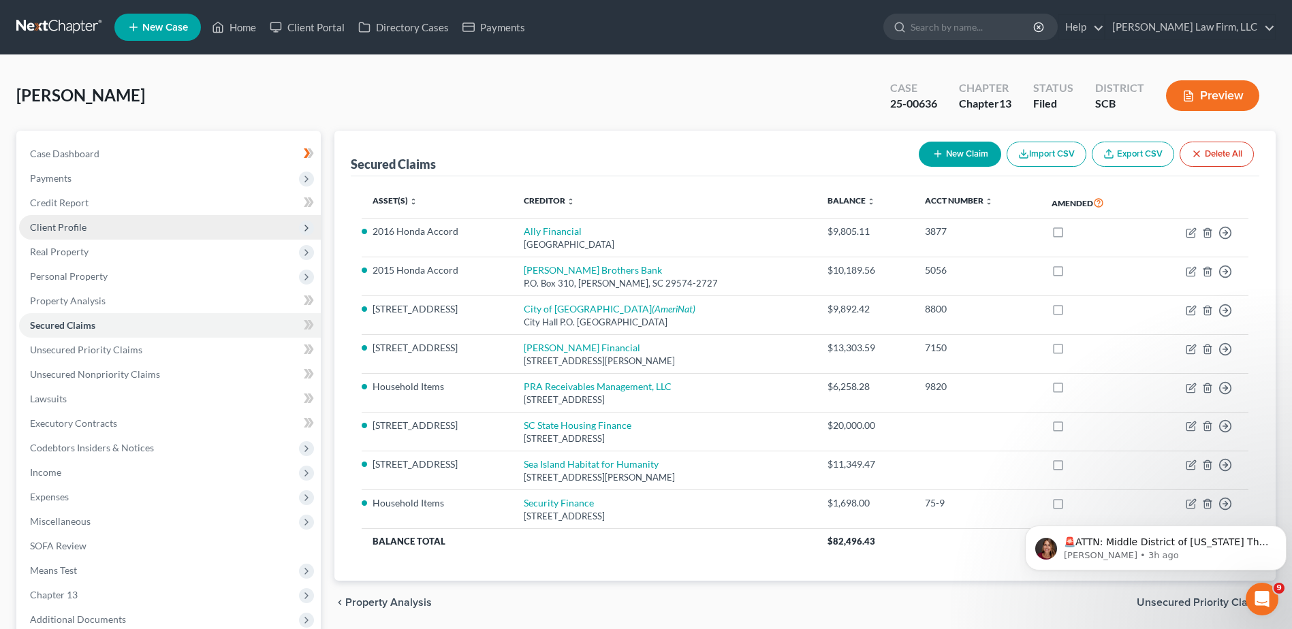
drag, startPoint x: 52, startPoint y: 226, endPoint x: 75, endPoint y: 233, distance: 24.1
click at [52, 226] on span "Client Profile" at bounding box center [58, 227] width 57 height 12
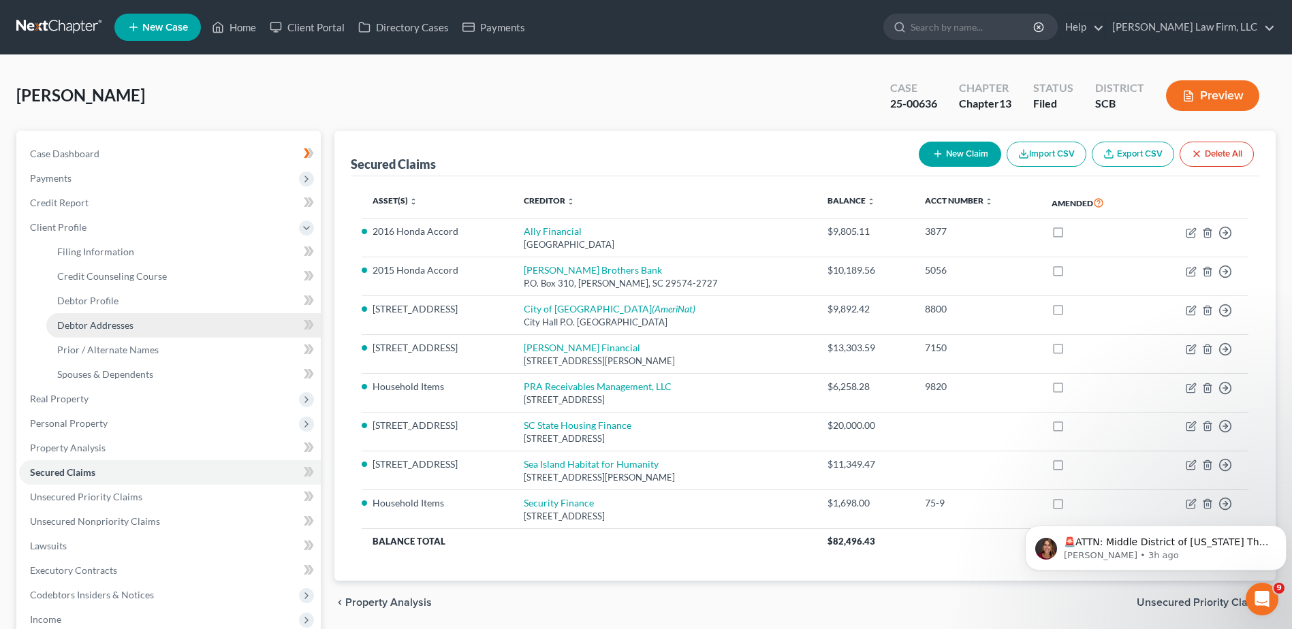
drag, startPoint x: 114, startPoint y: 321, endPoint x: 259, endPoint y: 286, distance: 149.3
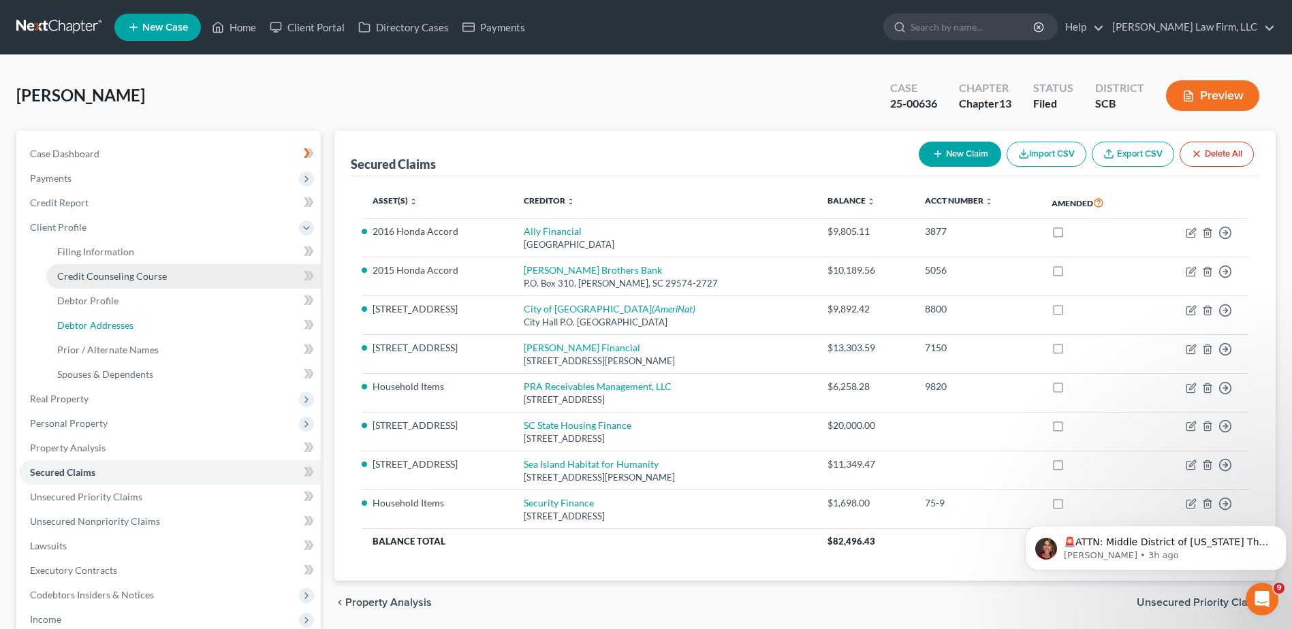
click at [115, 322] on span "Debtor Addresses" at bounding box center [95, 325] width 76 height 12
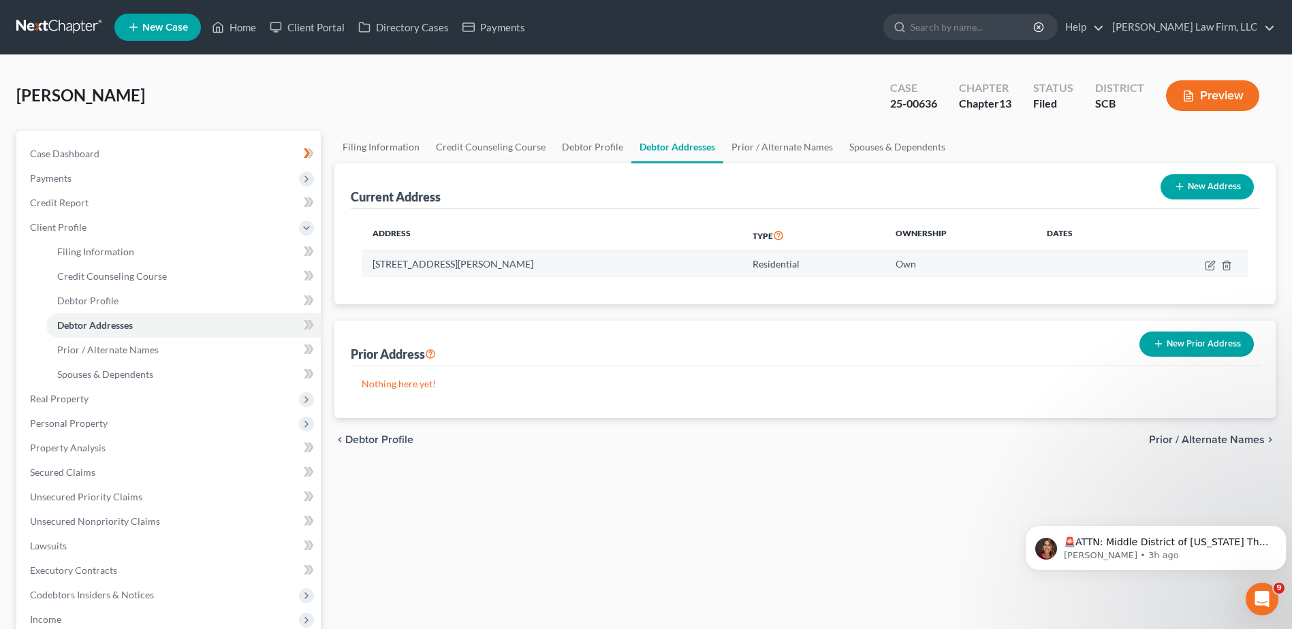
drag, startPoint x: 568, startPoint y: 261, endPoint x: 372, endPoint y: 262, distance: 196.1
click at [372, 262] on td "4037 Prosperity Road, Johns Island, SC 29455" at bounding box center [551, 264] width 379 height 26
copy td "4037 Prosperity Road, Johns Island, SC 29455"
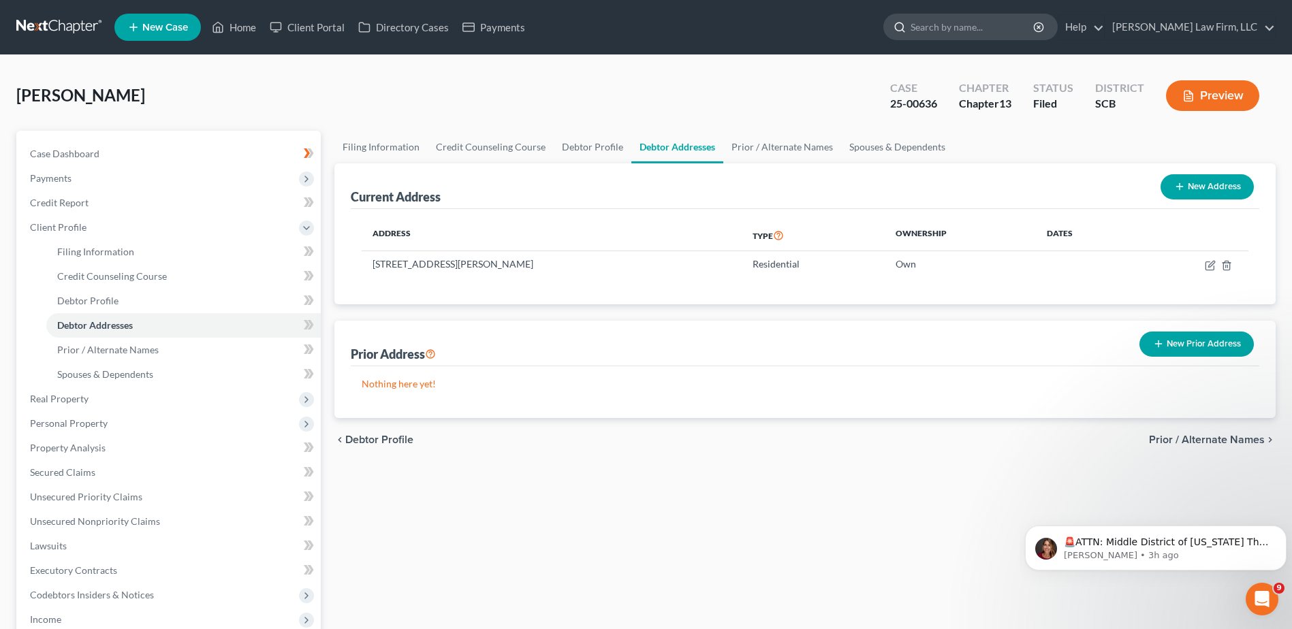
click at [953, 39] on div at bounding box center [970, 27] width 174 height 27
click at [963, 33] on input "search" at bounding box center [972, 26] width 125 height 25
type input "james"
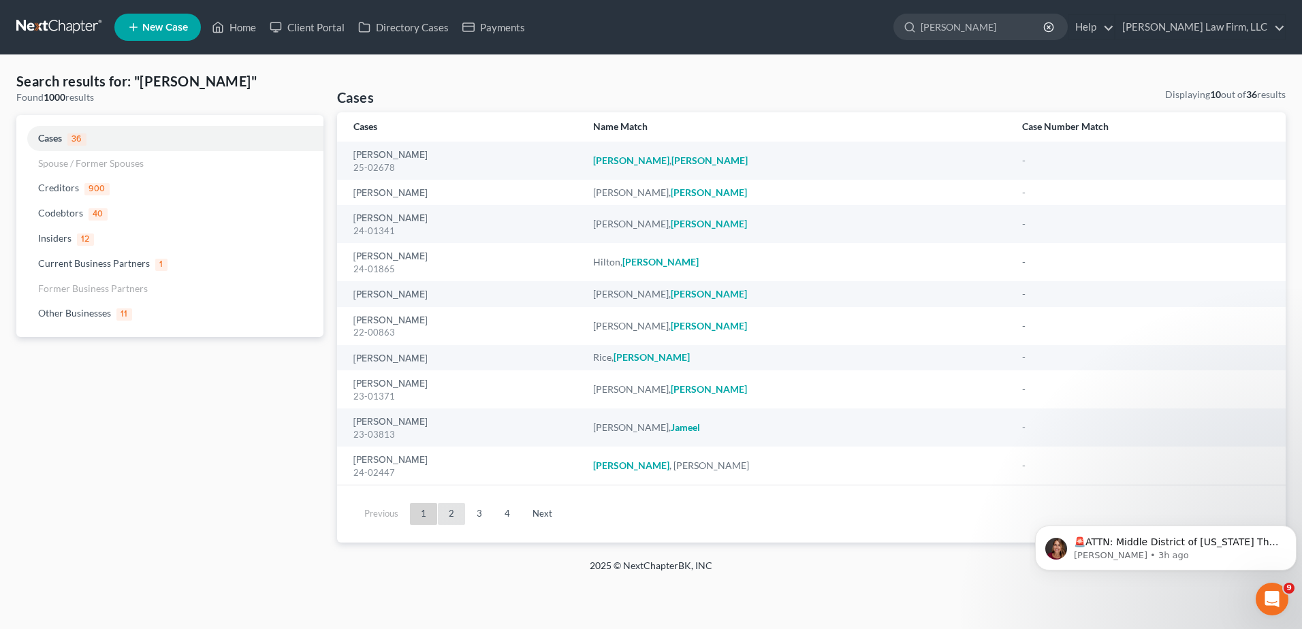
click at [445, 511] on link "2" at bounding box center [451, 514] width 27 height 22
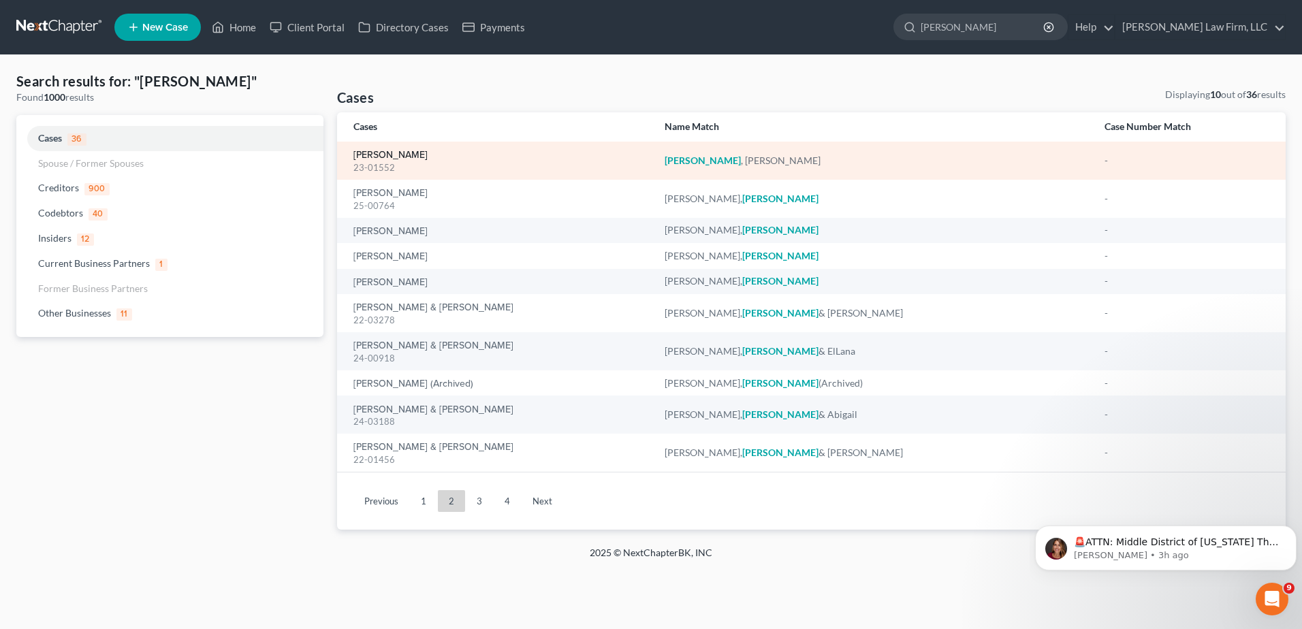
click at [379, 157] on link "[PERSON_NAME]" at bounding box center [390, 155] width 74 height 10
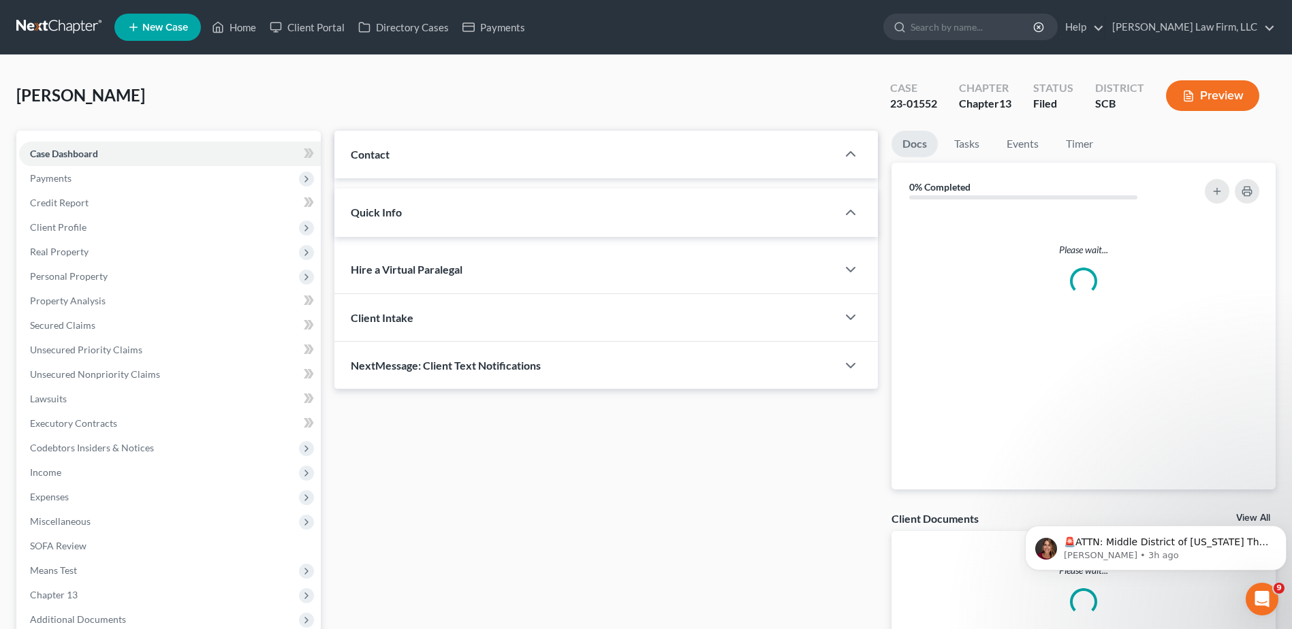
select select "0"
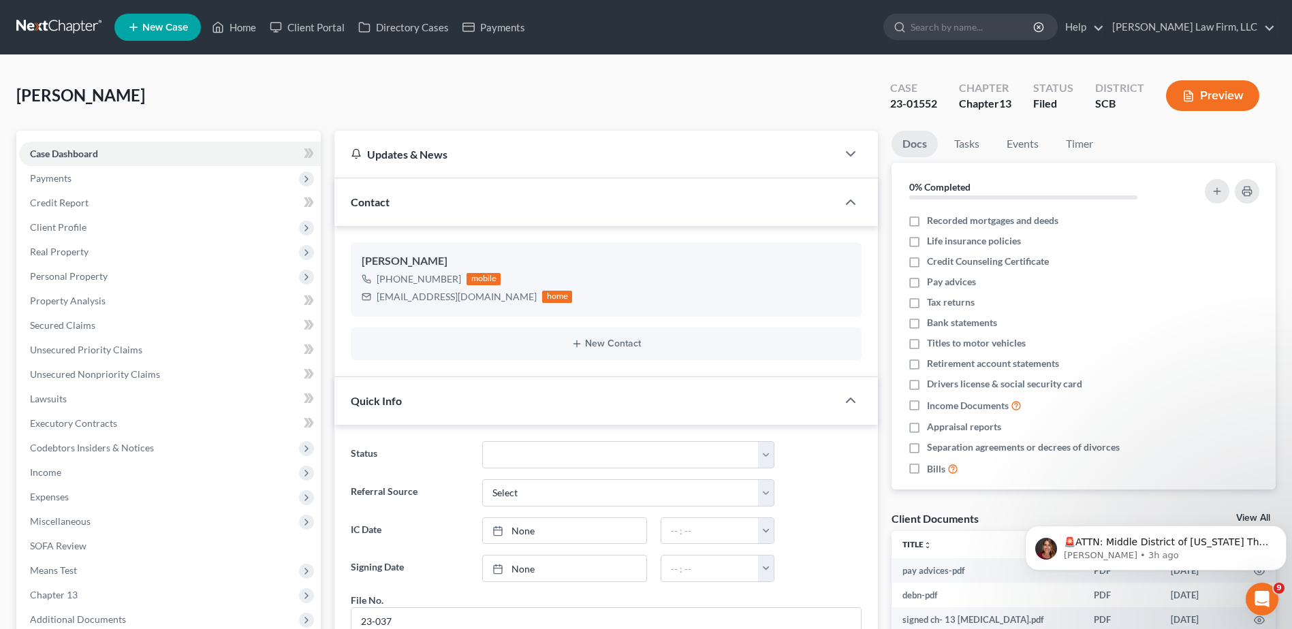
click at [46, 25] on link at bounding box center [59, 27] width 87 height 25
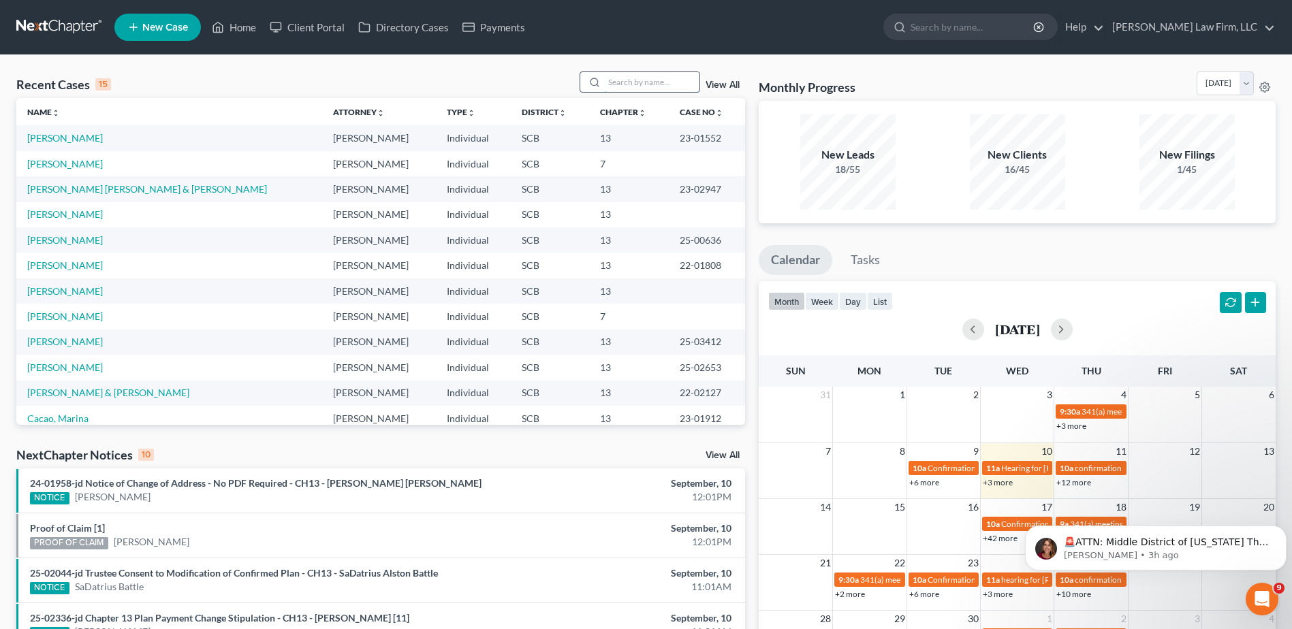
click at [633, 83] on input "search" at bounding box center [651, 82] width 95 height 20
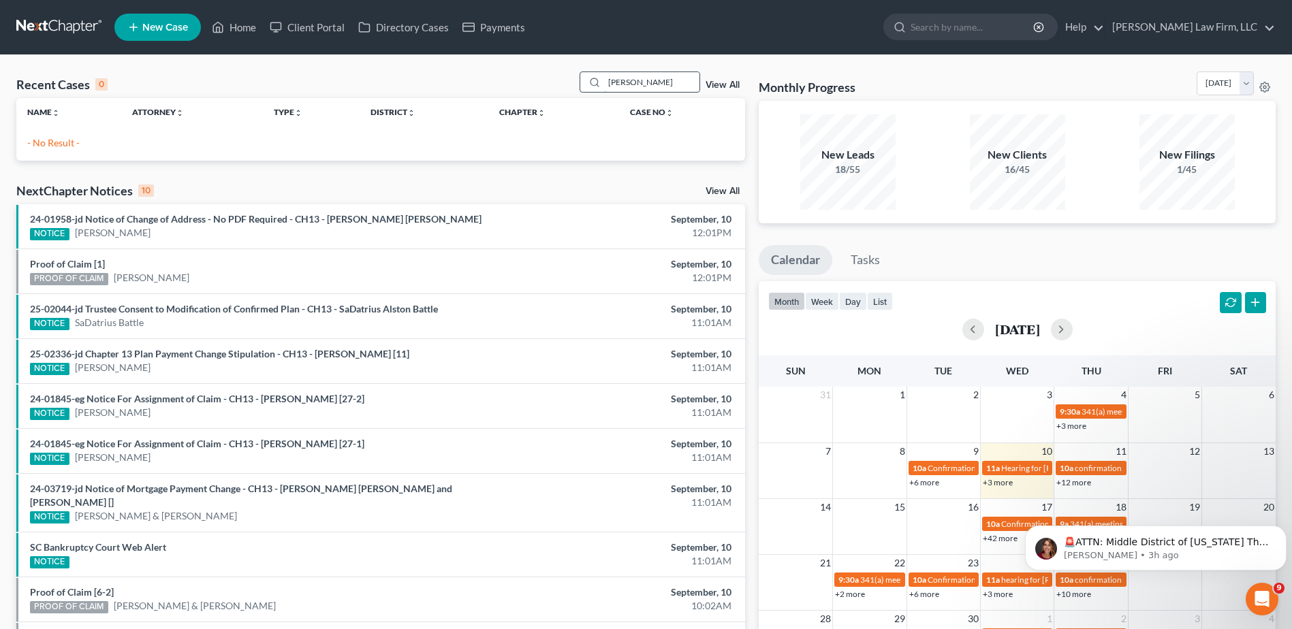
drag, startPoint x: 641, startPoint y: 86, endPoint x: 603, endPoint y: 83, distance: 38.2
click at [594, 77] on div "darby" at bounding box center [639, 81] width 121 height 21
type input "brandy"
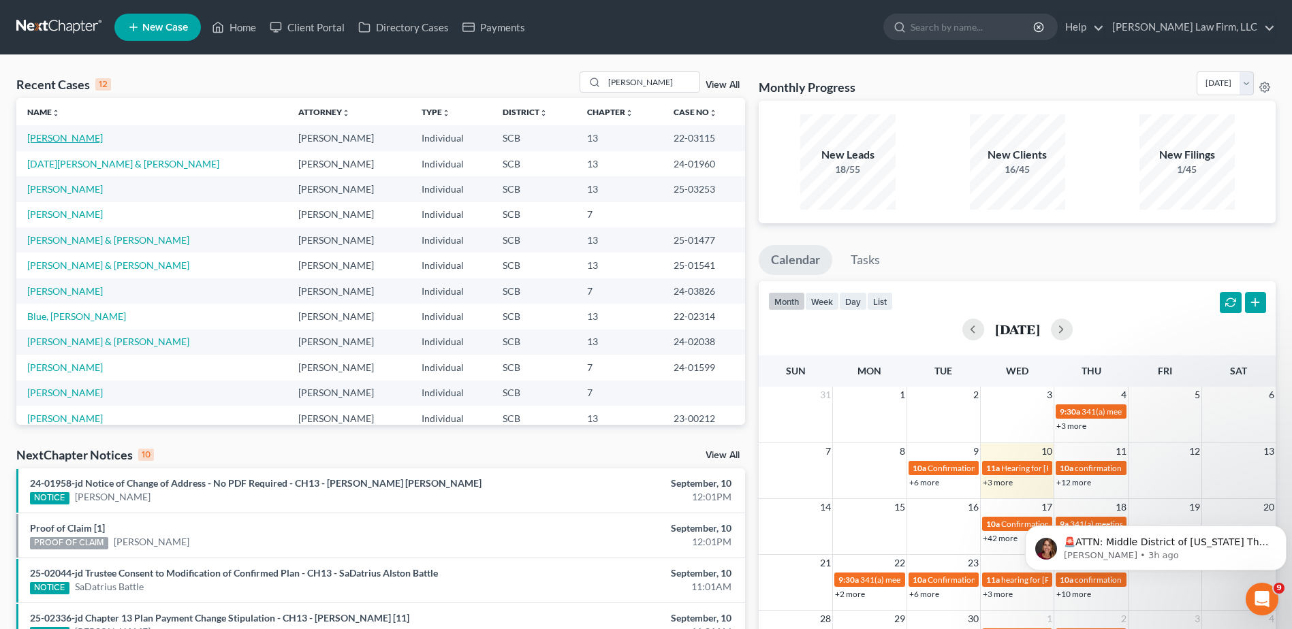
click at [69, 140] on link "[PERSON_NAME]" at bounding box center [65, 138] width 76 height 12
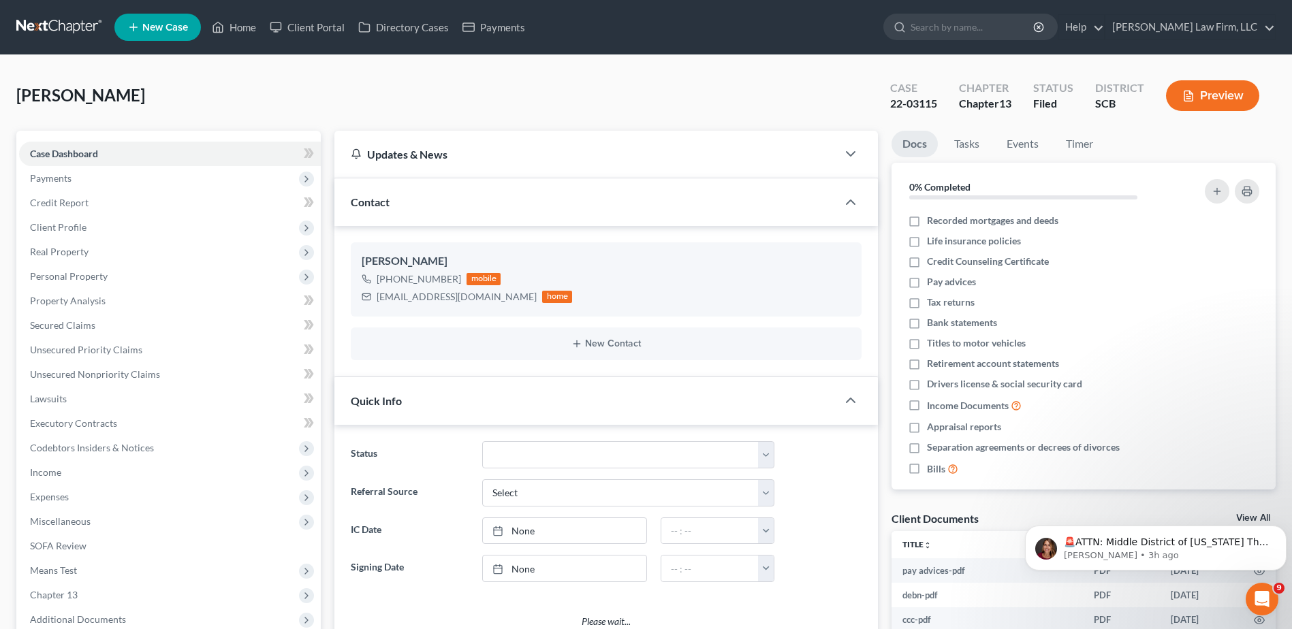
select select "0"
click at [61, 31] on link at bounding box center [59, 27] width 87 height 25
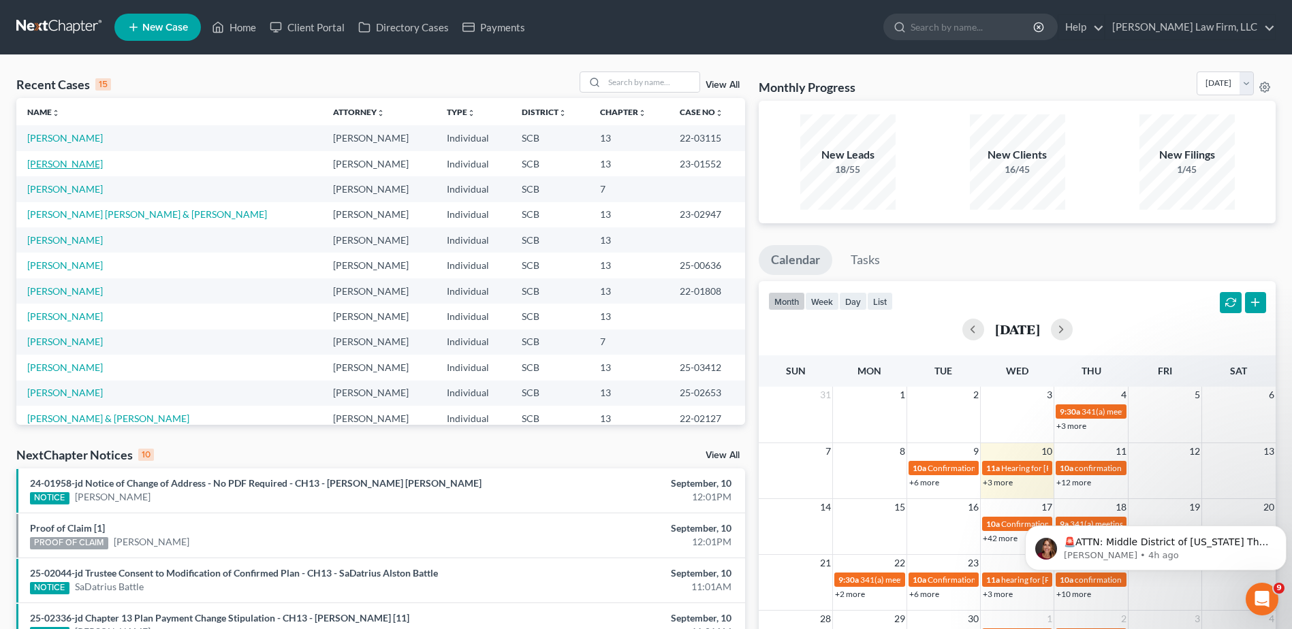
click at [72, 163] on link "[PERSON_NAME]" at bounding box center [65, 164] width 76 height 12
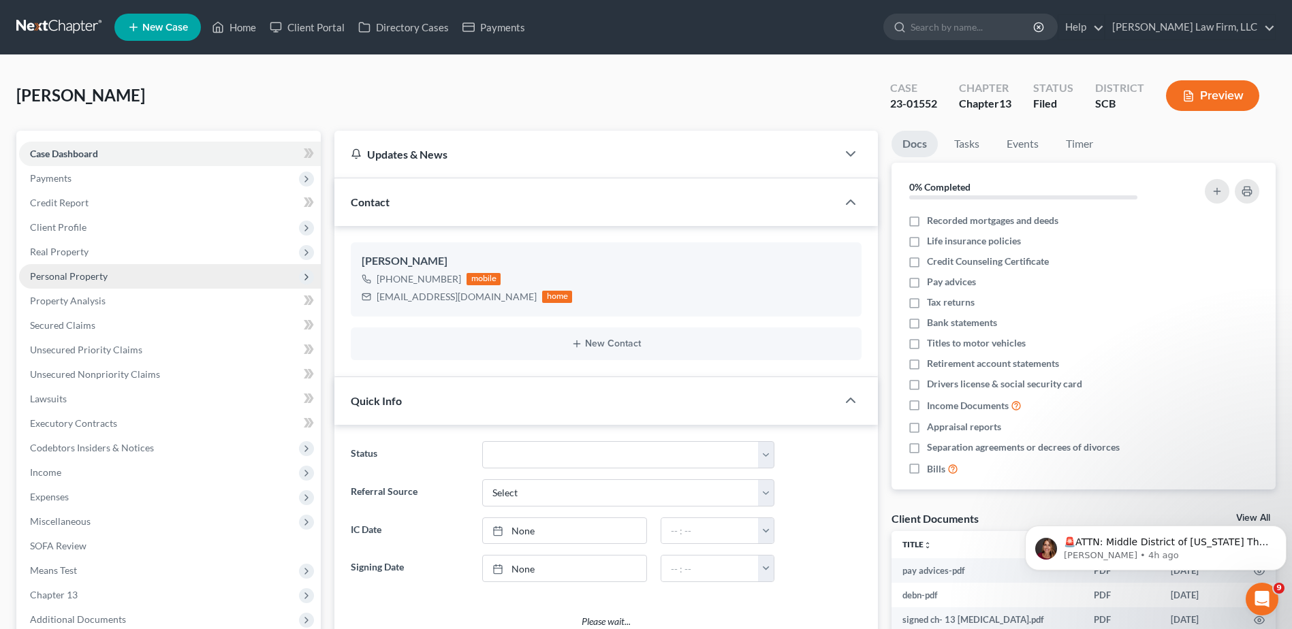
select select "0"
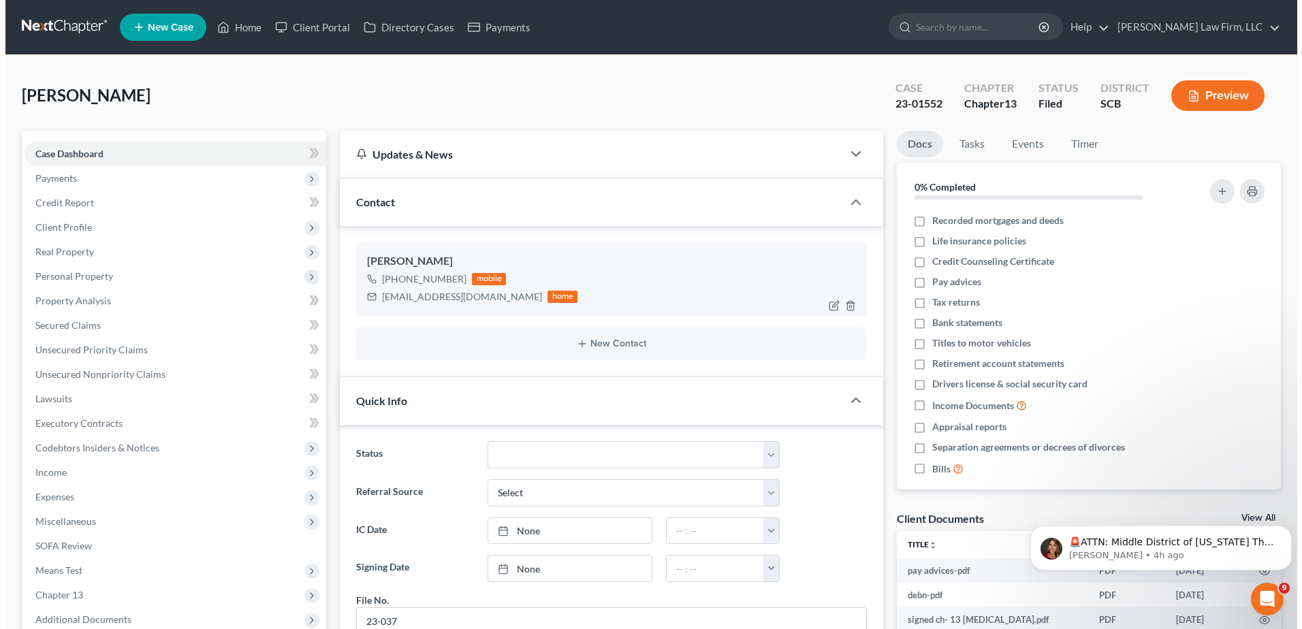
scroll to position [998, 0]
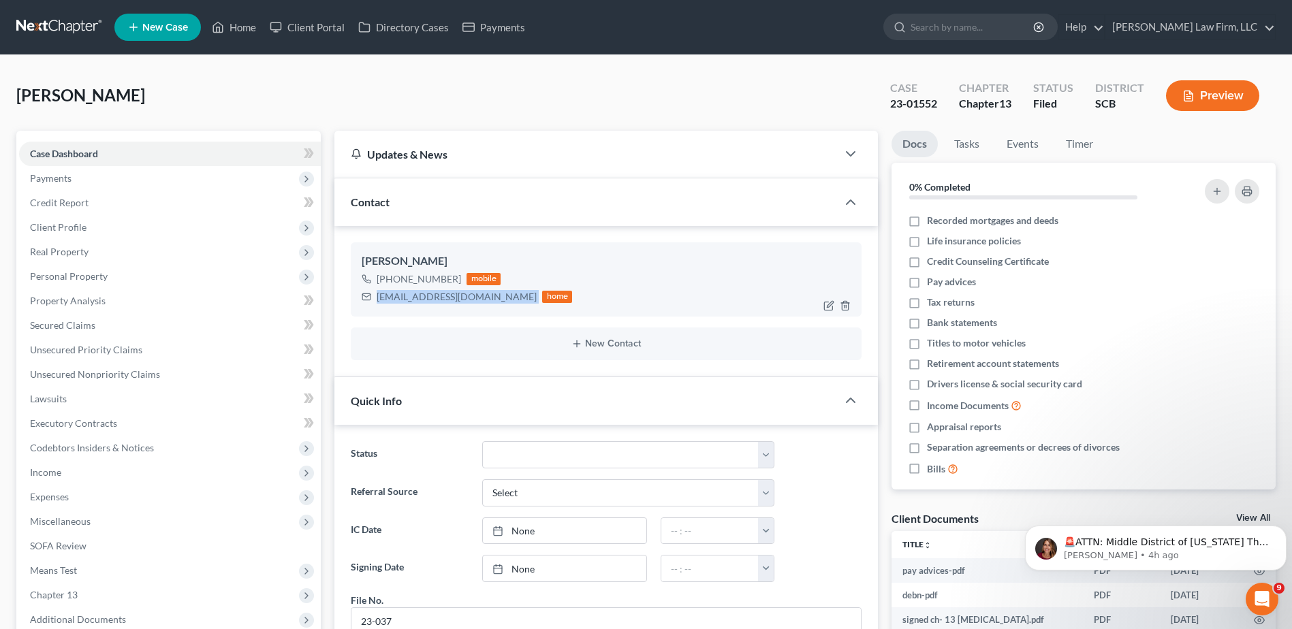
drag, startPoint x: 377, startPoint y: 297, endPoint x: 488, endPoint y: 296, distance: 111.7
click at [488, 296] on div "[EMAIL_ADDRESS][DOMAIN_NAME] home" at bounding box center [467, 297] width 210 height 18
copy div "[EMAIL_ADDRESS][DOMAIN_NAME]"
click at [1003, 24] on input "search" at bounding box center [972, 26] width 125 height 25
type input "n"
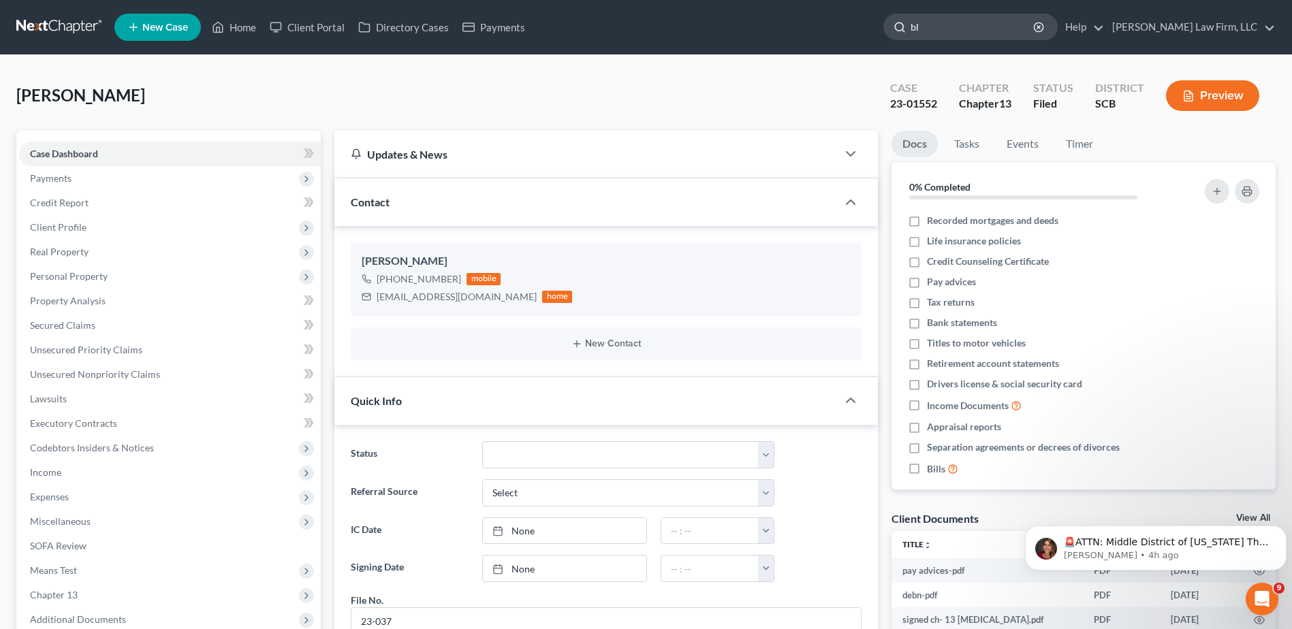
type input "b"
type input "[PERSON_NAME]"
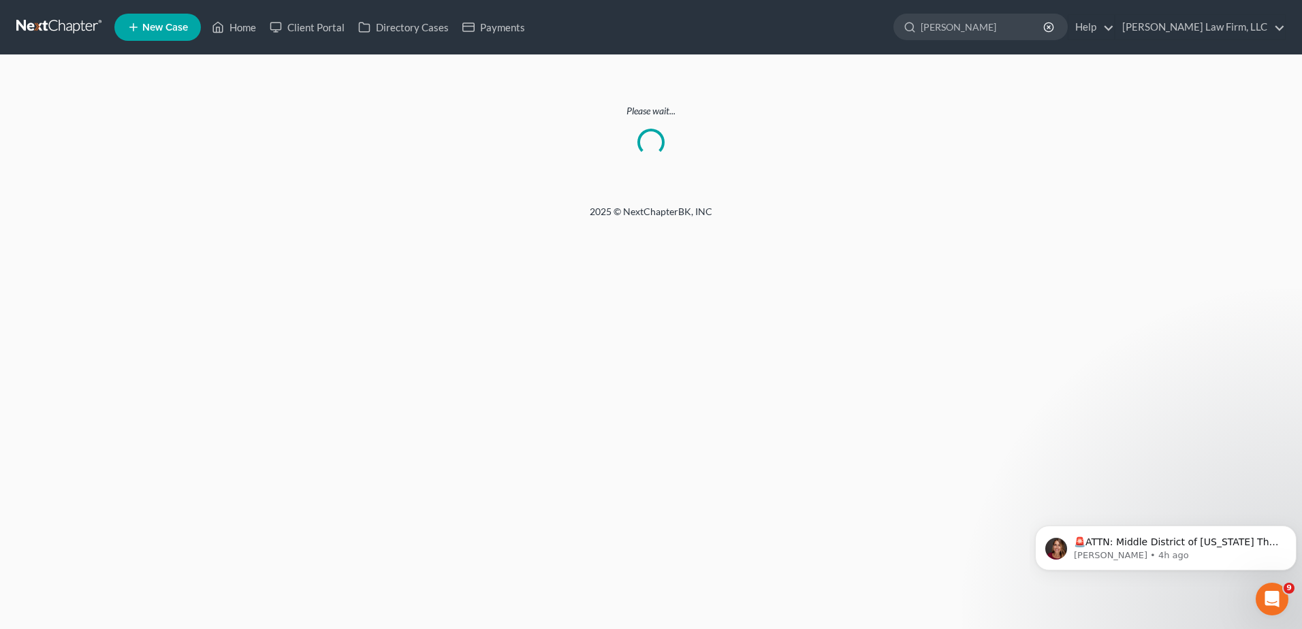
click at [58, 34] on link at bounding box center [59, 27] width 87 height 25
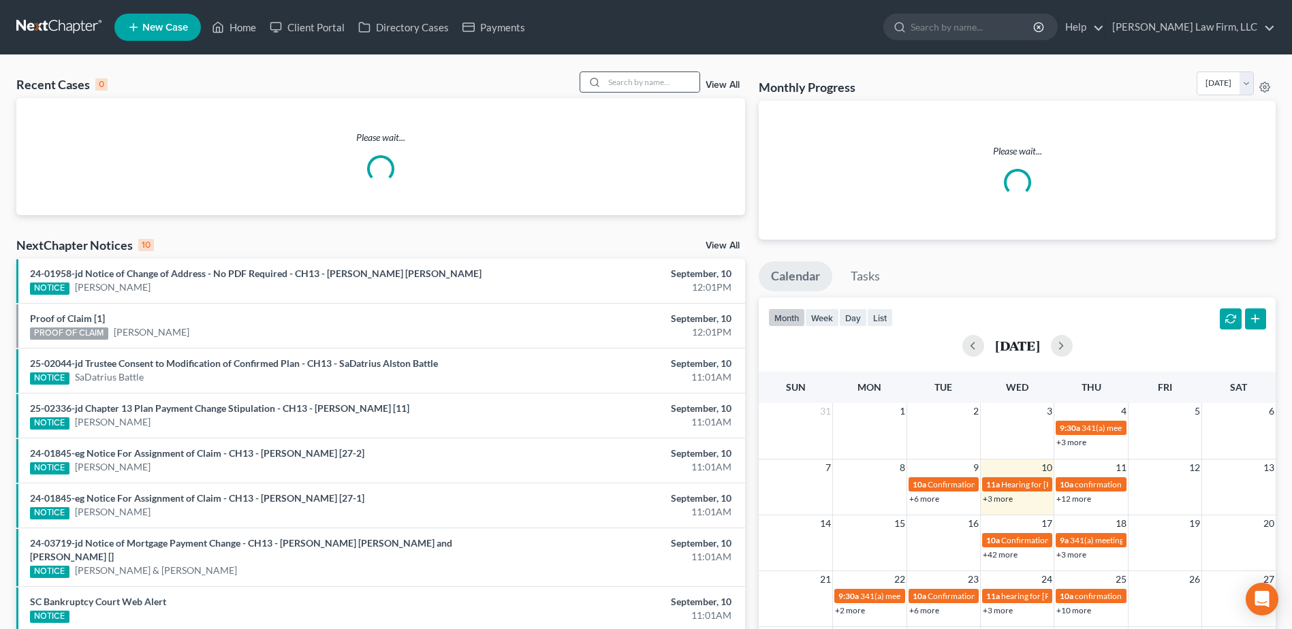
click at [665, 93] on div at bounding box center [639, 81] width 121 height 21
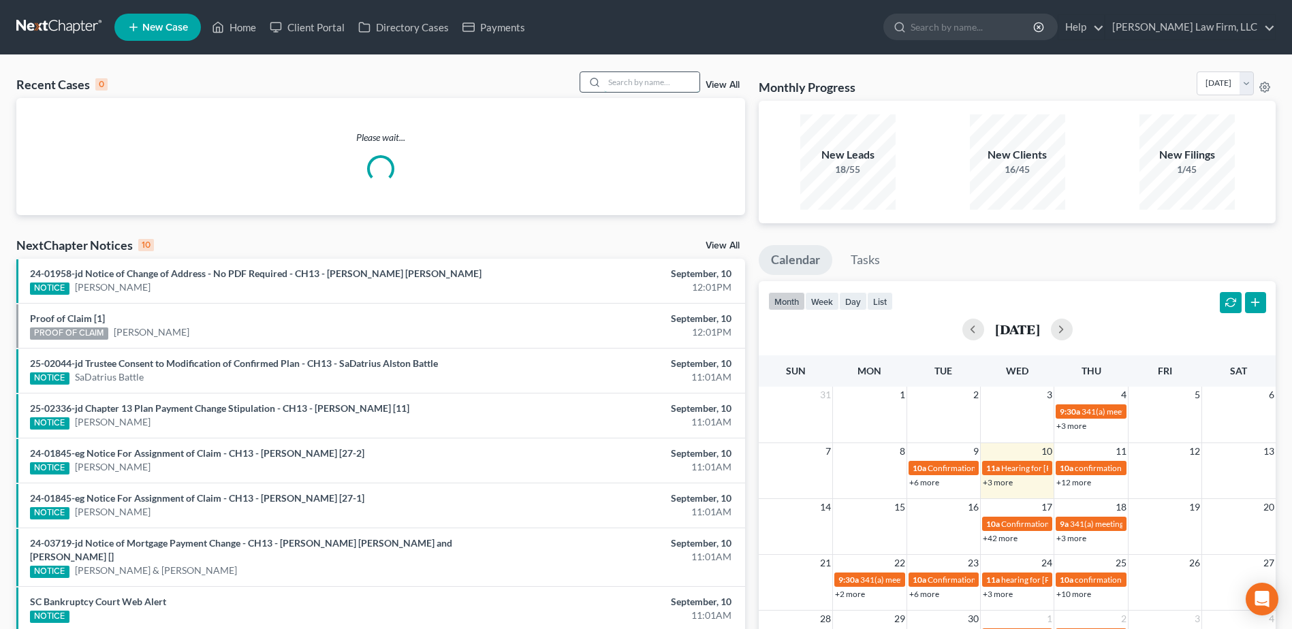
click at [665, 88] on input "search" at bounding box center [651, 82] width 95 height 20
click at [665, 85] on input "search" at bounding box center [651, 82] width 95 height 20
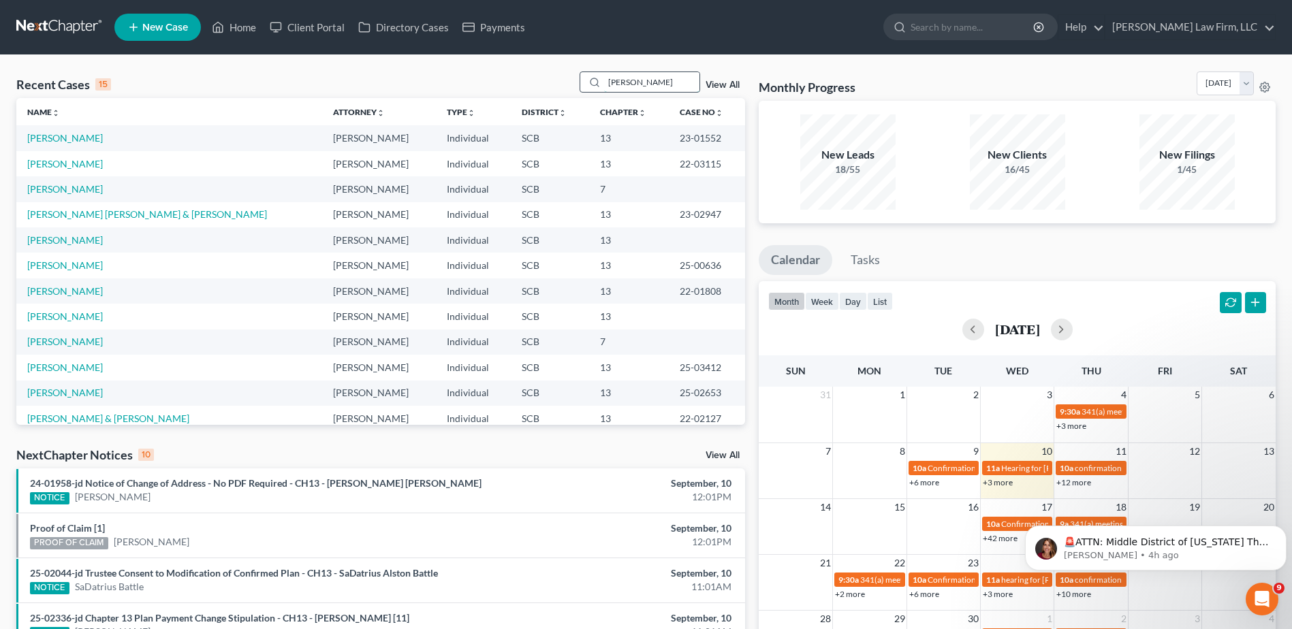
type input "[PERSON_NAME]"
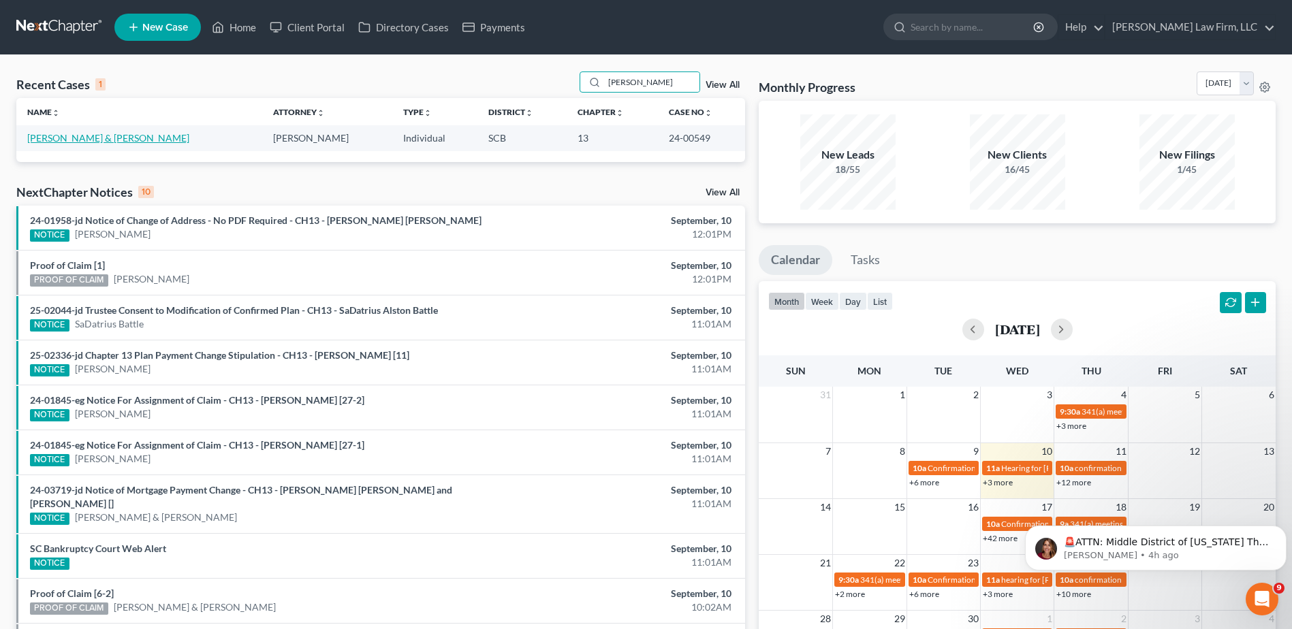
click at [108, 137] on link "[PERSON_NAME] & [PERSON_NAME]" at bounding box center [108, 138] width 162 height 12
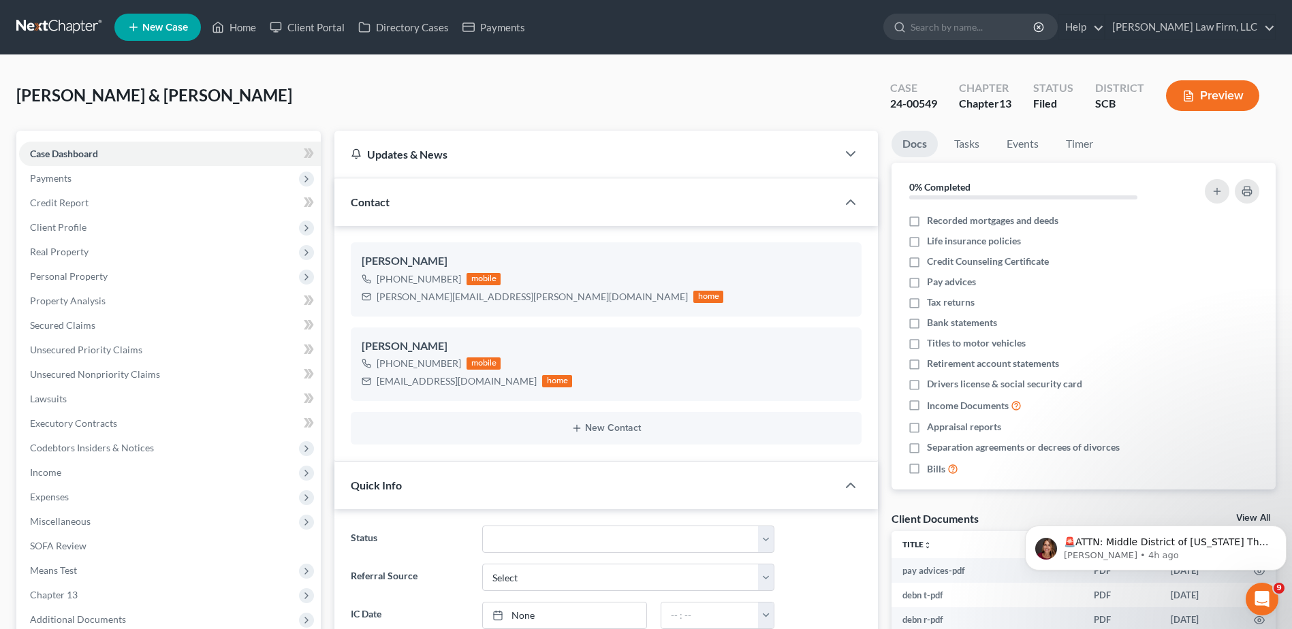
select select "0"
drag, startPoint x: 72, startPoint y: 218, endPoint x: 75, endPoint y: 225, distance: 8.0
click at [72, 218] on span "Client Profile" at bounding box center [170, 227] width 302 height 25
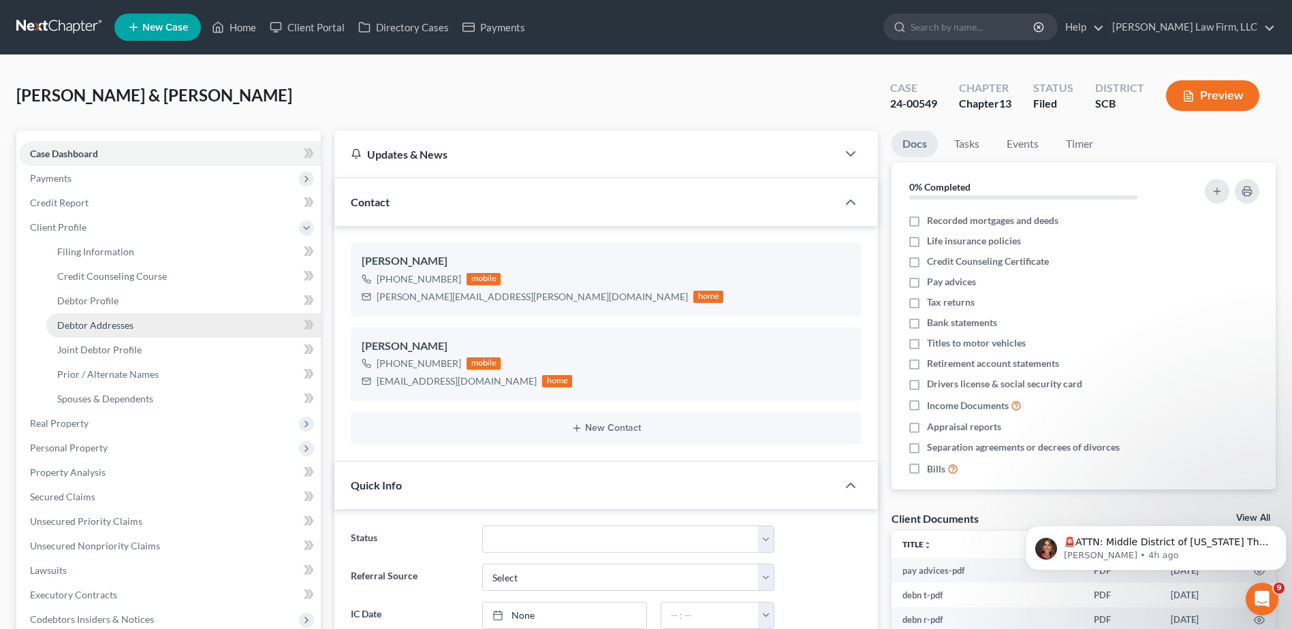
click at [124, 331] on link "Debtor Addresses" at bounding box center [183, 325] width 274 height 25
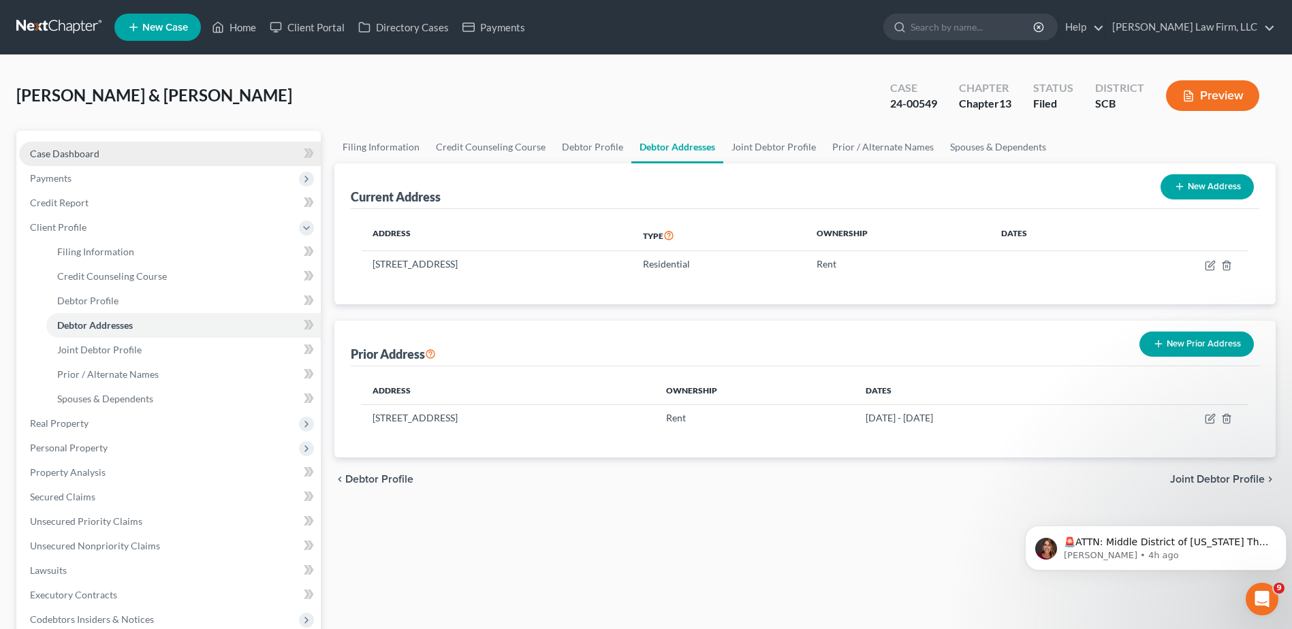
click at [72, 159] on link "Case Dashboard" at bounding box center [170, 154] width 302 height 25
select select "0"
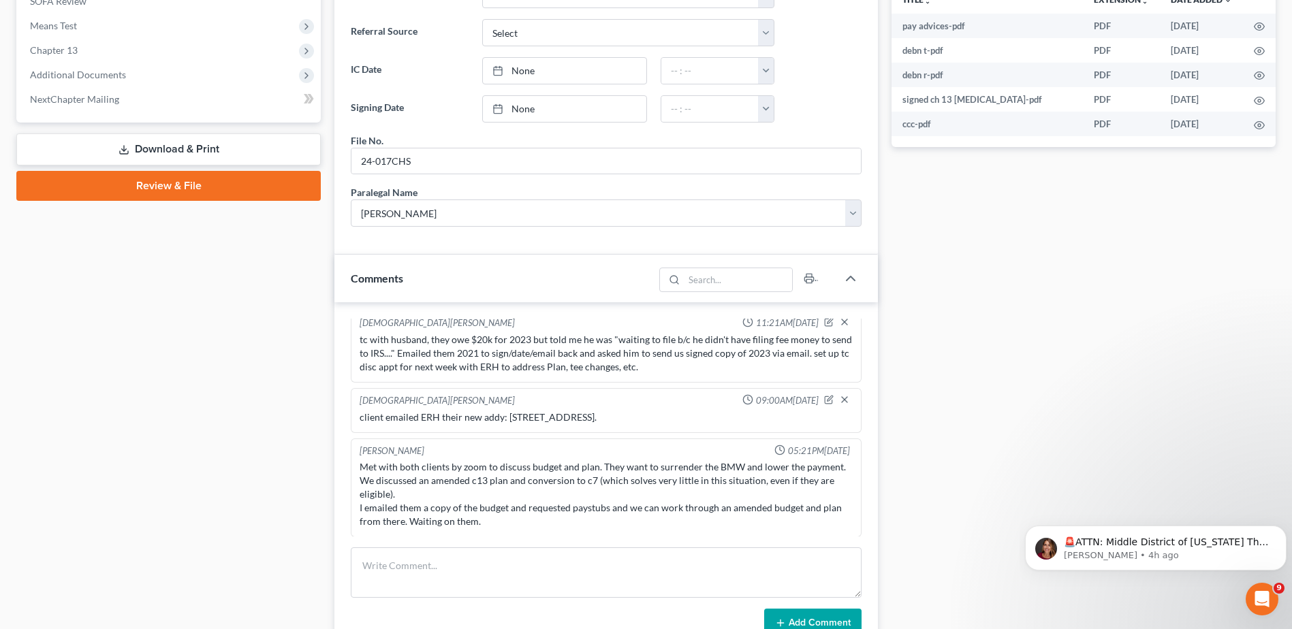
scroll to position [465, 0]
click at [476, 578] on textarea at bounding box center [606, 572] width 511 height 50
paste textarea "17 old Stoney ln Hilton head island,sc 29926"
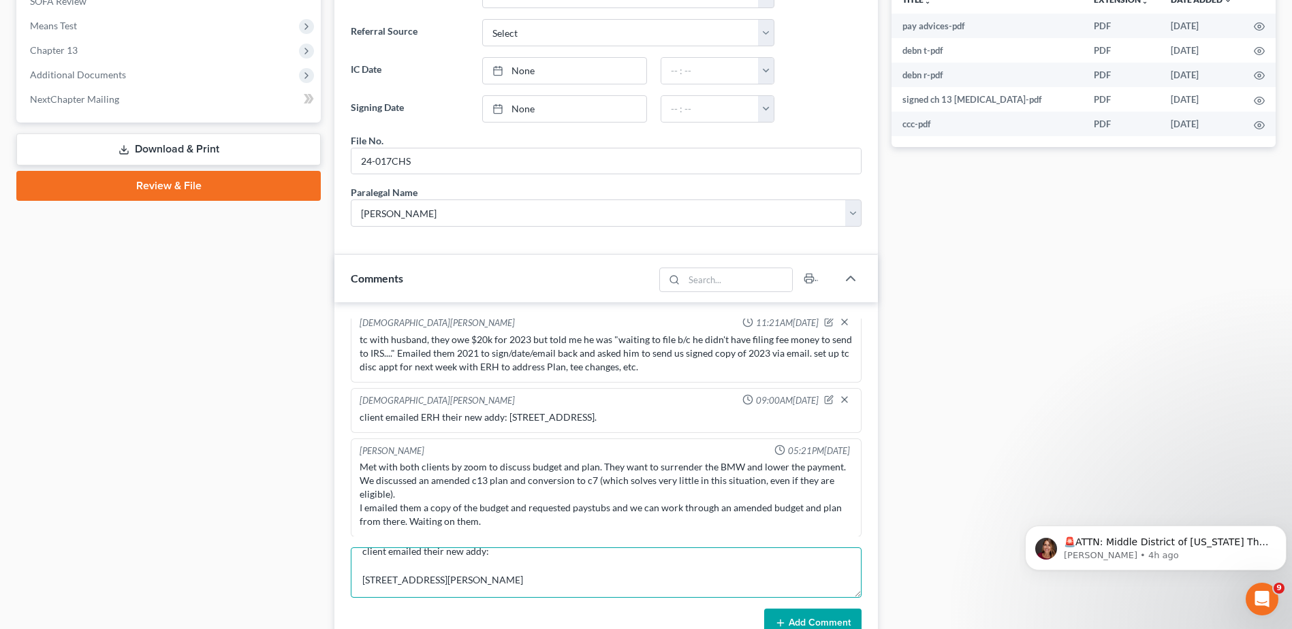
scroll to position [12, 0]
type textarea "client emailed their new addy will update with the court. 17 Old Stoney Lane Hi…"
click at [814, 615] on button "Add Comment" at bounding box center [812, 623] width 97 height 29
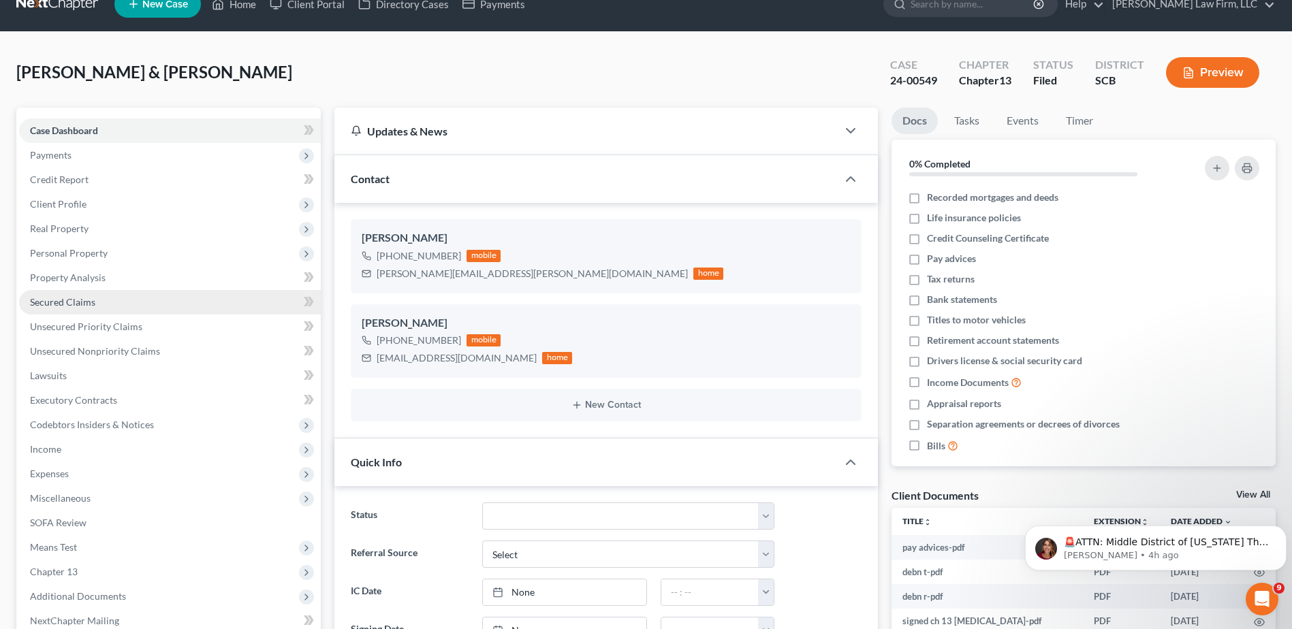
scroll to position [0, 0]
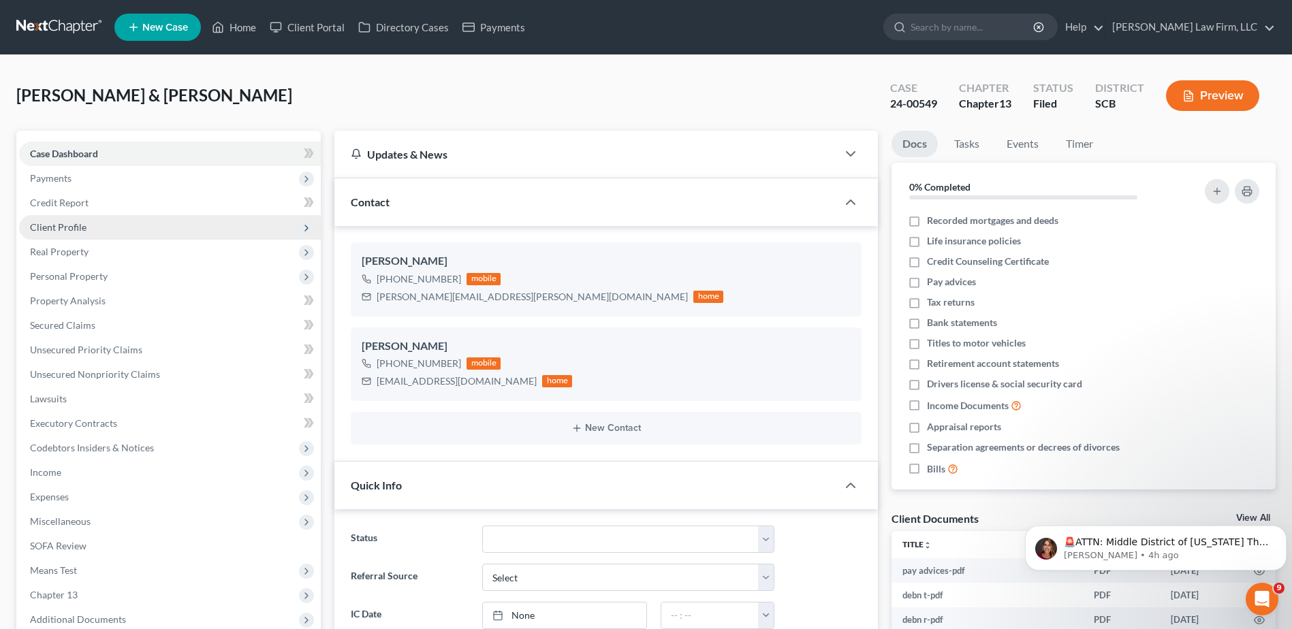
click at [98, 232] on span "Client Profile" at bounding box center [170, 227] width 302 height 25
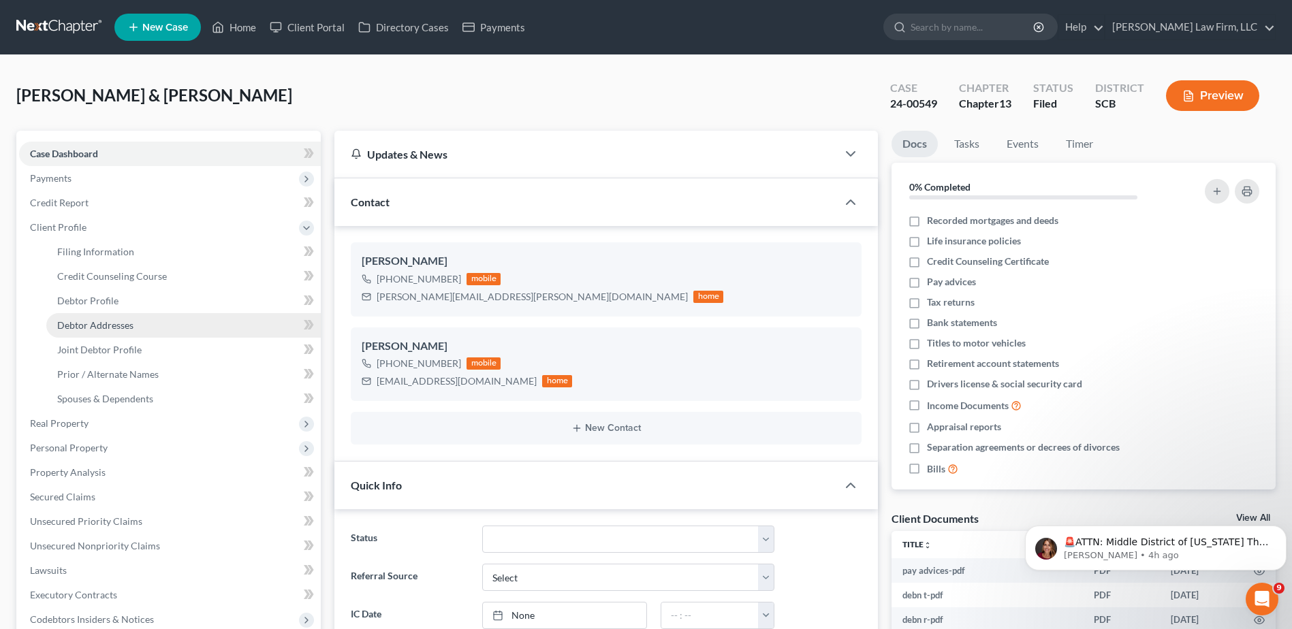
drag, startPoint x: 131, startPoint y: 325, endPoint x: 142, endPoint y: 324, distance: 10.3
click at [131, 325] on span "Debtor Addresses" at bounding box center [95, 325] width 76 height 12
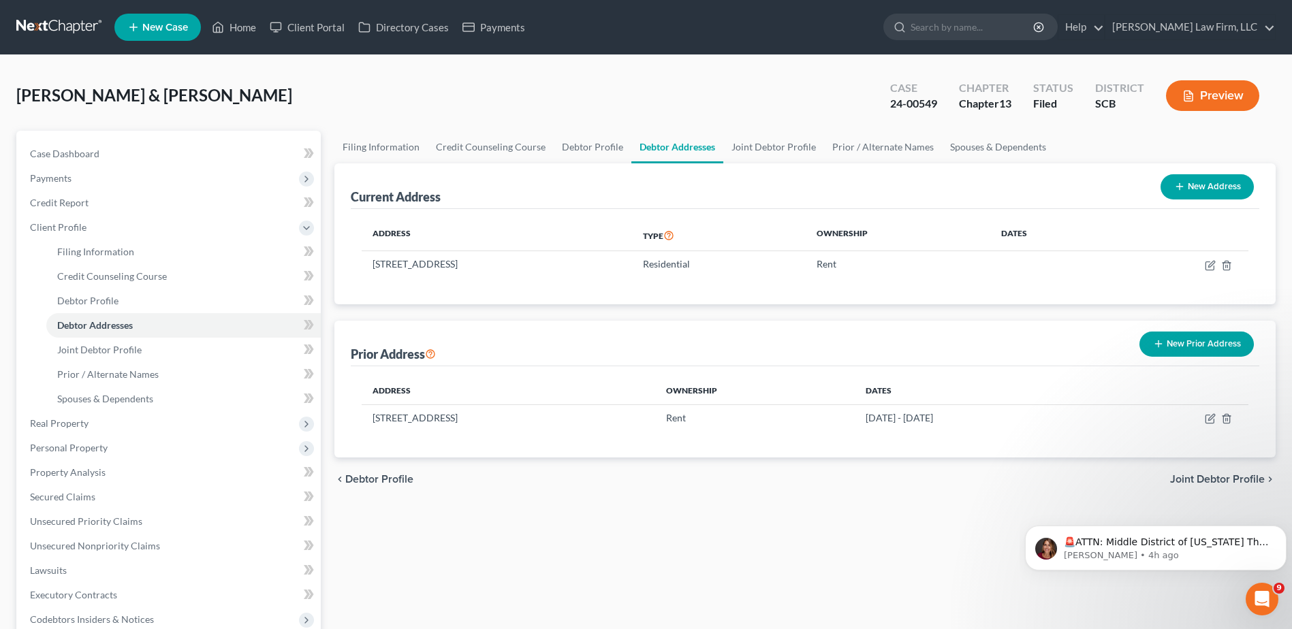
click at [1207, 347] on button "New Prior Address" at bounding box center [1196, 344] width 114 height 25
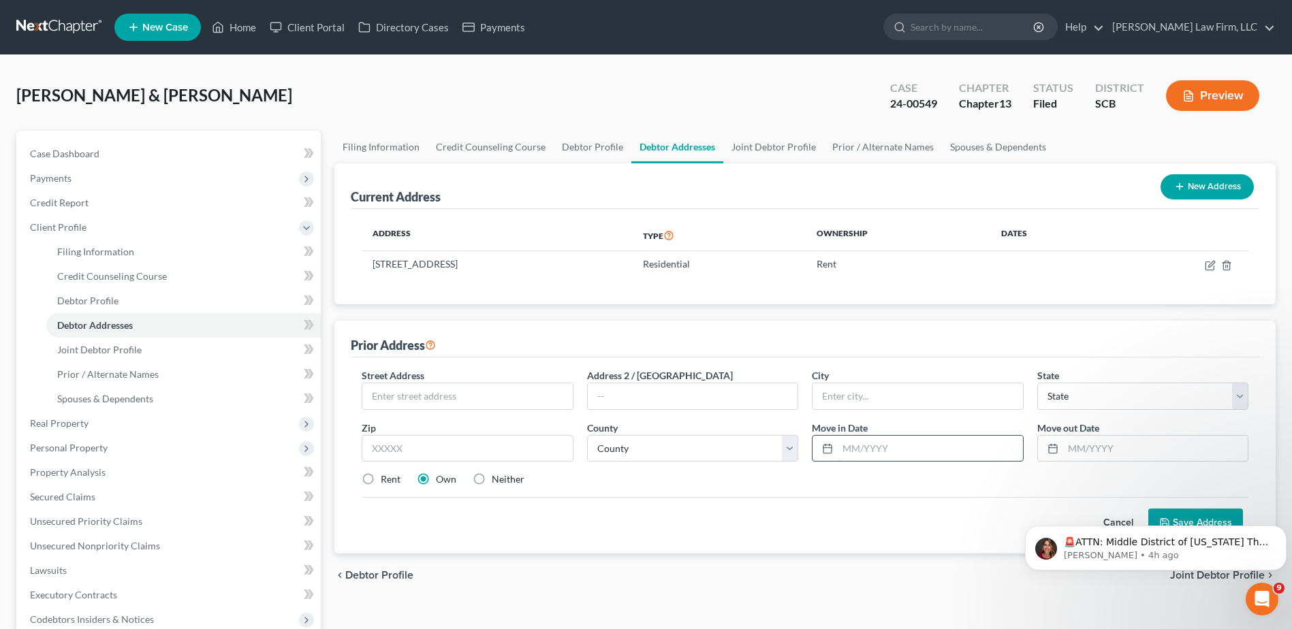
click at [857, 445] on input "text" at bounding box center [929, 449] width 185 height 26
type input "07/2024"
type input "09/2025"
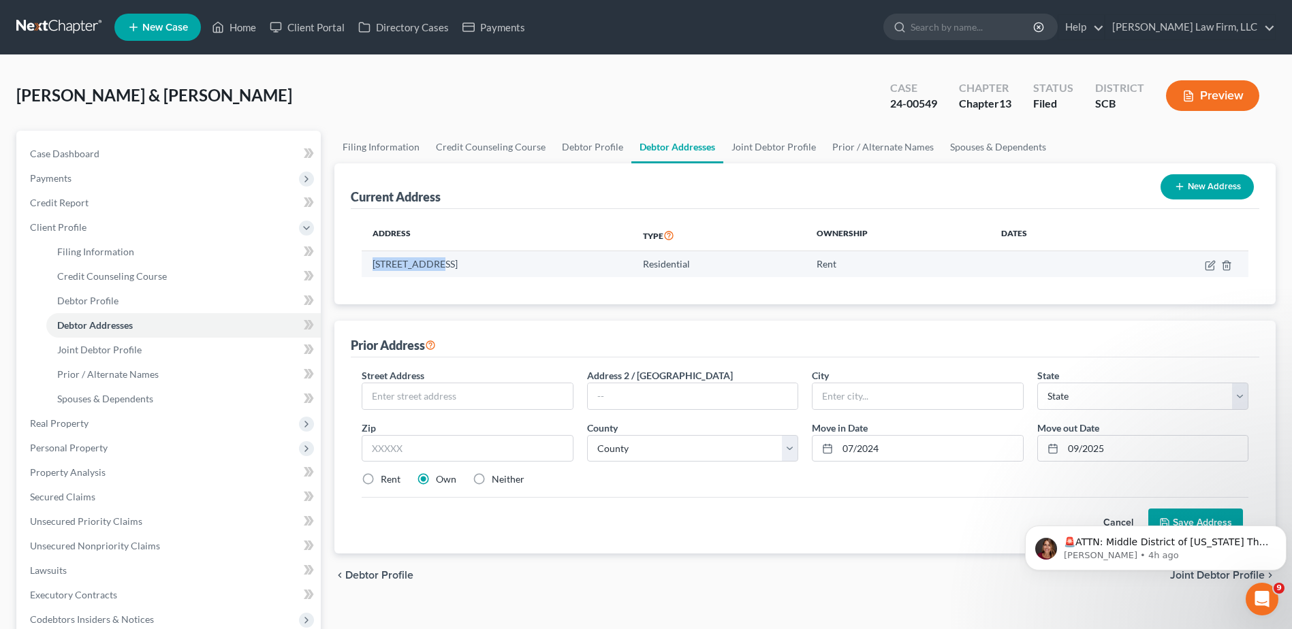
drag, startPoint x: 370, startPoint y: 262, endPoint x: 435, endPoint y: 266, distance: 65.5
click at [435, 266] on td "9319 Evan Way, Bluffton, SC 29926" at bounding box center [497, 264] width 270 height 26
copy td "9319 Evan Way"
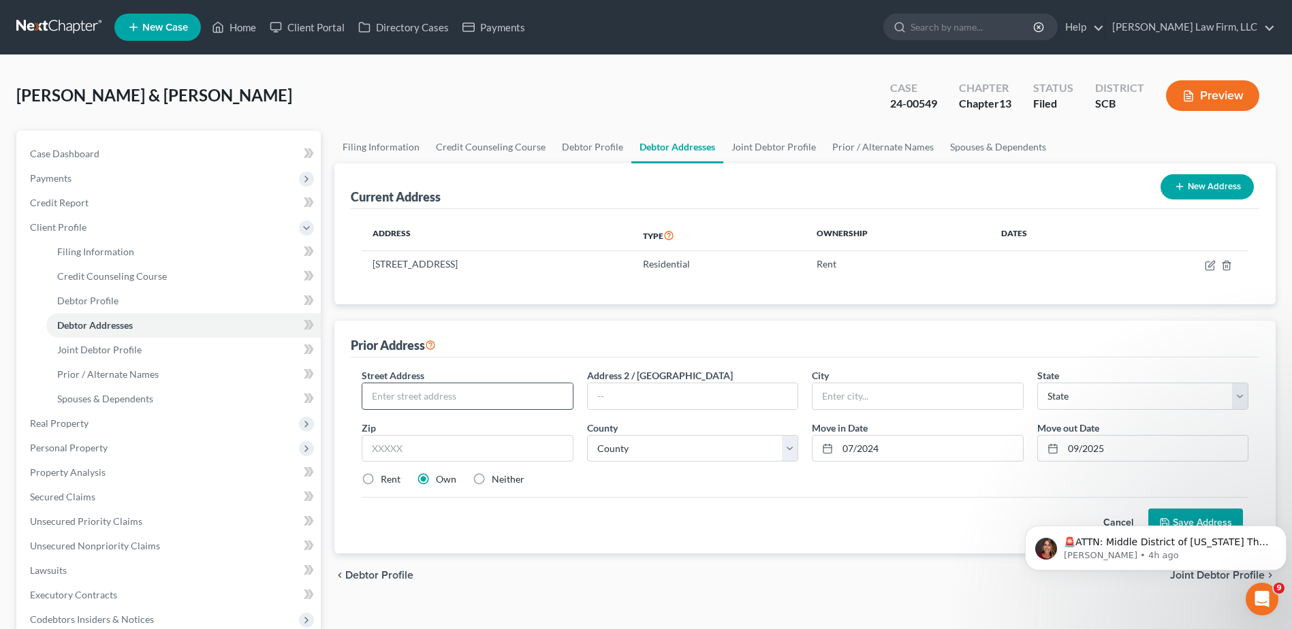
drag, startPoint x: 433, startPoint y: 394, endPoint x: 445, endPoint y: 389, distance: 12.5
click at [433, 394] on input "text" at bounding box center [467, 396] width 210 height 26
paste input "9319 Evan Way"
type input "9319 Evan Way"
click at [830, 389] on input "text" at bounding box center [917, 396] width 210 height 26
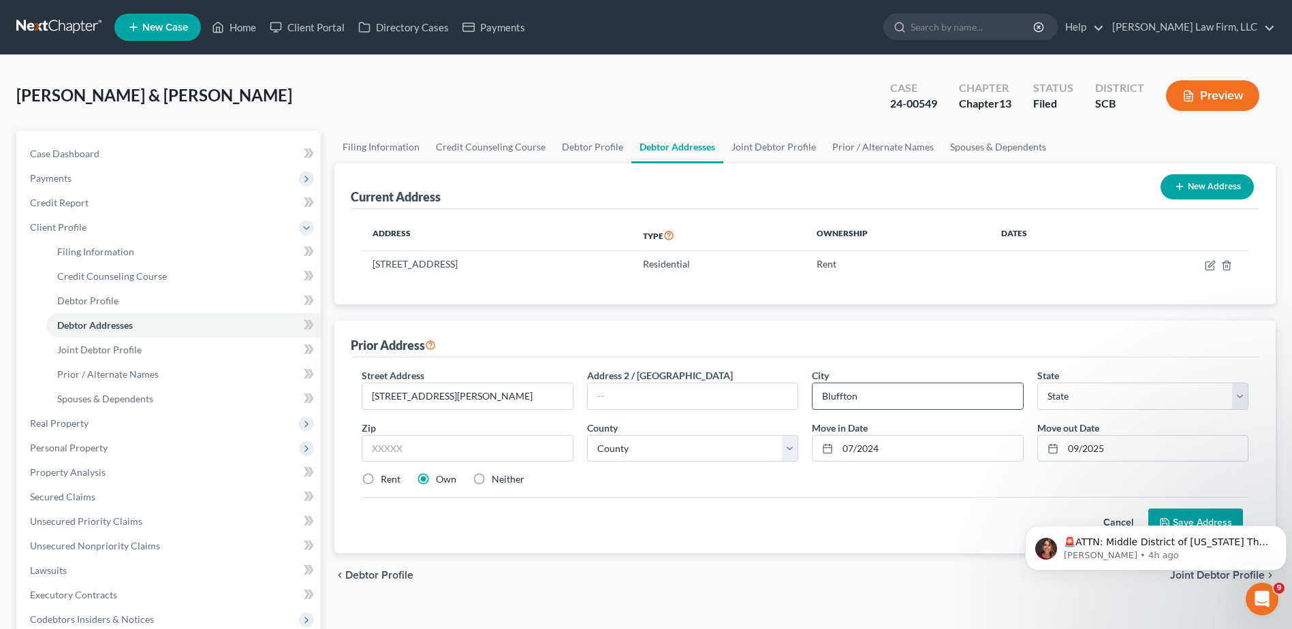
type input "Bluffton"
select select "42"
type input "29926"
type input "Hilton Head Island"
select select "5"
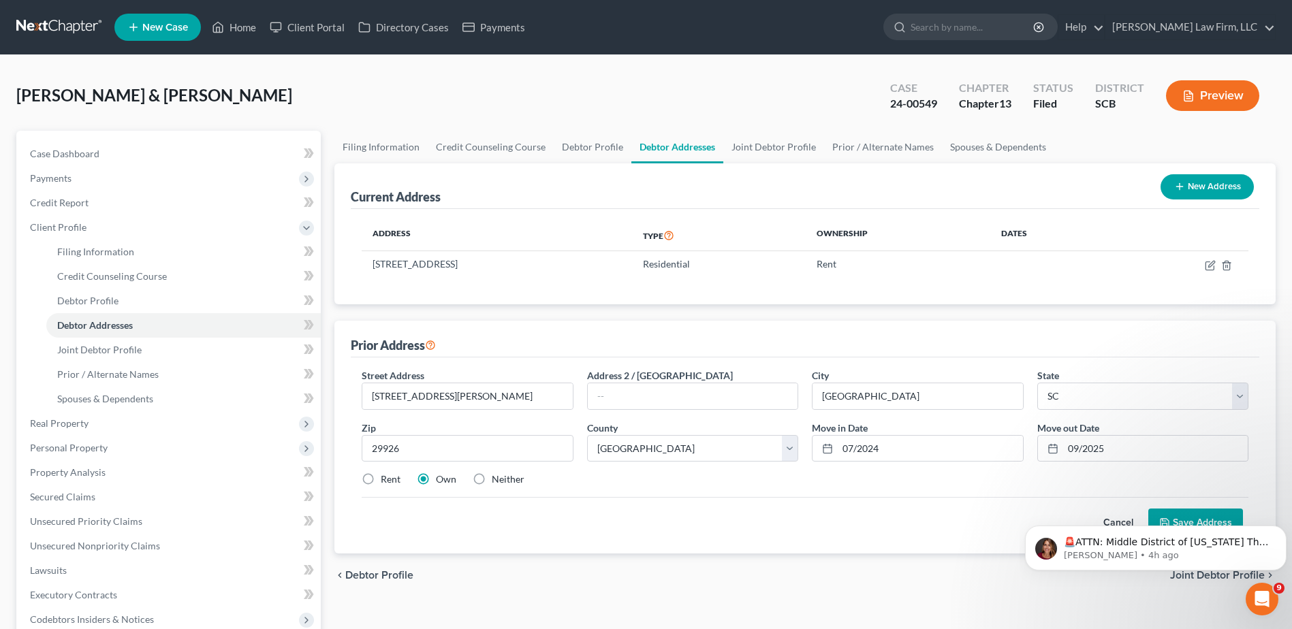
click at [1190, 519] on body "🚨ATTN: Middle District of Florida The court has added a new Credit Counseling F…" at bounding box center [1155, 544] width 261 height 84
click at [1186, 523] on body "🚨ATTN: Middle District of Florida The court has added a new Credit Counseling F…" at bounding box center [1155, 544] width 261 height 84
click at [1279, 531] on icon "Dismiss notification" at bounding box center [1282, 529] width 7 height 7
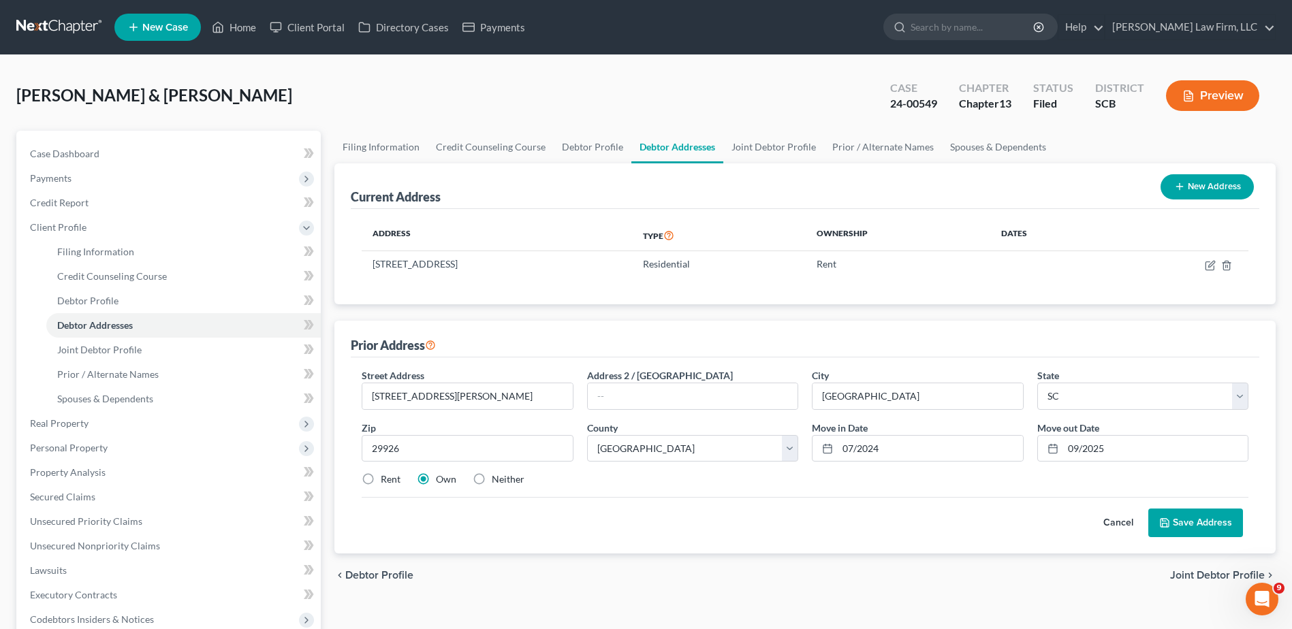
click at [1225, 526] on button "Save Address" at bounding box center [1195, 523] width 95 height 29
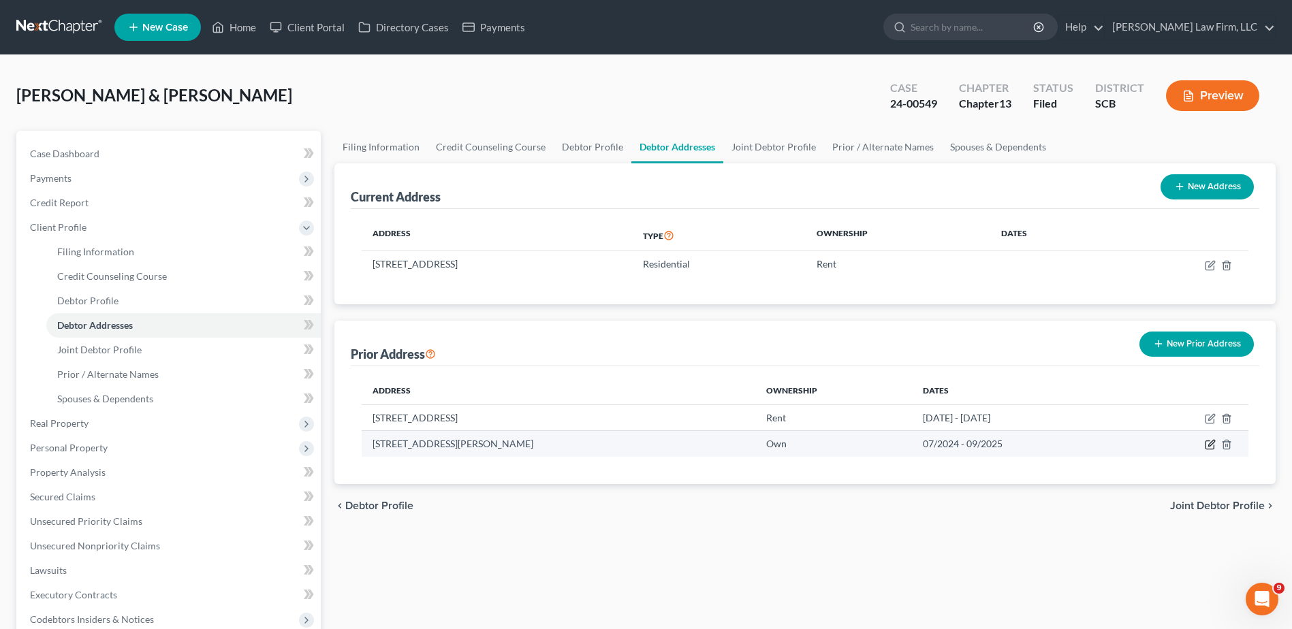
click at [1209, 440] on icon "button" at bounding box center [1209, 444] width 11 height 11
select select "42"
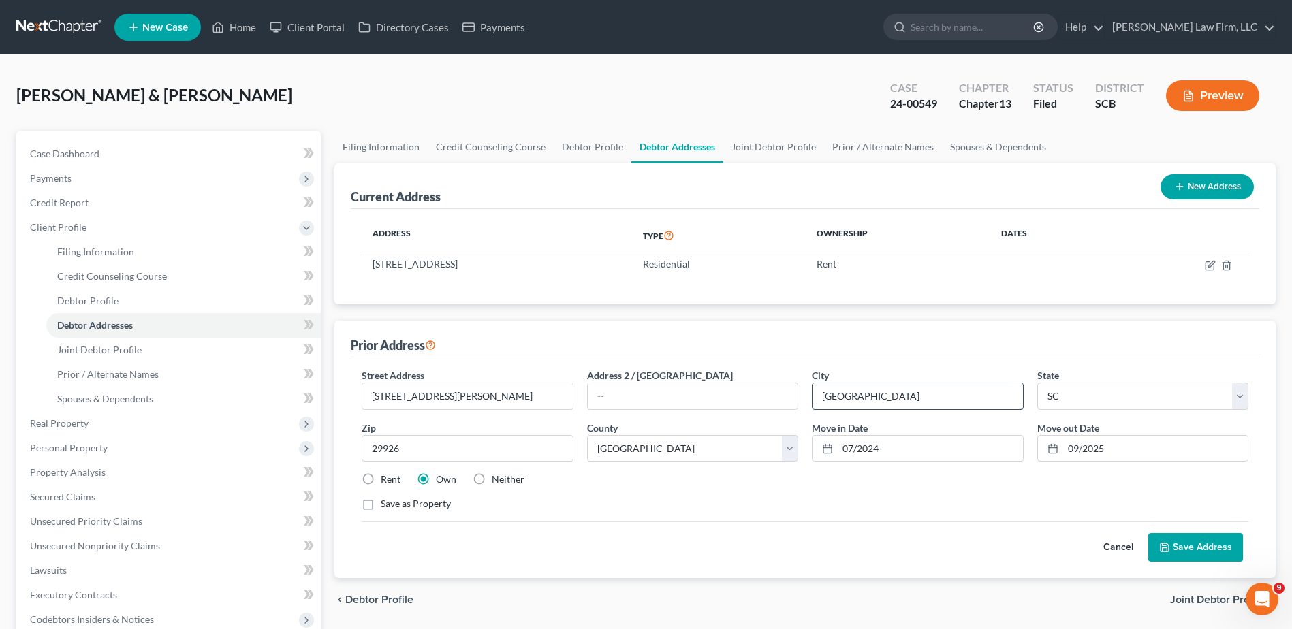
click at [938, 392] on input "Hilton Head Island" at bounding box center [917, 396] width 210 height 26
select select "6"
click at [1202, 549] on button "Save Address" at bounding box center [1195, 547] width 95 height 29
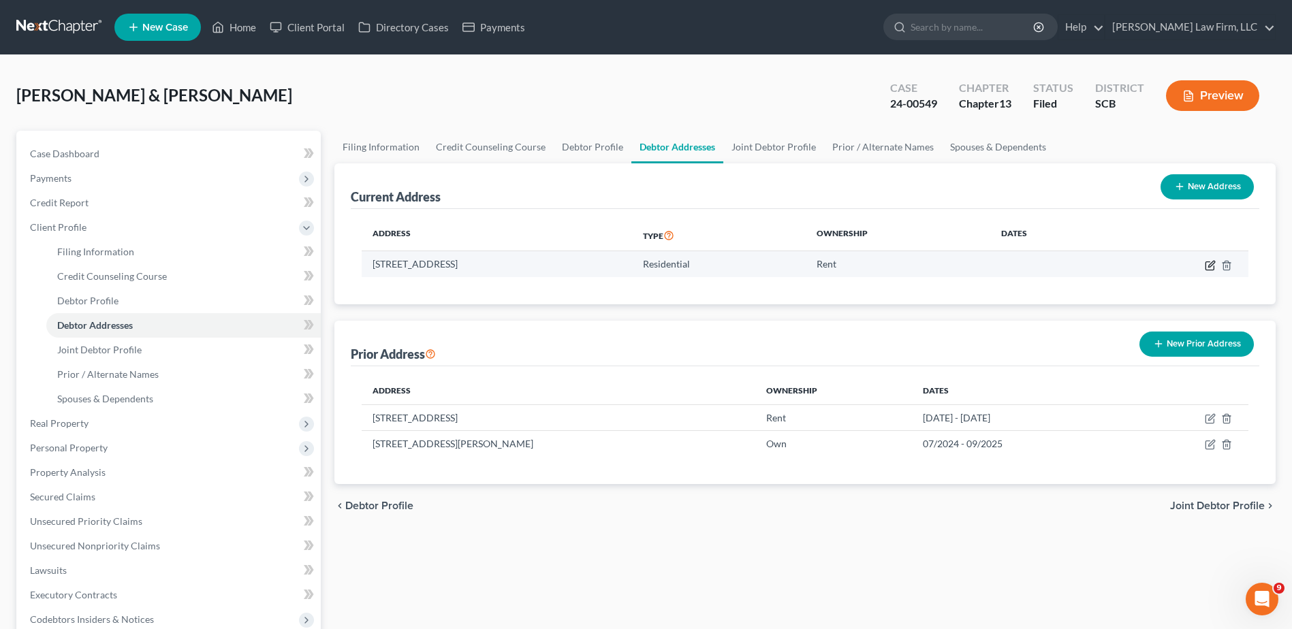
click at [1213, 263] on icon "button" at bounding box center [1209, 265] width 11 height 11
select select "42"
select select "6"
select select "0"
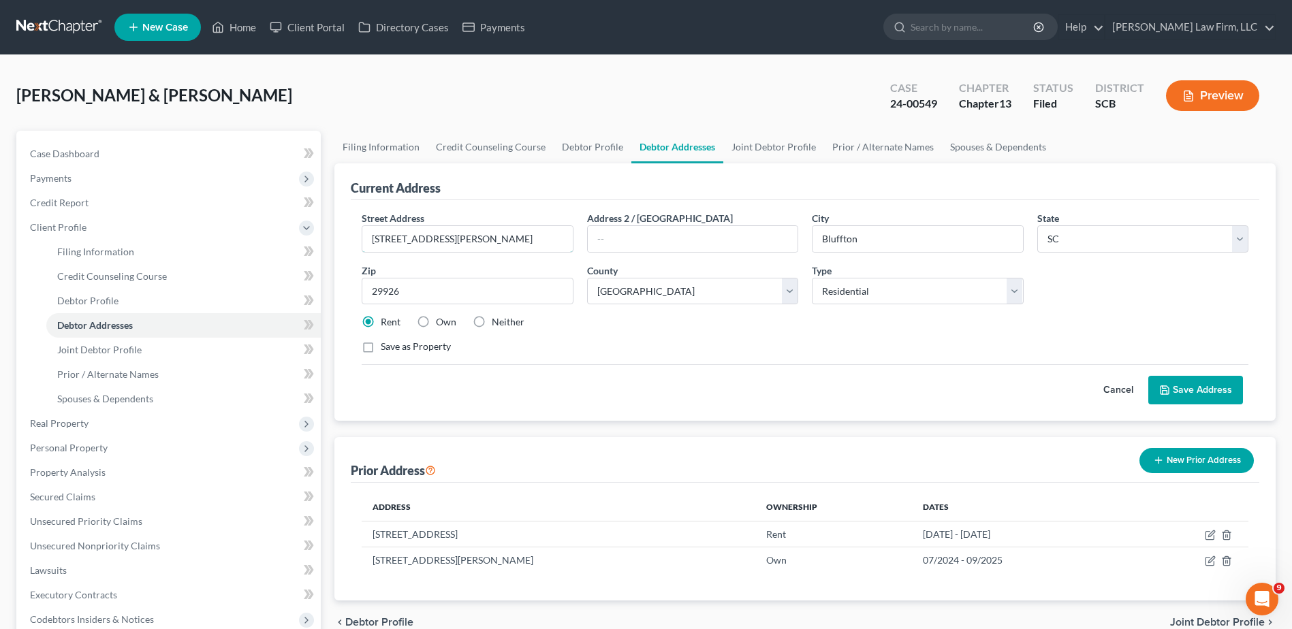
drag, startPoint x: 440, startPoint y: 242, endPoint x: 328, endPoint y: 240, distance: 111.7
click at [335, 240] on div "Current Address Street Address * 9319 Evan Way Address 2 / PO Box City * Blufft…" at bounding box center [804, 291] width 941 height 257
type input "17 Old Stoney Lane"
type input "Hilton Head Island"
click at [1208, 389] on button "Save Address" at bounding box center [1195, 390] width 95 height 29
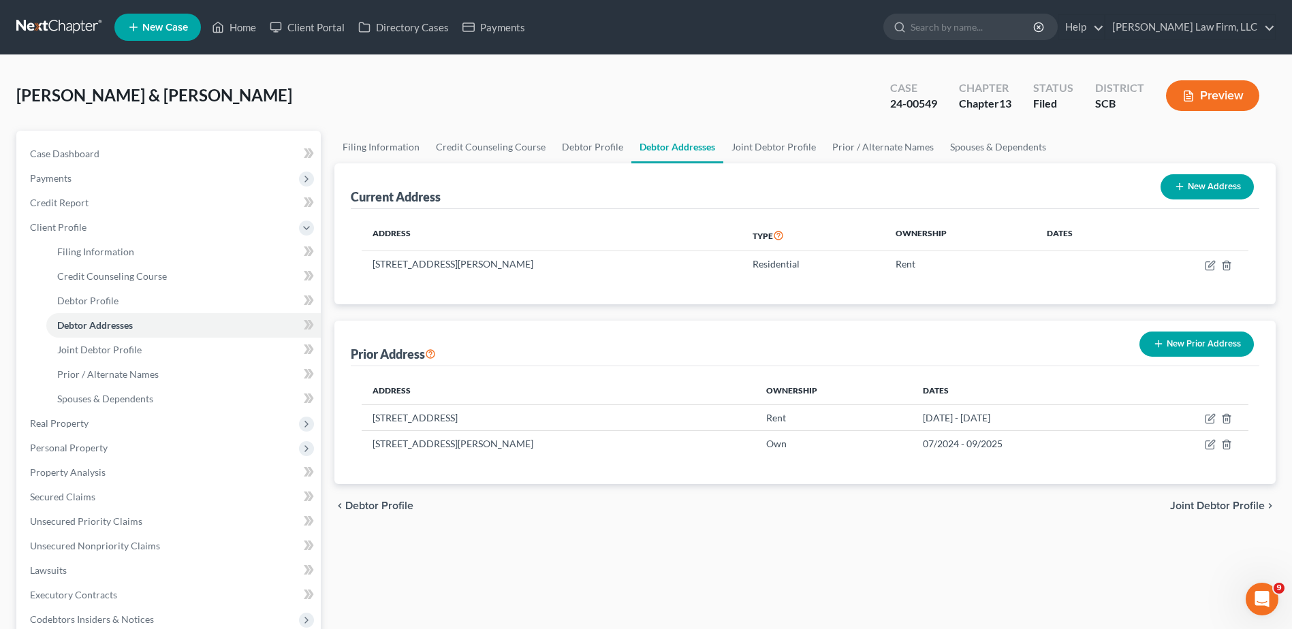
drag, startPoint x: 62, startPoint y: 27, endPoint x: 43, endPoint y: 31, distance: 19.5
click at [61, 27] on link at bounding box center [59, 27] width 87 height 25
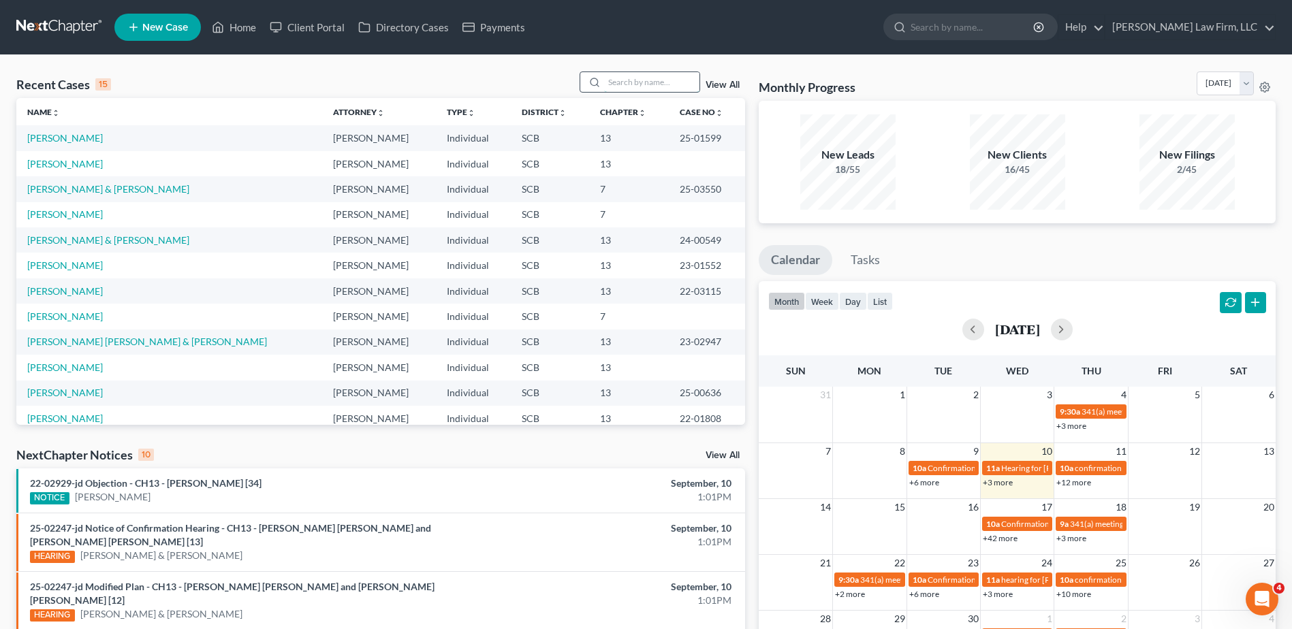
click at [638, 80] on input "search" at bounding box center [651, 82] width 95 height 20
type input "breigh"
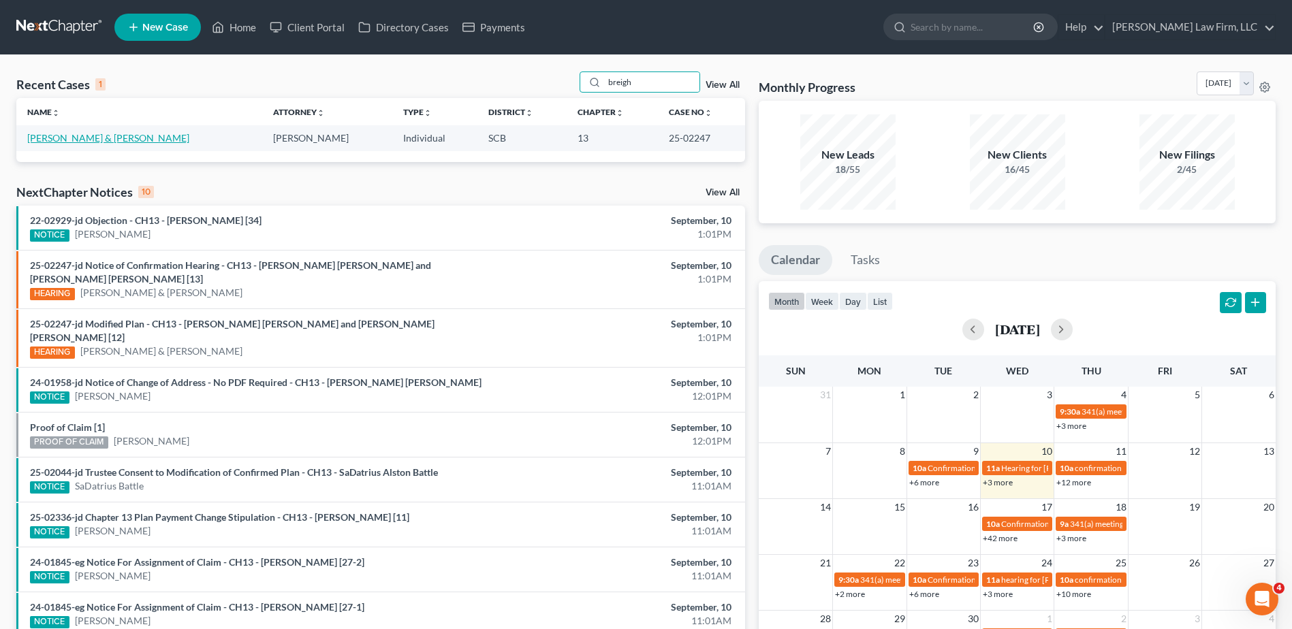
click at [79, 140] on link "[PERSON_NAME] & [PERSON_NAME]" at bounding box center [108, 138] width 162 height 12
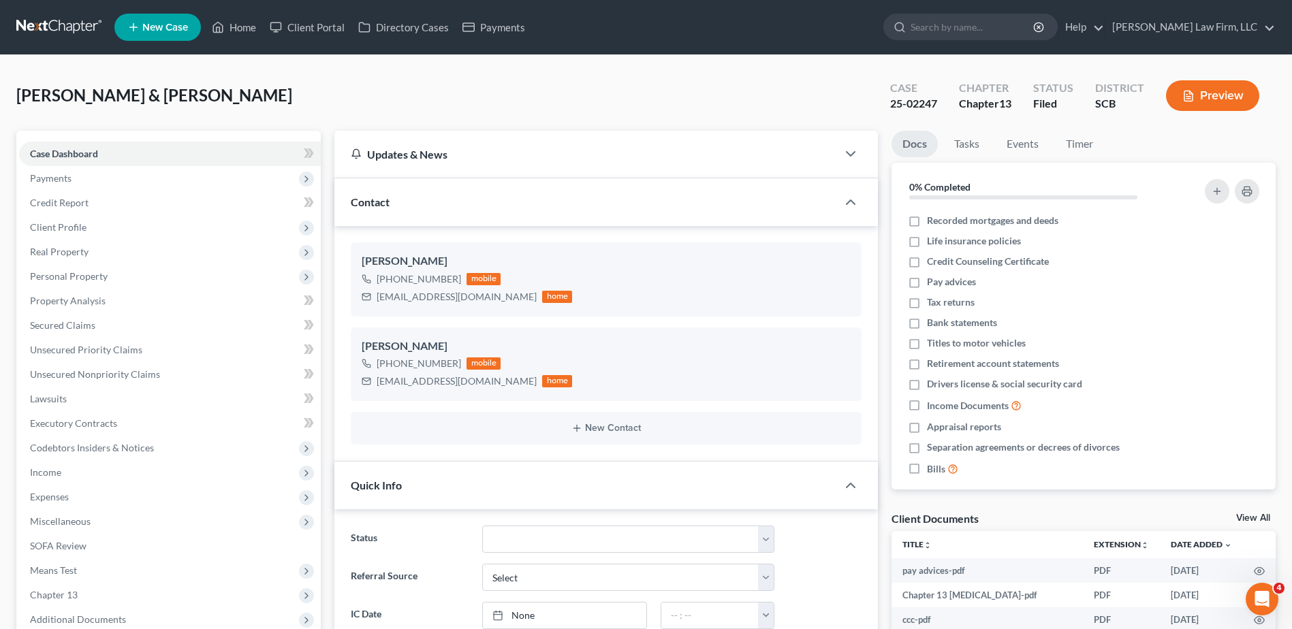
select select "0"
click at [74, 234] on span "Client Profile" at bounding box center [170, 227] width 302 height 25
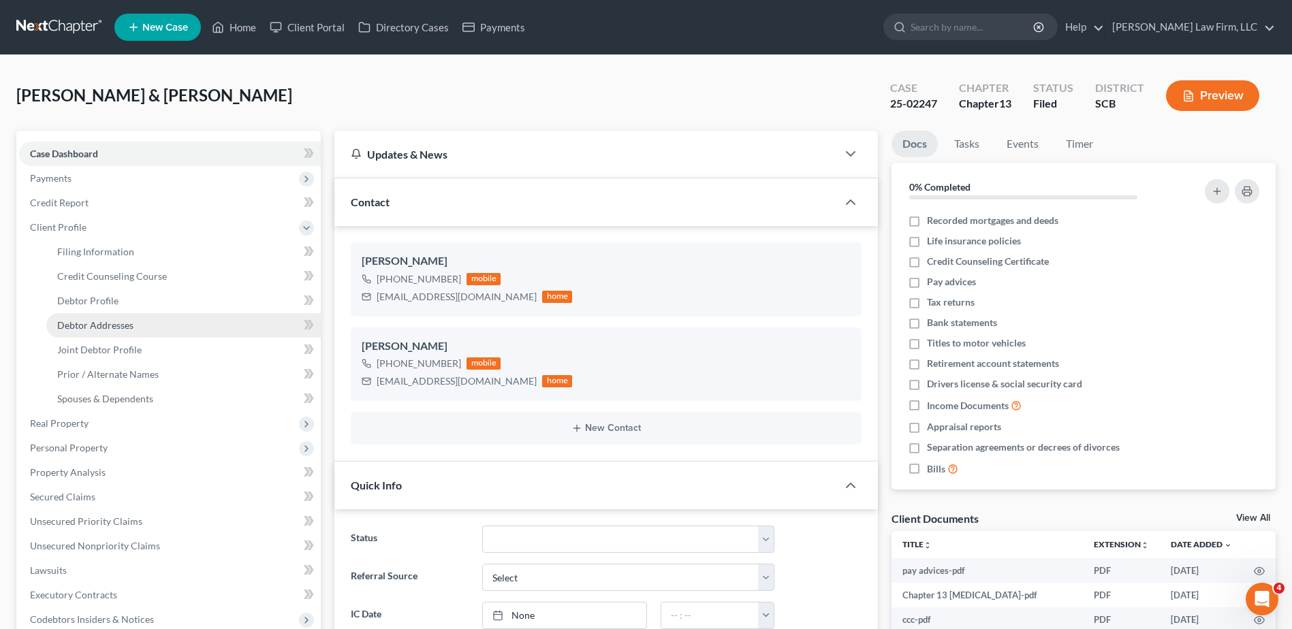
click at [123, 330] on span "Debtor Addresses" at bounding box center [95, 325] width 76 height 12
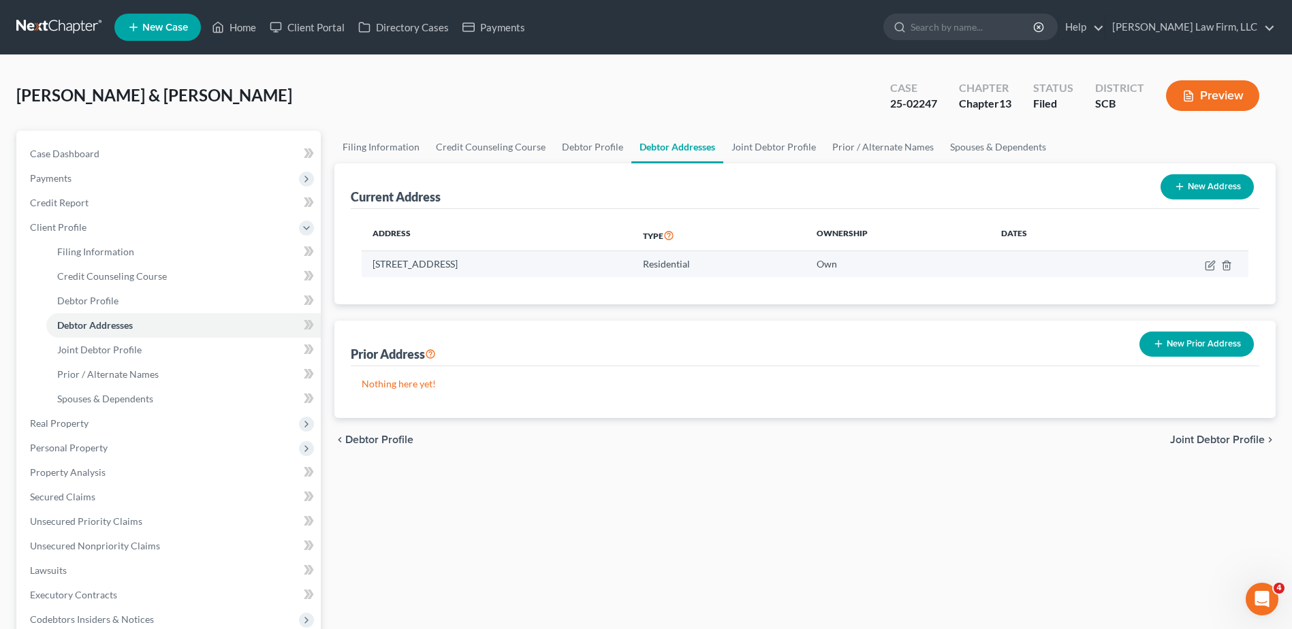
drag, startPoint x: 538, startPoint y: 266, endPoint x: 364, endPoint y: 266, distance: 174.3
click at [363, 266] on td "1467 Seabago Dr., Charleston, SC 29414" at bounding box center [497, 264] width 270 height 26
drag, startPoint x: 364, startPoint y: 266, endPoint x: 543, endPoint y: 263, distance: 179.8
click at [527, 268] on td "1467 Seabago Dr., Charleston, SC 29414" at bounding box center [497, 264] width 270 height 26
drag, startPoint x: 554, startPoint y: 262, endPoint x: 353, endPoint y: 262, distance: 200.2
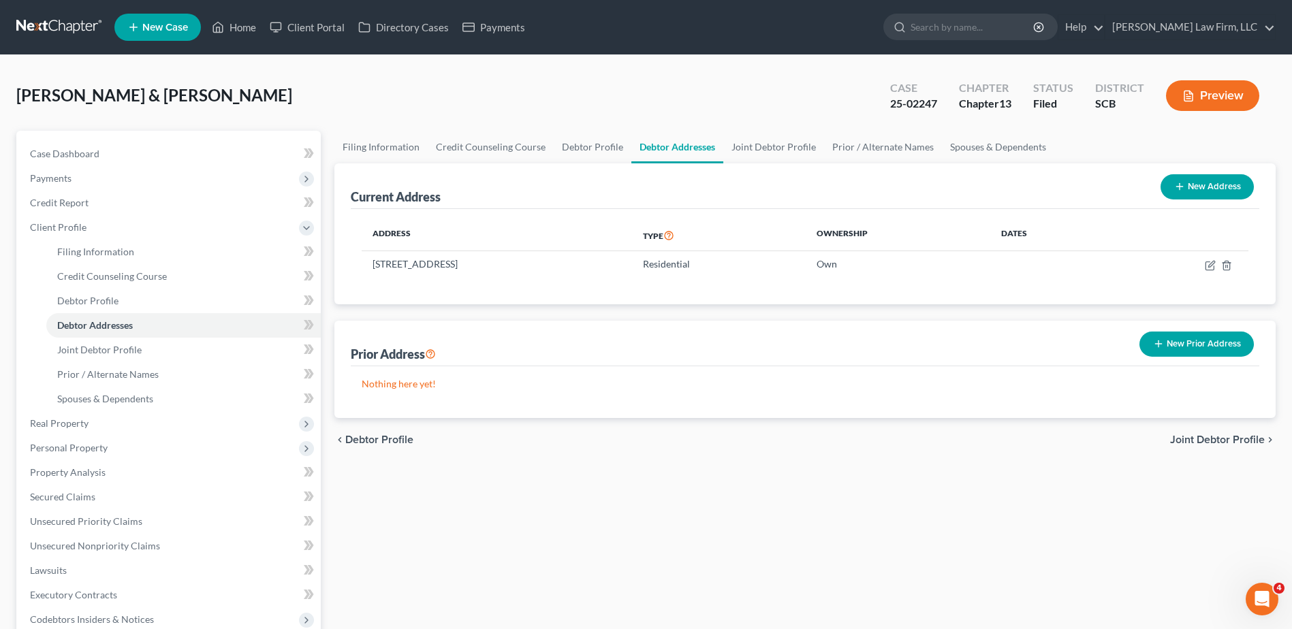
click at [353, 262] on div "Address Type Ownership Dates 1467 Seabago Dr., Charleston, SC 29414 Residential…" at bounding box center [805, 256] width 908 height 95
click at [519, 289] on div "Address Type Ownership Dates 1467 Seabago Dr., Charleston, SC 29414 Residential…" at bounding box center [805, 256] width 908 height 95
click at [555, 261] on td "1467 Seabago Dr., Charleston, SC 29414" at bounding box center [497, 264] width 270 height 26
drag, startPoint x: 541, startPoint y: 263, endPoint x: 368, endPoint y: 264, distance: 173.6
click at [368, 264] on td "1467 Seabago Dr., Charleston, SC 29414" at bounding box center [497, 264] width 270 height 26
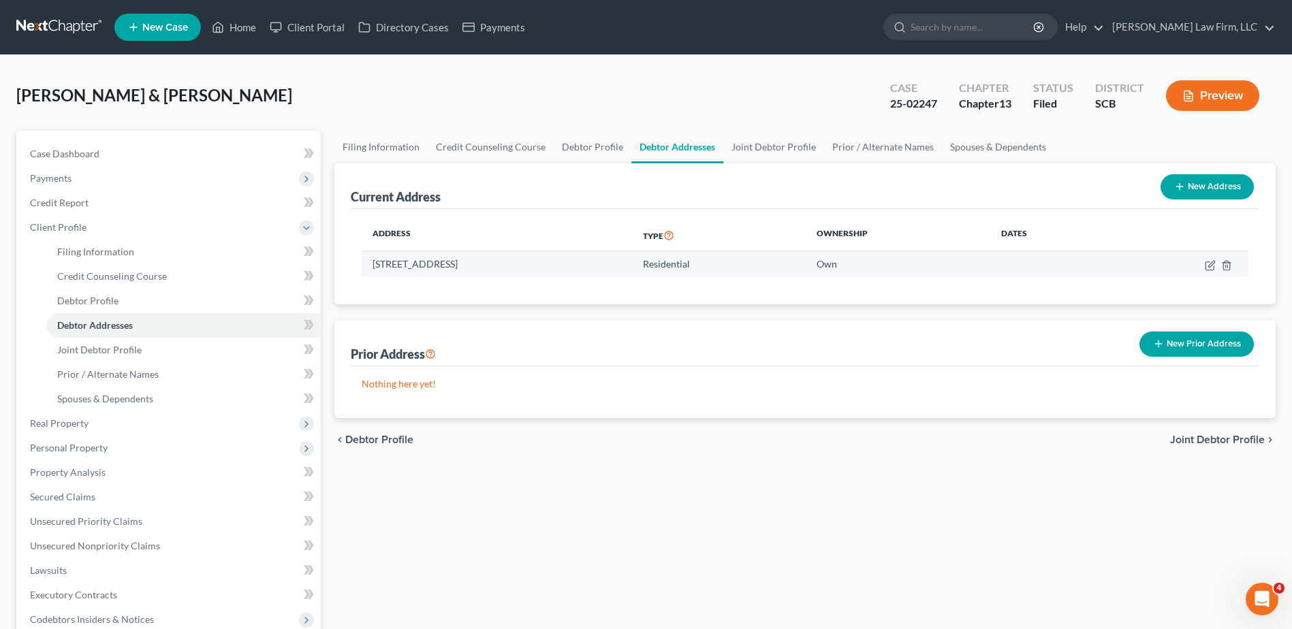
copy td "1467 Seabago Dr., Charleston, SC 29414"
drag, startPoint x: 39, startPoint y: 23, endPoint x: 18, endPoint y: 22, distance: 21.1
click at [40, 22] on link at bounding box center [59, 27] width 87 height 25
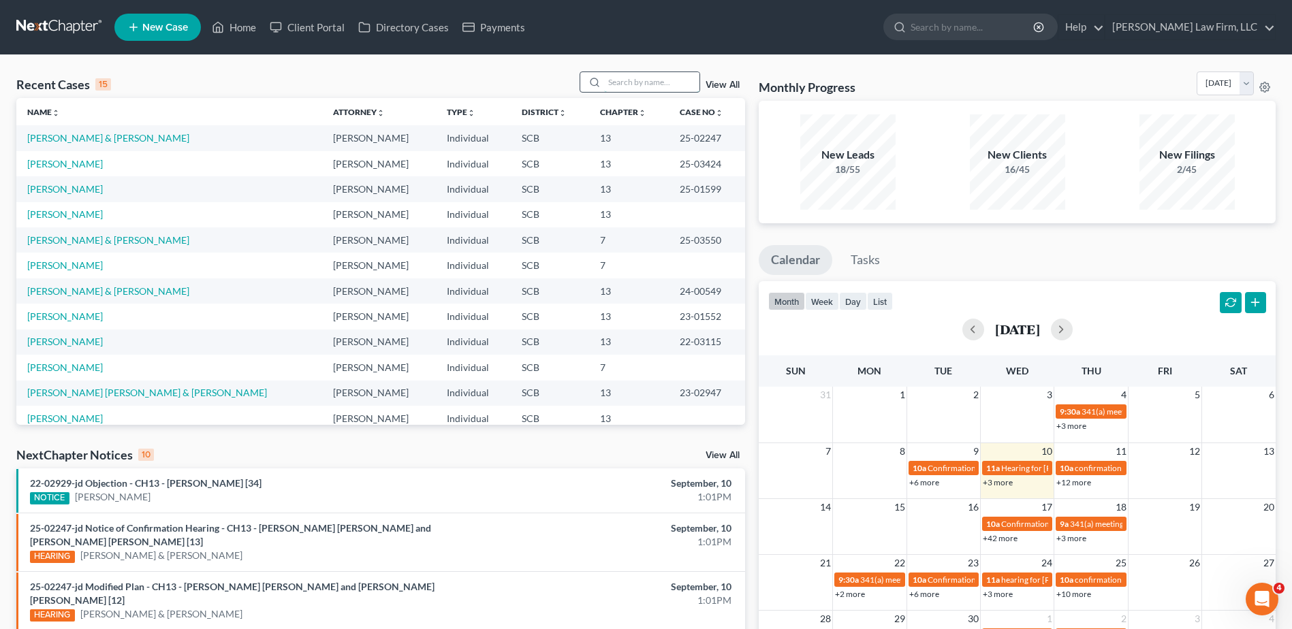
click at [624, 82] on input "search" at bounding box center [651, 82] width 95 height 20
type input "[PERSON_NAME]"
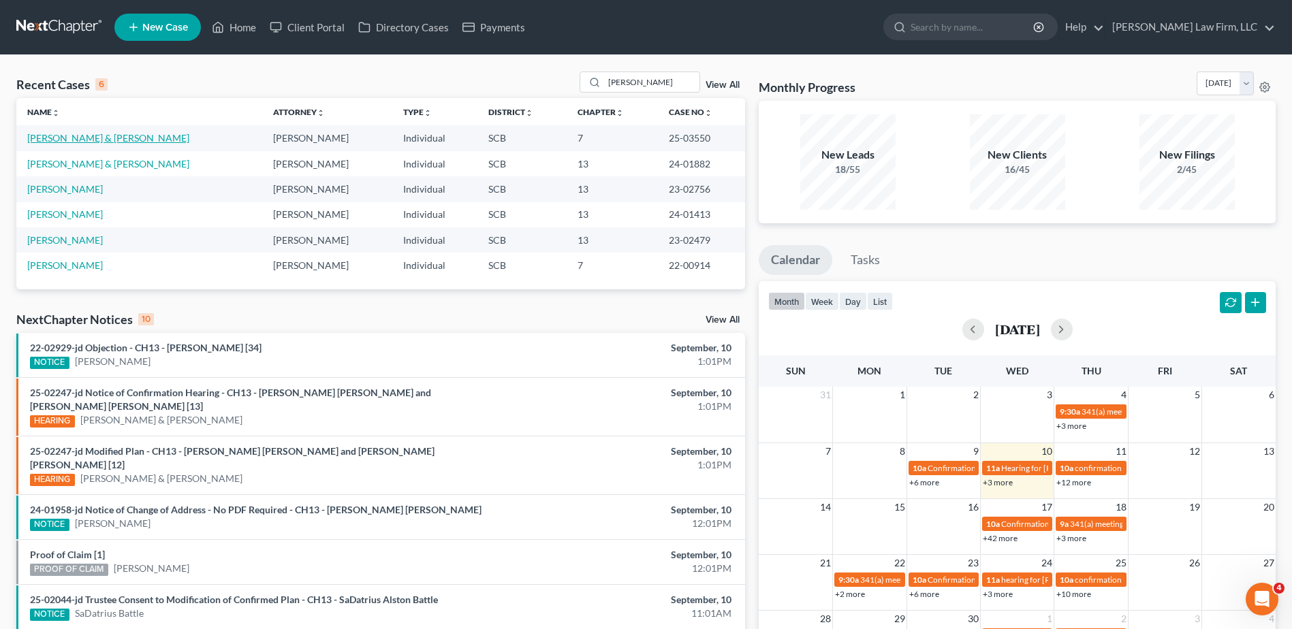
click at [71, 144] on link "[PERSON_NAME] & [PERSON_NAME]" at bounding box center [108, 138] width 162 height 12
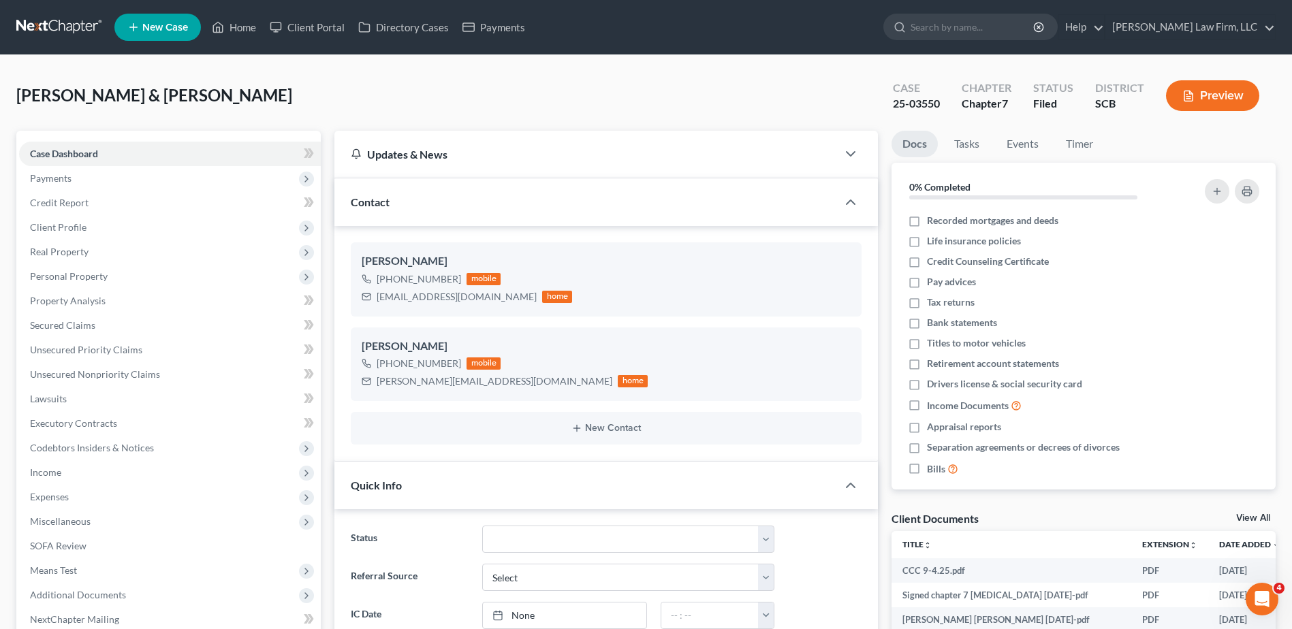
select select "0"
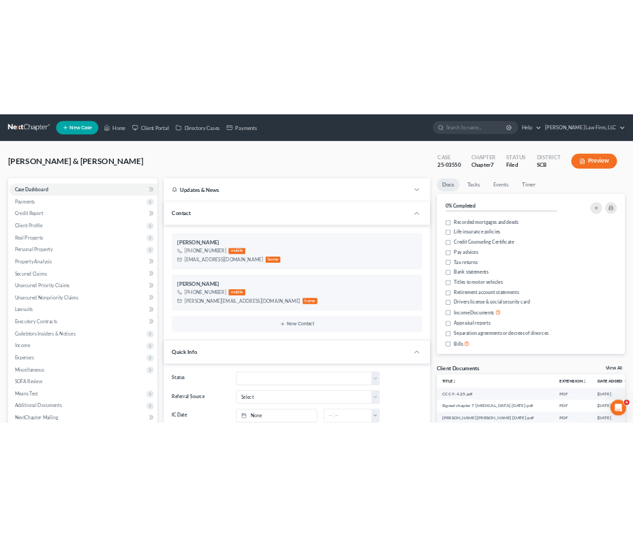
scroll to position [470, 0]
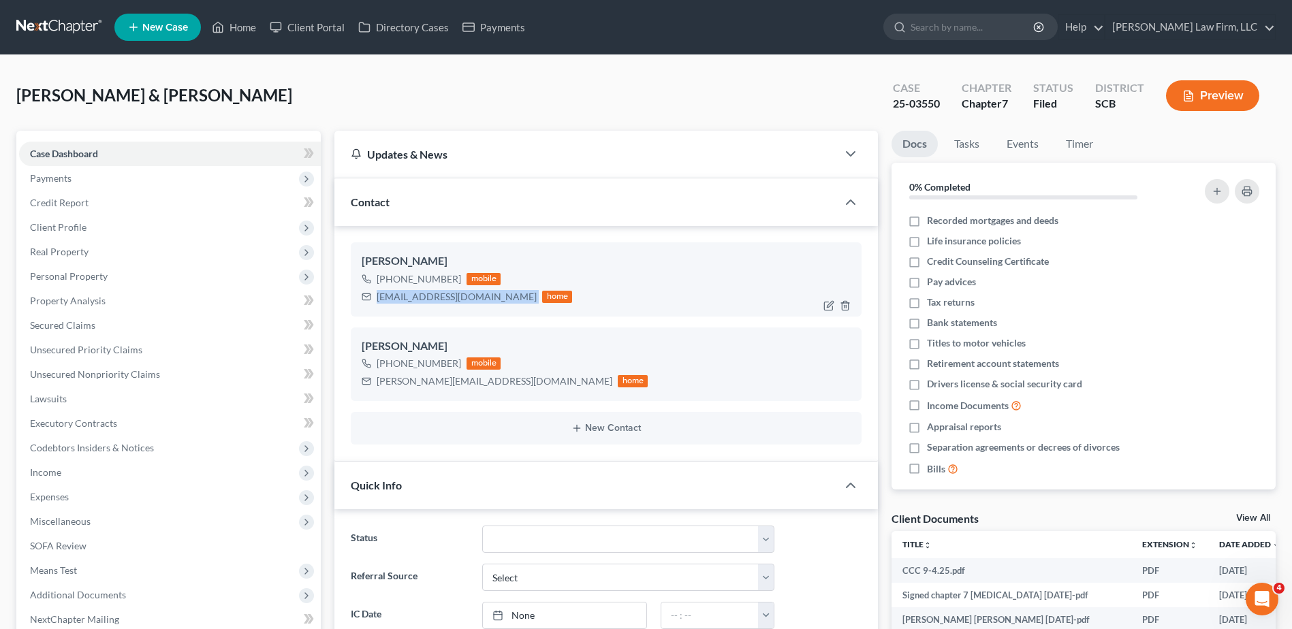
drag, startPoint x: 379, startPoint y: 298, endPoint x: 507, endPoint y: 298, distance: 128.0
click at [507, 298] on div "[EMAIL_ADDRESS][DOMAIN_NAME] home" at bounding box center [467, 297] width 210 height 18
copy div "[EMAIL_ADDRESS][DOMAIN_NAME]"
drag, startPoint x: 377, startPoint y: 379, endPoint x: 519, endPoint y: 383, distance: 141.7
click at [519, 383] on div "[PERSON_NAME][EMAIL_ADDRESS][DOMAIN_NAME]" at bounding box center [495, 381] width 236 height 14
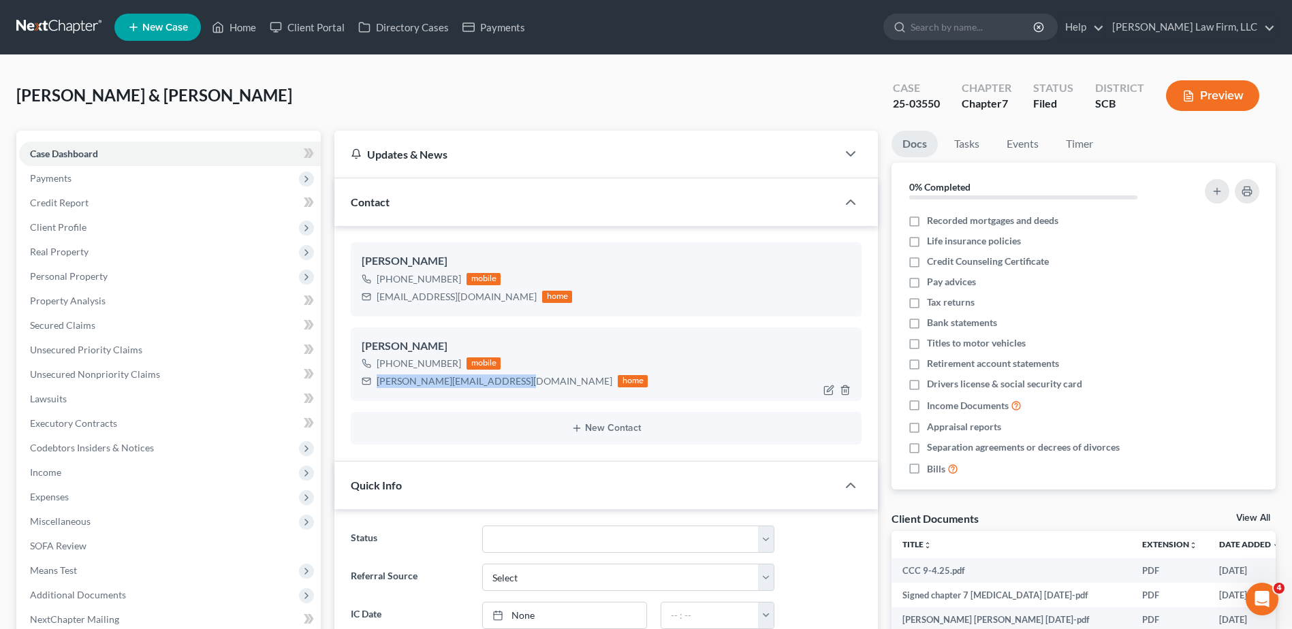
copy div "[PERSON_NAME][EMAIL_ADDRESS][DOMAIN_NAME]"
drag, startPoint x: 1025, startPoint y: 35, endPoint x: 1031, endPoint y: 38, distance: 7.0
click at [1027, 37] on input "search" at bounding box center [972, 26] width 125 height 25
type input "burns"
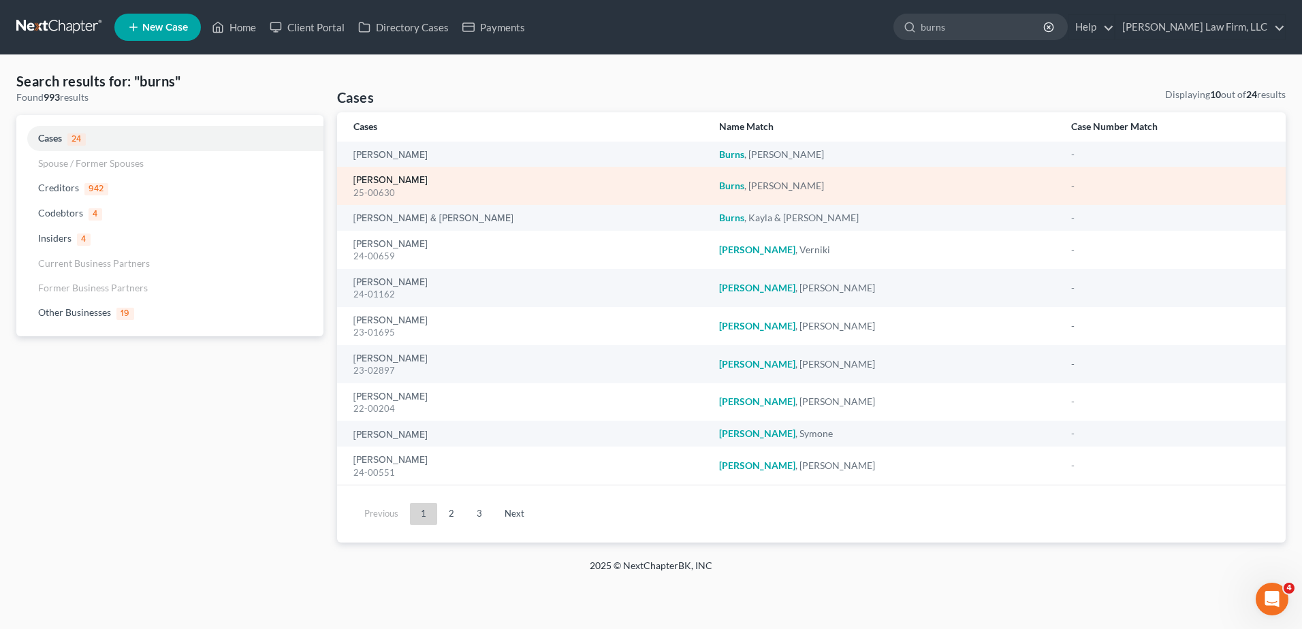
click at [372, 183] on link "[PERSON_NAME]" at bounding box center [390, 181] width 74 height 10
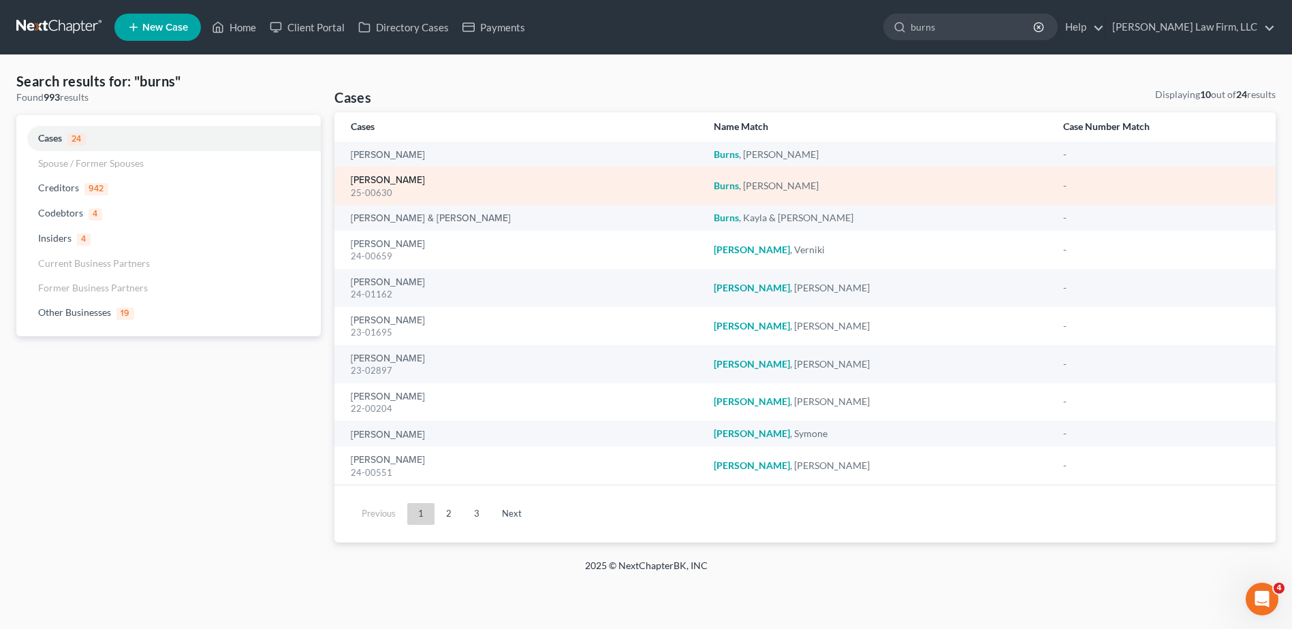
select select "1"
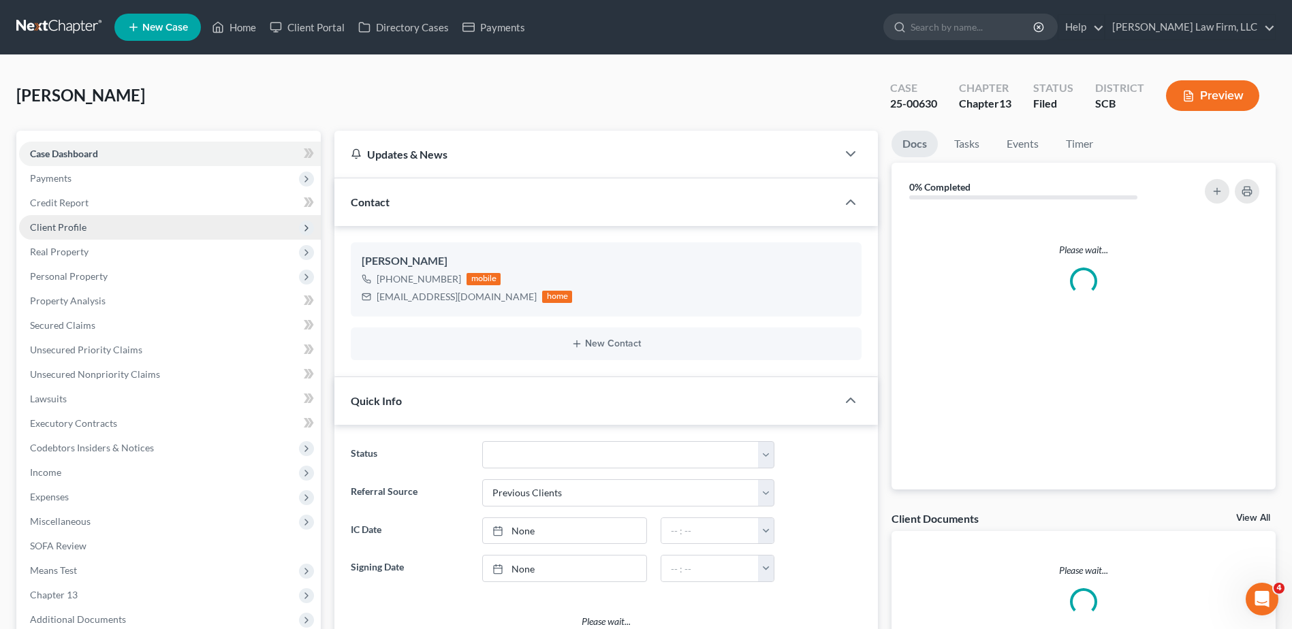
select select "0"
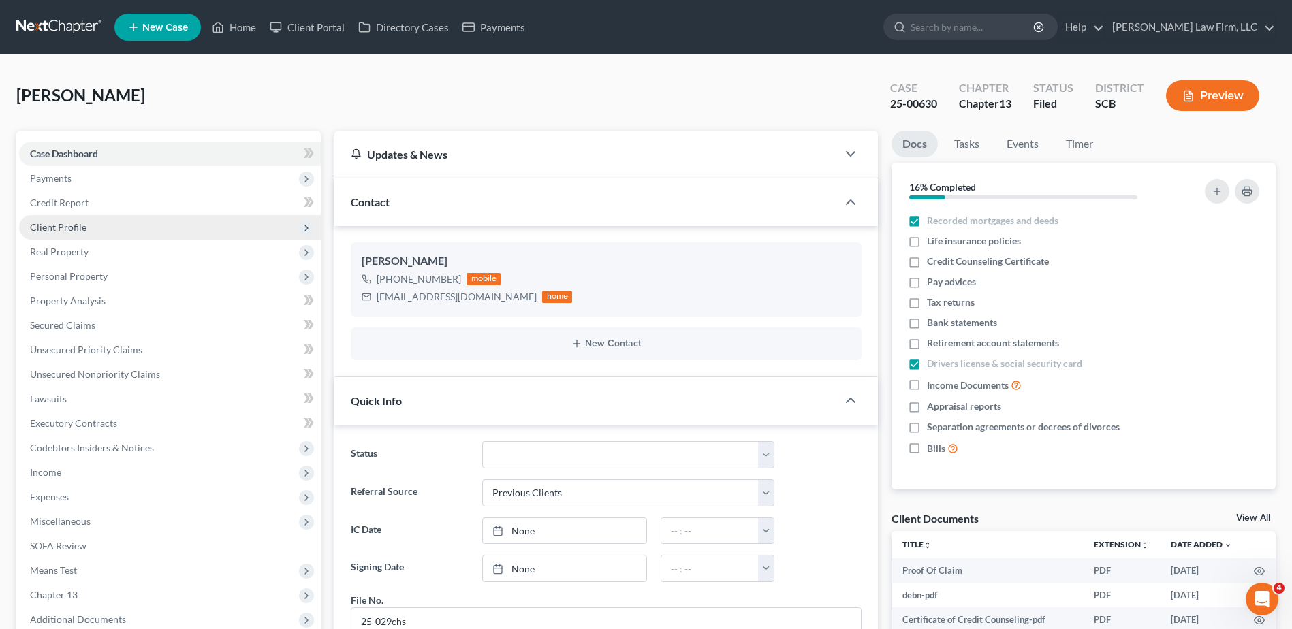
click at [112, 223] on span "Client Profile" at bounding box center [170, 227] width 302 height 25
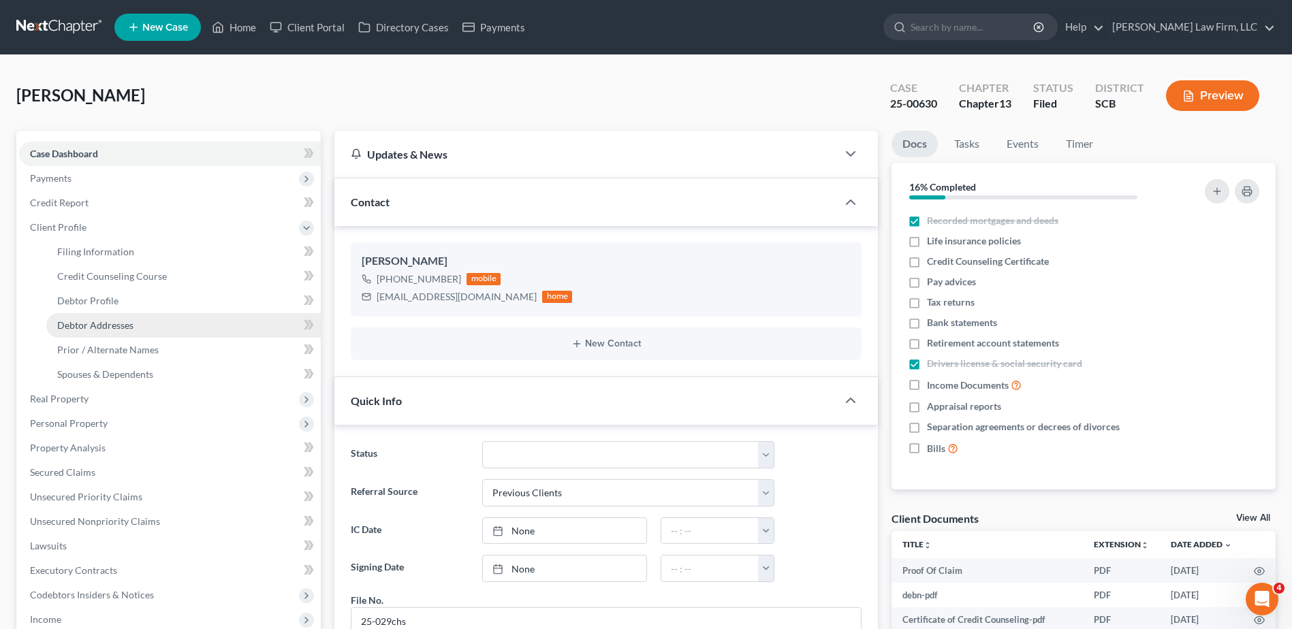
click at [148, 330] on link "Debtor Addresses" at bounding box center [183, 325] width 274 height 25
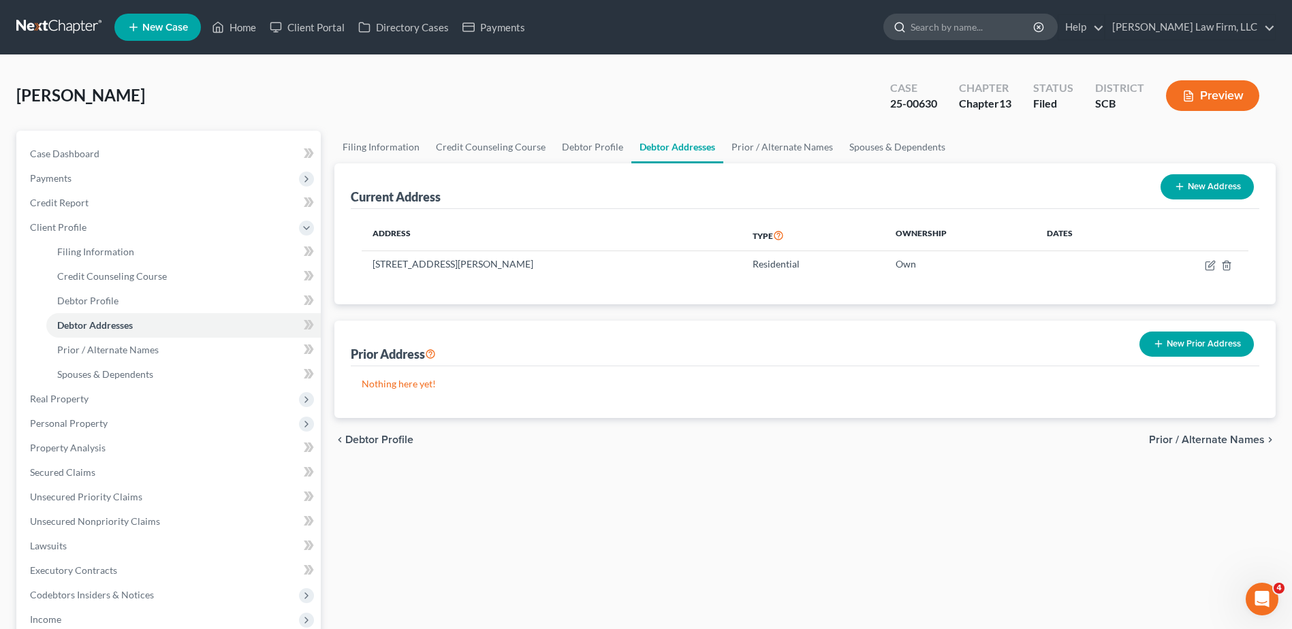
click at [1034, 22] on input "search" at bounding box center [972, 26] width 125 height 25
type input "[PERSON_NAME]"
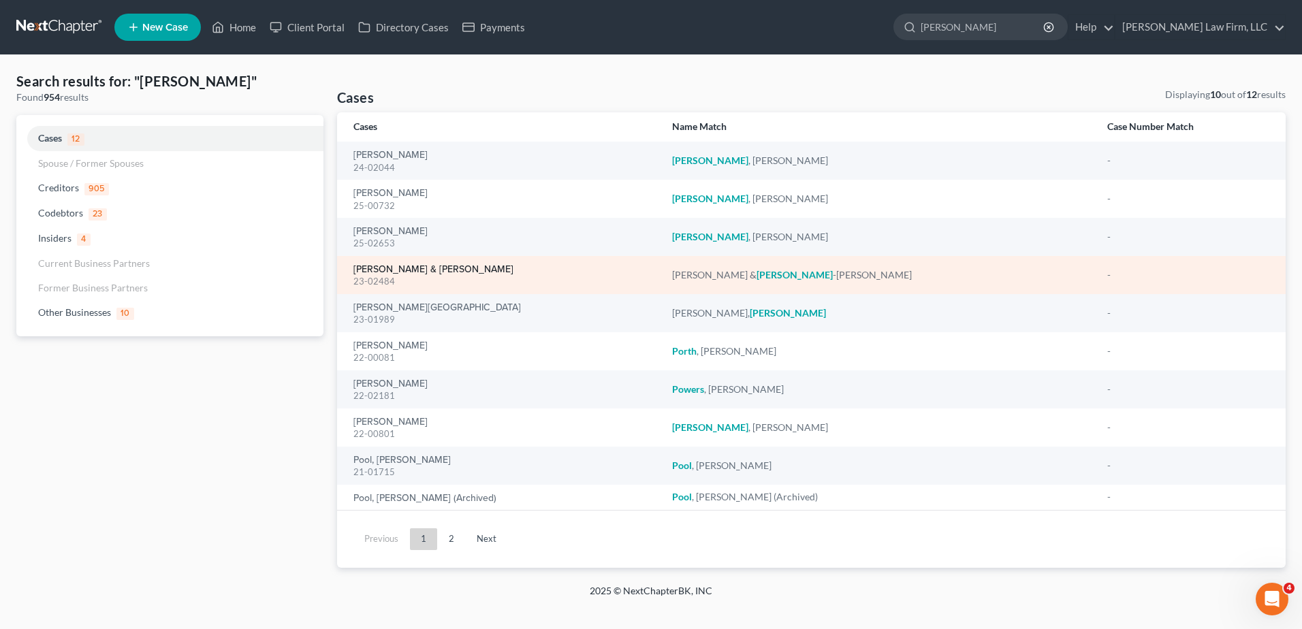
click at [400, 270] on link "[PERSON_NAME] & [PERSON_NAME]" at bounding box center [433, 270] width 160 height 10
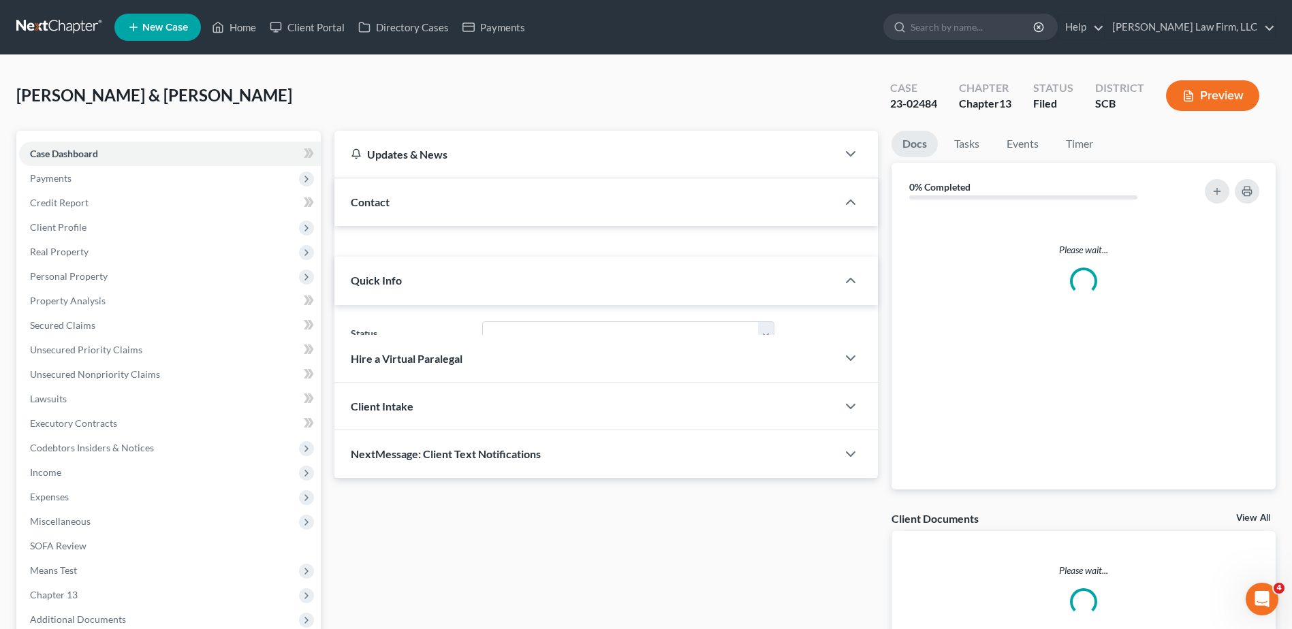
select select "0"
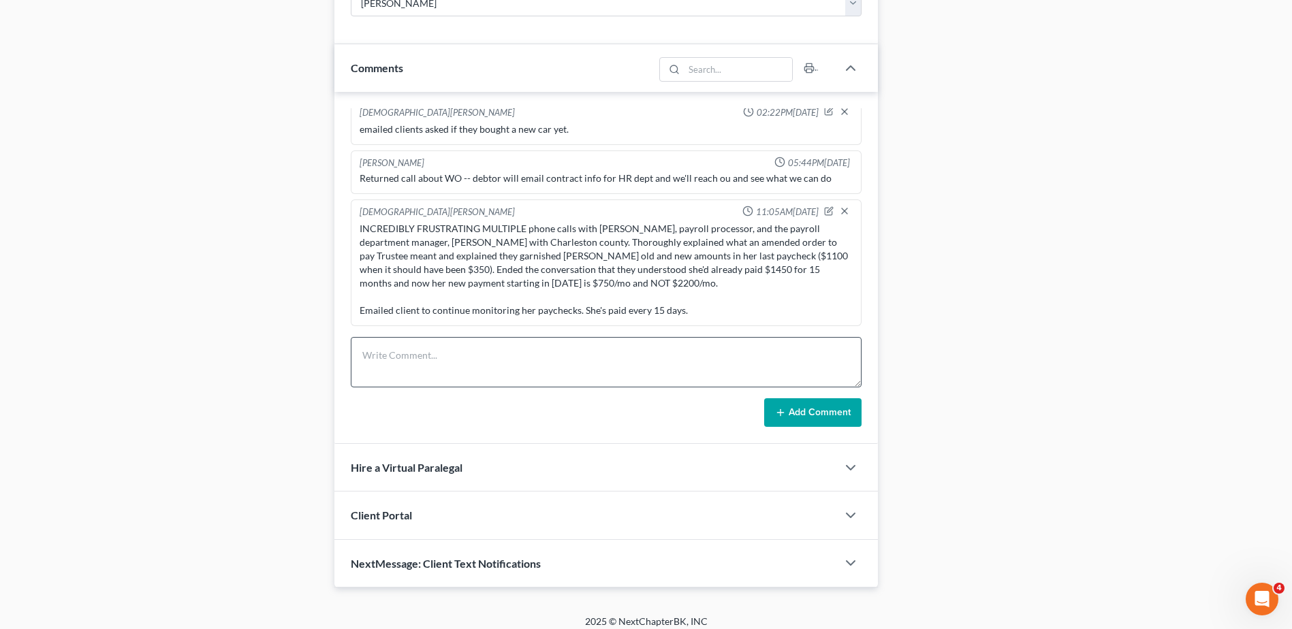
scroll to position [765, 0]
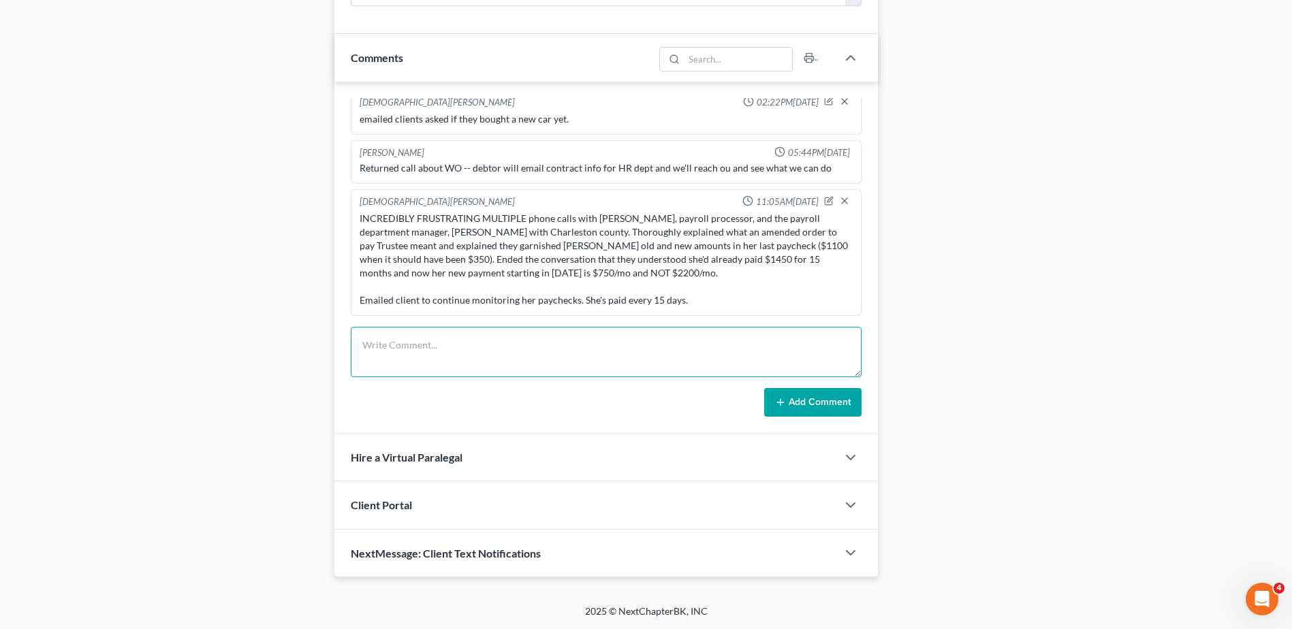
click at [426, 353] on textarea at bounding box center [606, 352] width 511 height 50
type textarea "c"
click at [791, 340] on textarea "clients are separated and living in separate houses. [PERSON_NAME] gave me her …" at bounding box center [606, 352] width 511 height 50
paste textarea "[STREET_ADDRESS]"
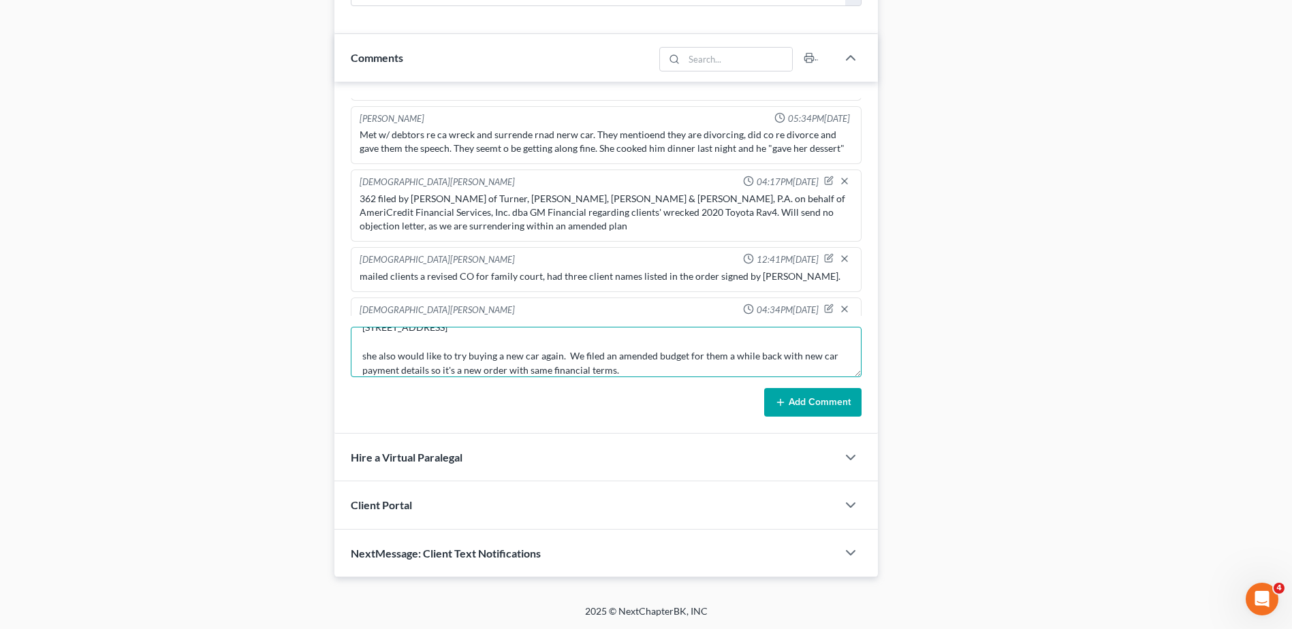
scroll to position [455, 0]
click at [663, 368] on textarea "clients are separated and living in separate houses. [PERSON_NAME] gave me her …" at bounding box center [606, 352] width 511 height 50
type textarea "clients are separated and living in separate houses. [PERSON_NAME] gave me her …"
click at [827, 391] on button "Add Comment" at bounding box center [812, 402] width 97 height 29
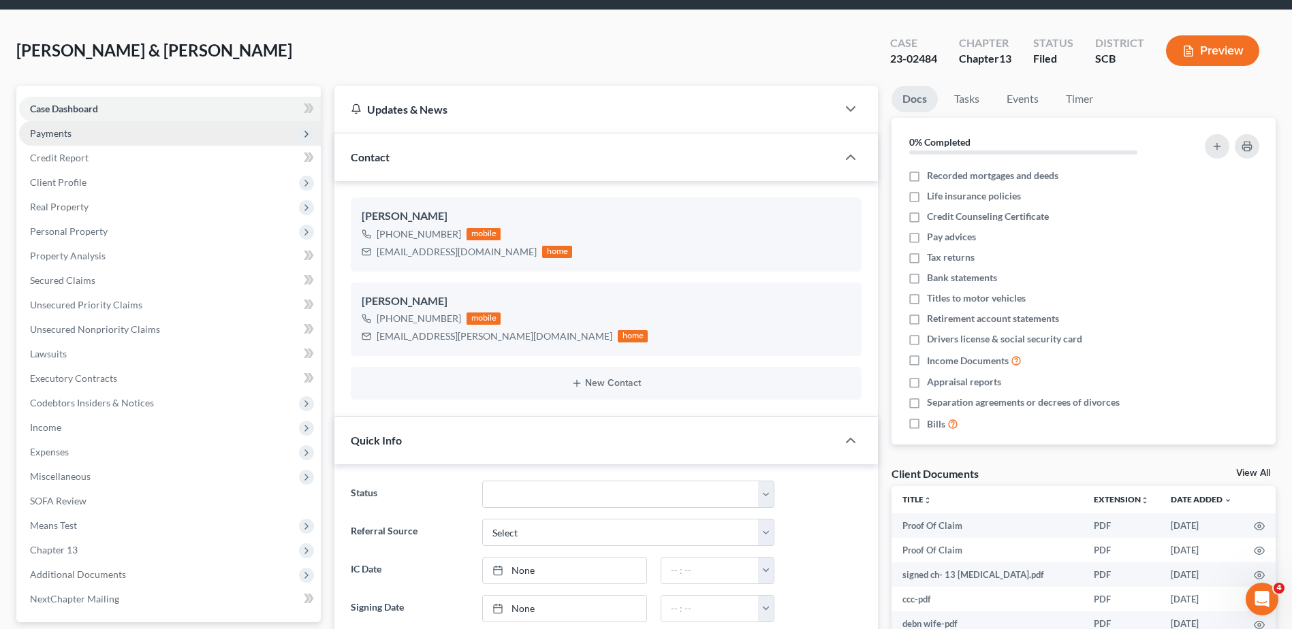
scroll to position [0, 0]
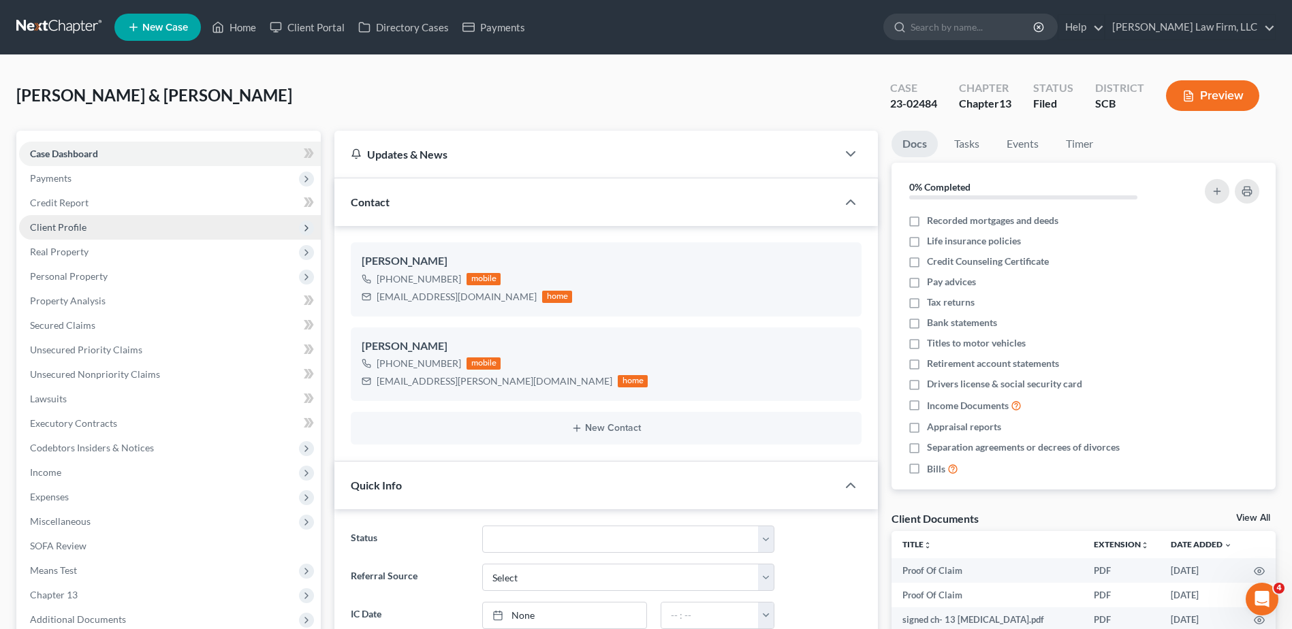
drag, startPoint x: 63, startPoint y: 229, endPoint x: 70, endPoint y: 232, distance: 8.0
click at [63, 229] on span "Client Profile" at bounding box center [58, 227] width 57 height 12
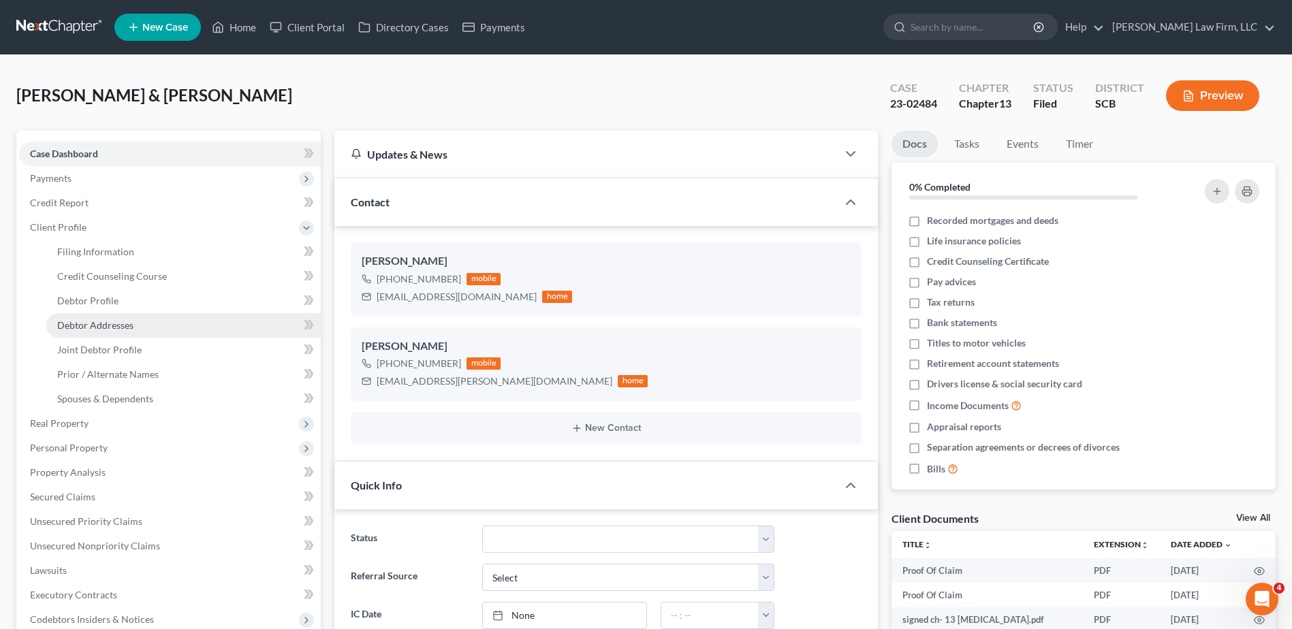
click at [111, 329] on span "Debtor Addresses" at bounding box center [95, 325] width 76 height 12
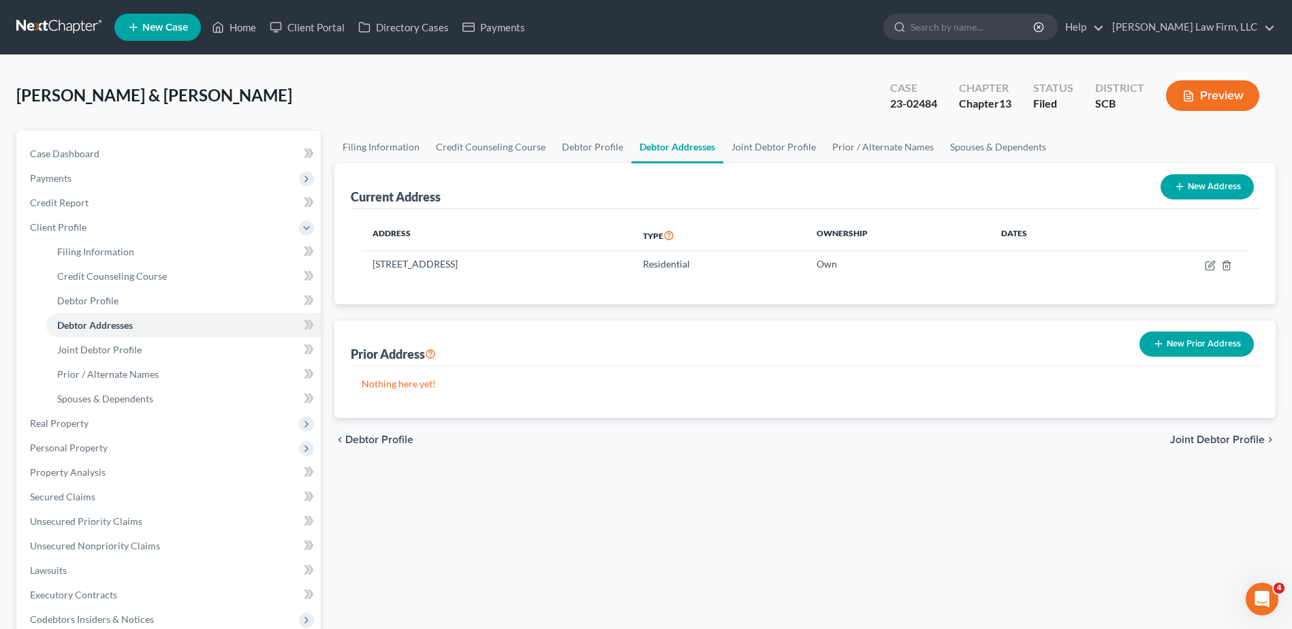
click at [1207, 182] on button "New Address" at bounding box center [1206, 186] width 93 height 25
select select "0"
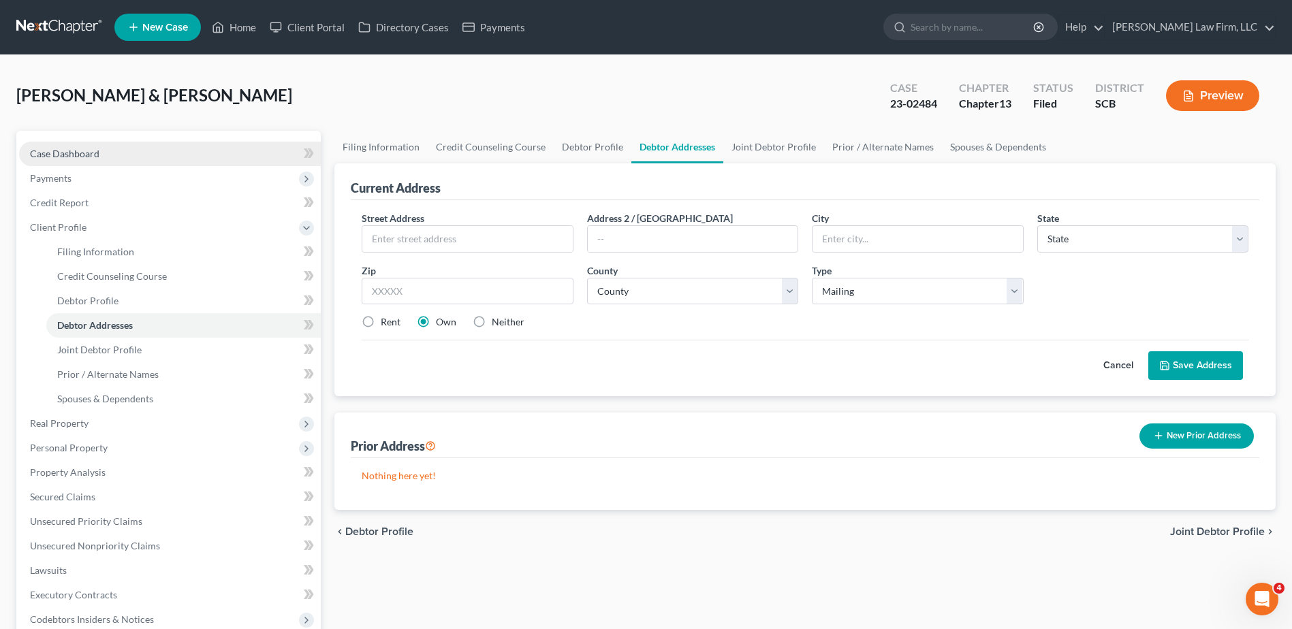
click at [82, 148] on span "Case Dashboard" at bounding box center [64, 154] width 69 height 12
select select "0"
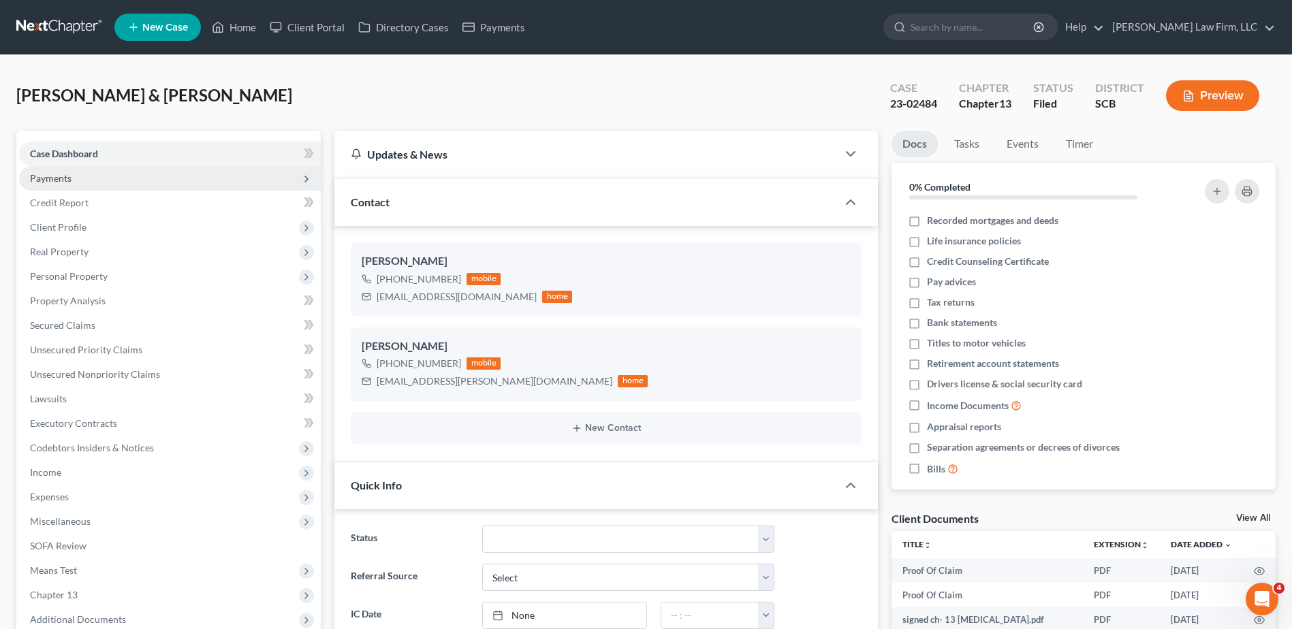
click at [63, 172] on span "Payments" at bounding box center [51, 178] width 42 height 12
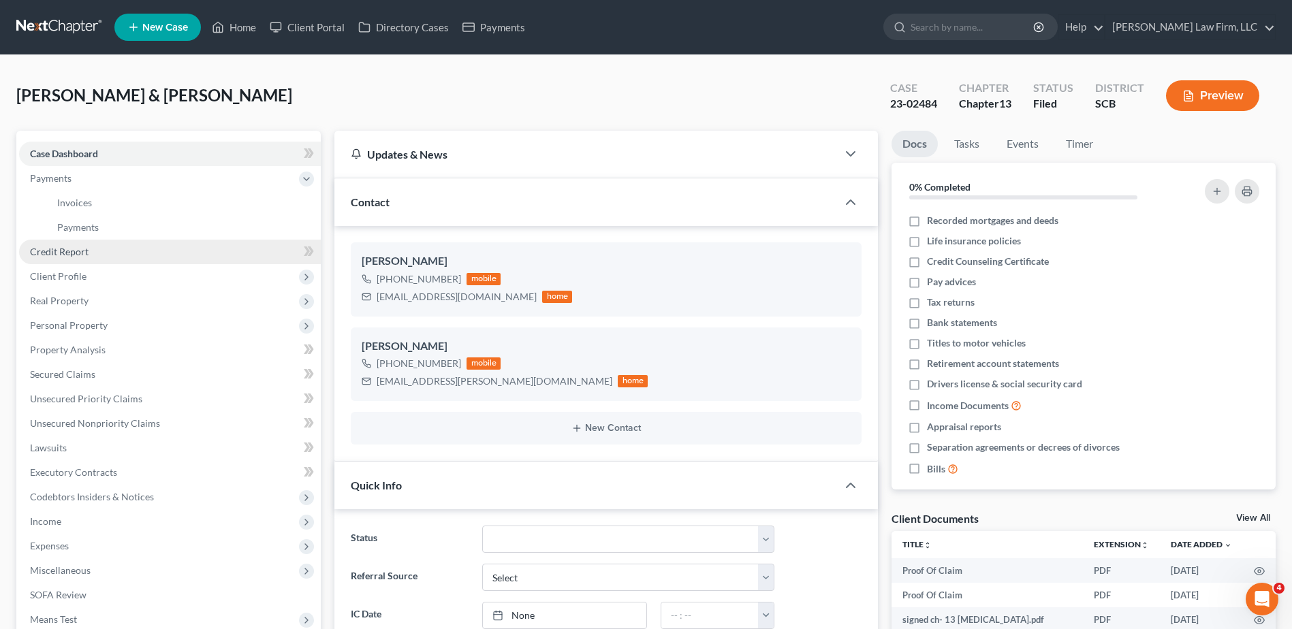
click at [79, 246] on span "Credit Report" at bounding box center [59, 252] width 59 height 12
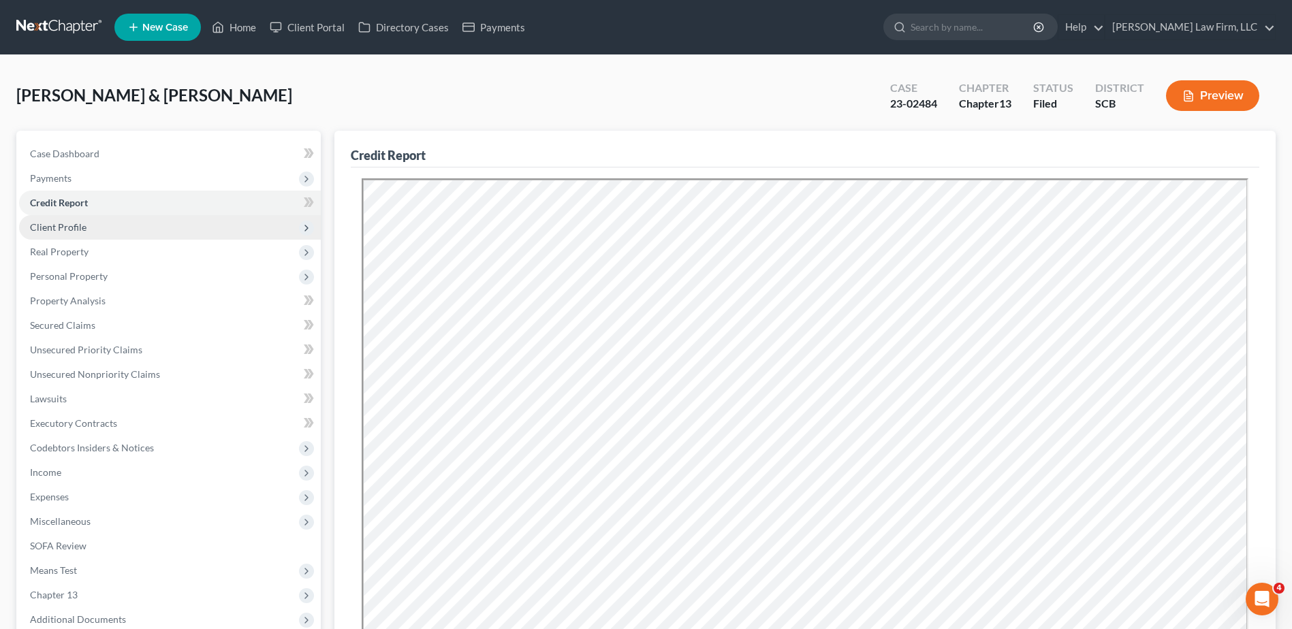
click at [63, 229] on span "Client Profile" at bounding box center [58, 227] width 57 height 12
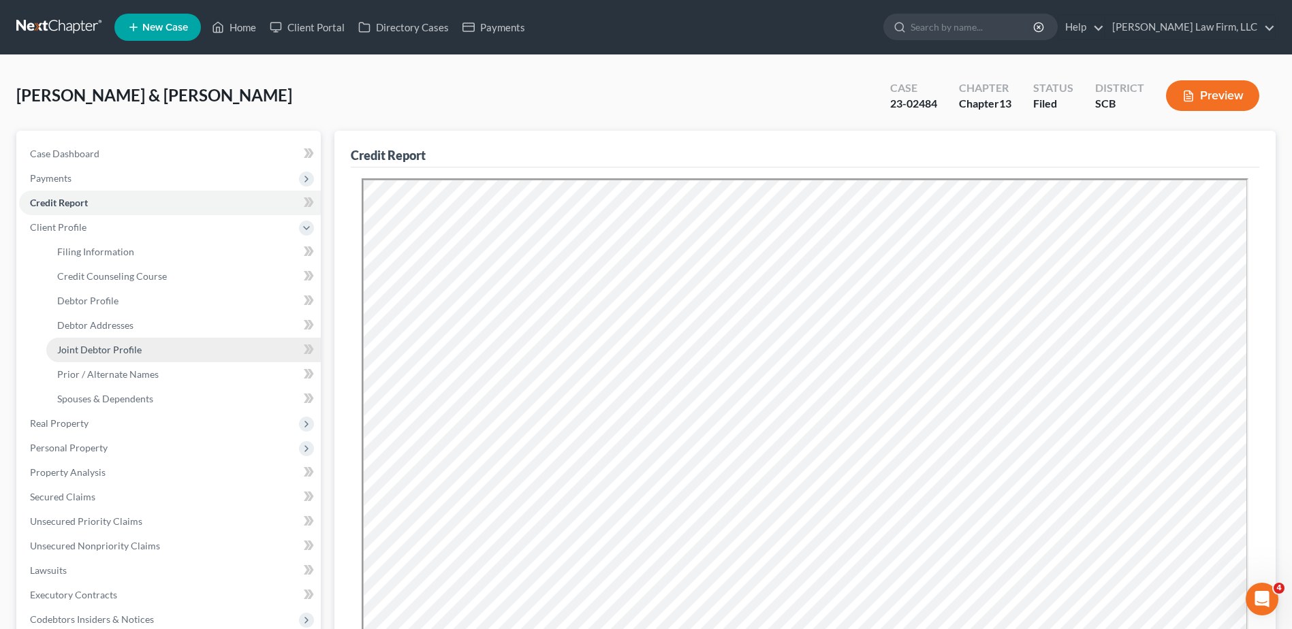
click at [118, 347] on span "Joint Debtor Profile" at bounding box center [99, 350] width 84 height 12
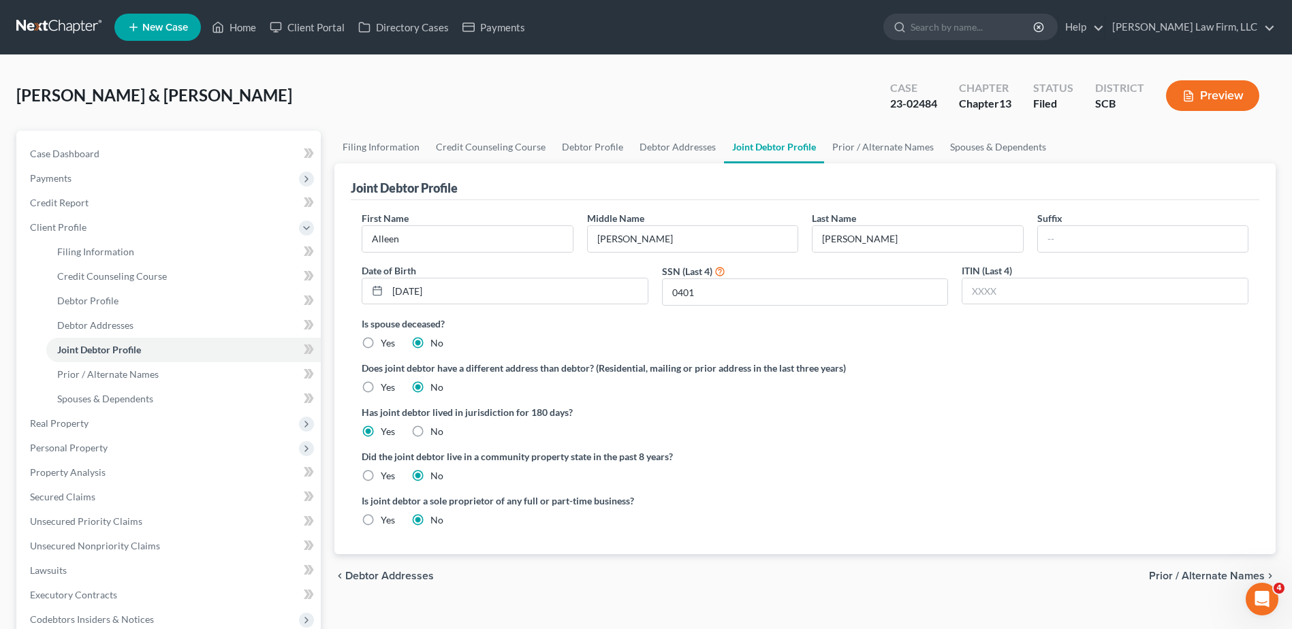
click at [381, 385] on label "Yes" at bounding box center [388, 388] width 14 height 14
click at [386, 385] on input "Yes" at bounding box center [390, 385] width 9 height 9
radio input "true"
radio input "false"
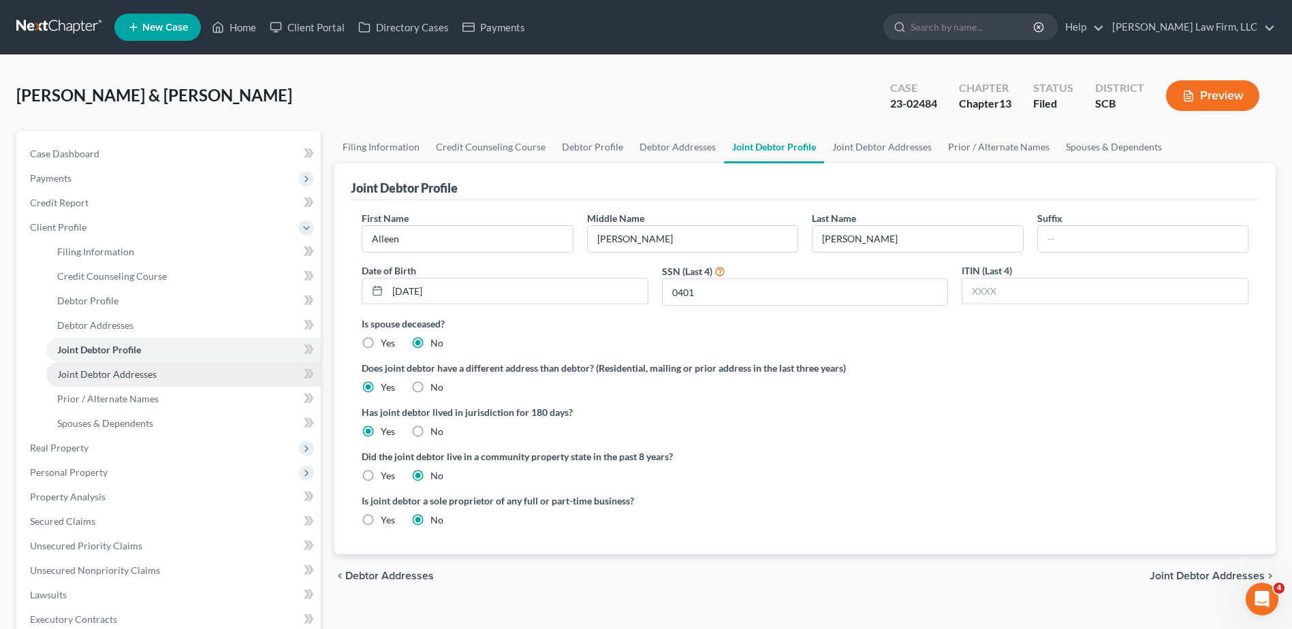
click at [125, 372] on span "Joint Debtor Addresses" at bounding box center [106, 374] width 99 height 12
select select "0"
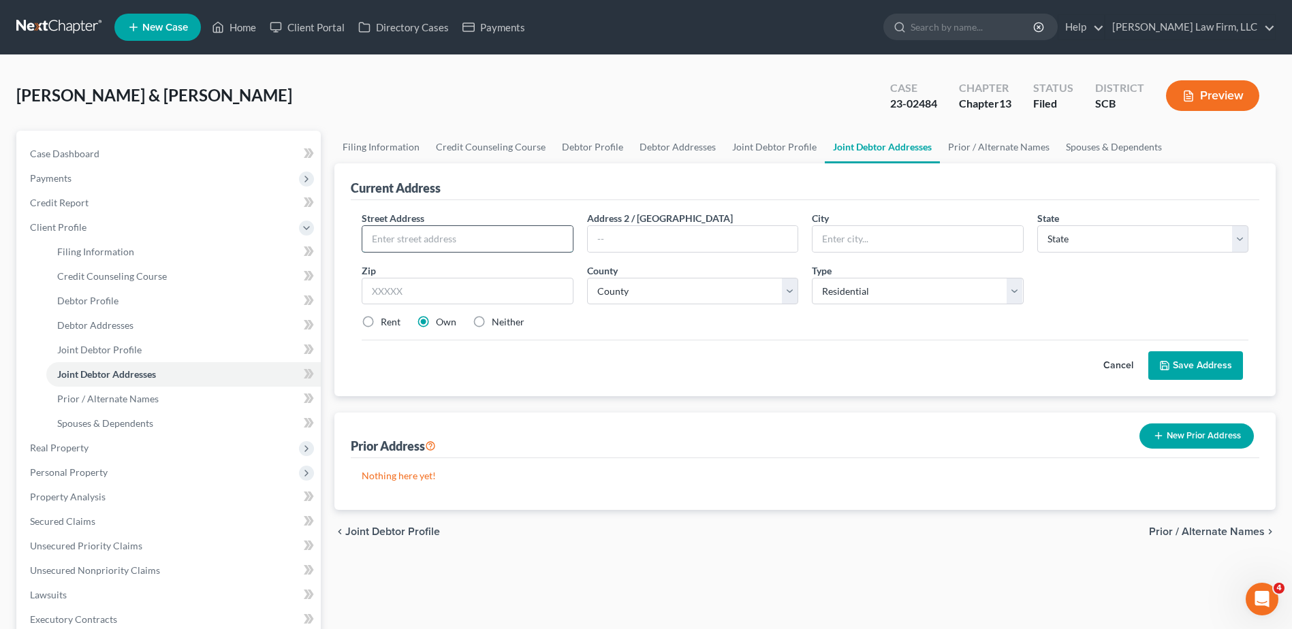
click at [411, 240] on input "text" at bounding box center [467, 239] width 210 height 26
type input "[STREET_ADDRESS]"
type input "[GEOGRAPHIC_DATA]"
select select "42"
type input "29438"
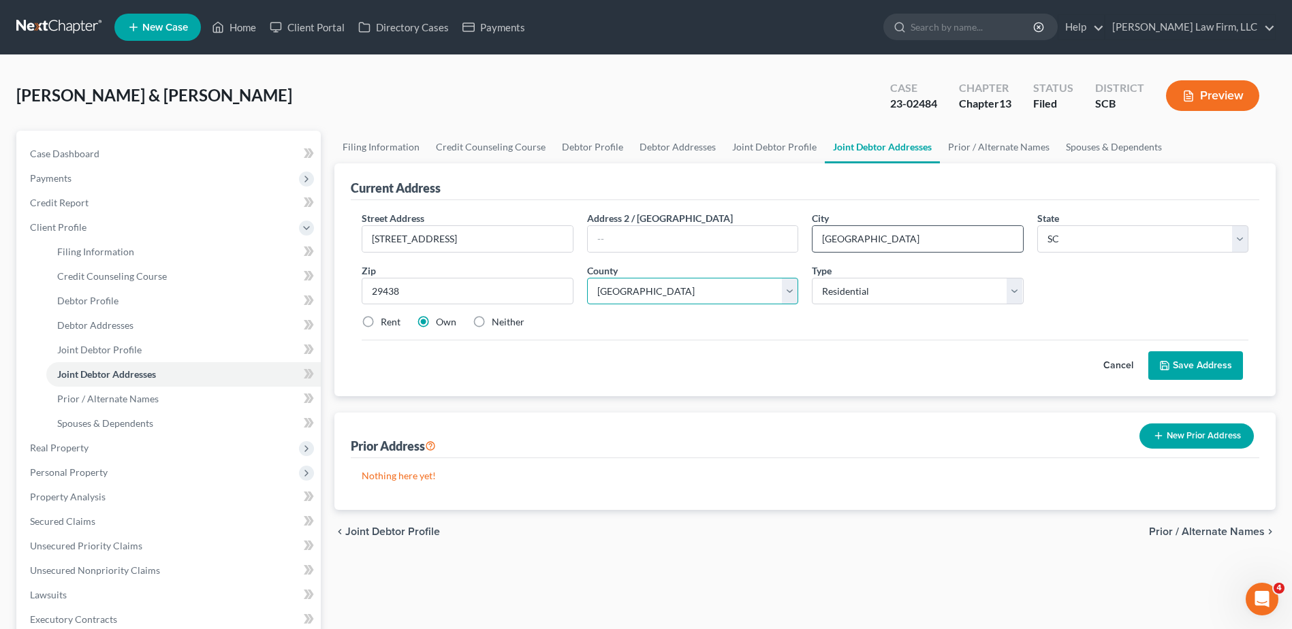
select select "9"
drag, startPoint x: 370, startPoint y: 325, endPoint x: 383, endPoint y: 323, distance: 13.0
click at [381, 325] on label "Rent" at bounding box center [391, 322] width 20 height 14
click at [386, 324] on input "Rent" at bounding box center [390, 319] width 9 height 9
radio input "true"
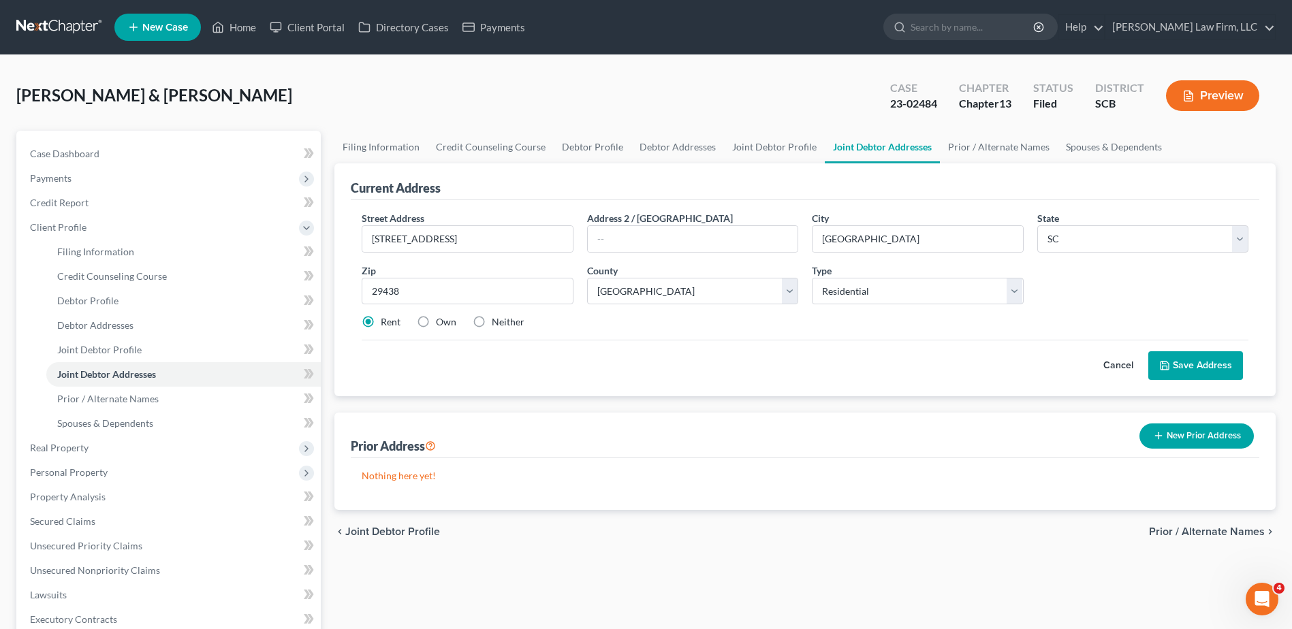
click at [1203, 367] on button "Save Address" at bounding box center [1195, 365] width 95 height 29
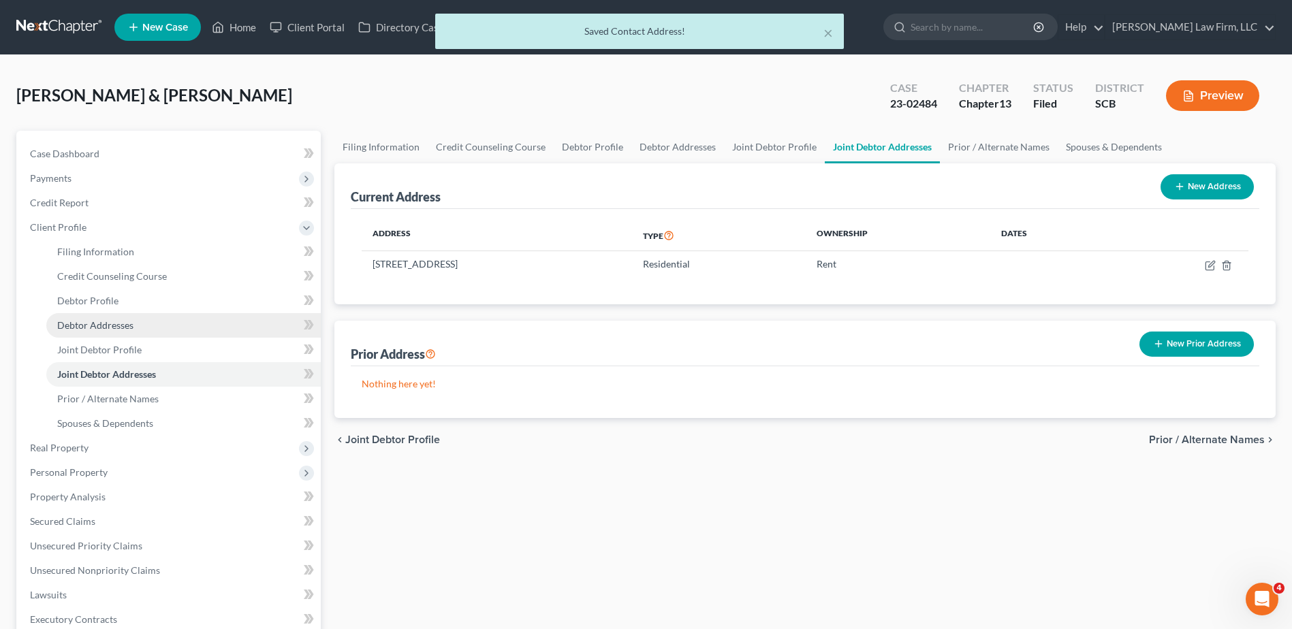
click at [101, 323] on span "Debtor Addresses" at bounding box center [95, 325] width 76 height 12
click at [116, 374] on span "Joint Debtor Addresses" at bounding box center [106, 374] width 99 height 12
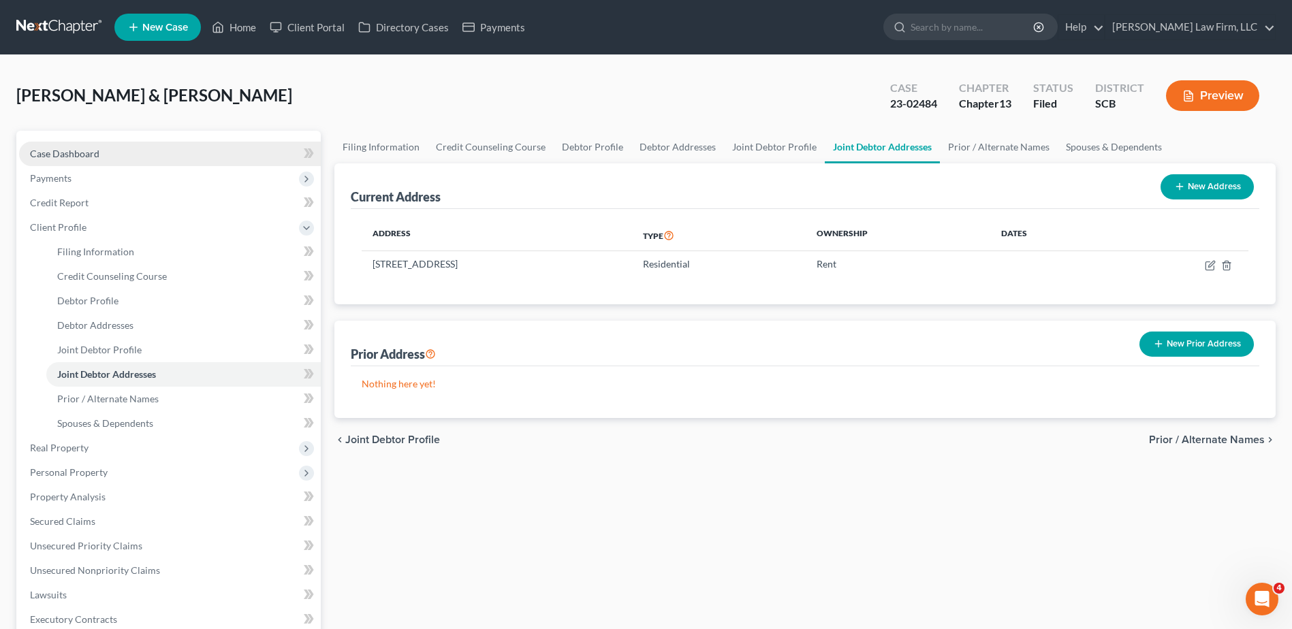
click at [73, 148] on span "Case Dashboard" at bounding box center [64, 154] width 69 height 12
select select "0"
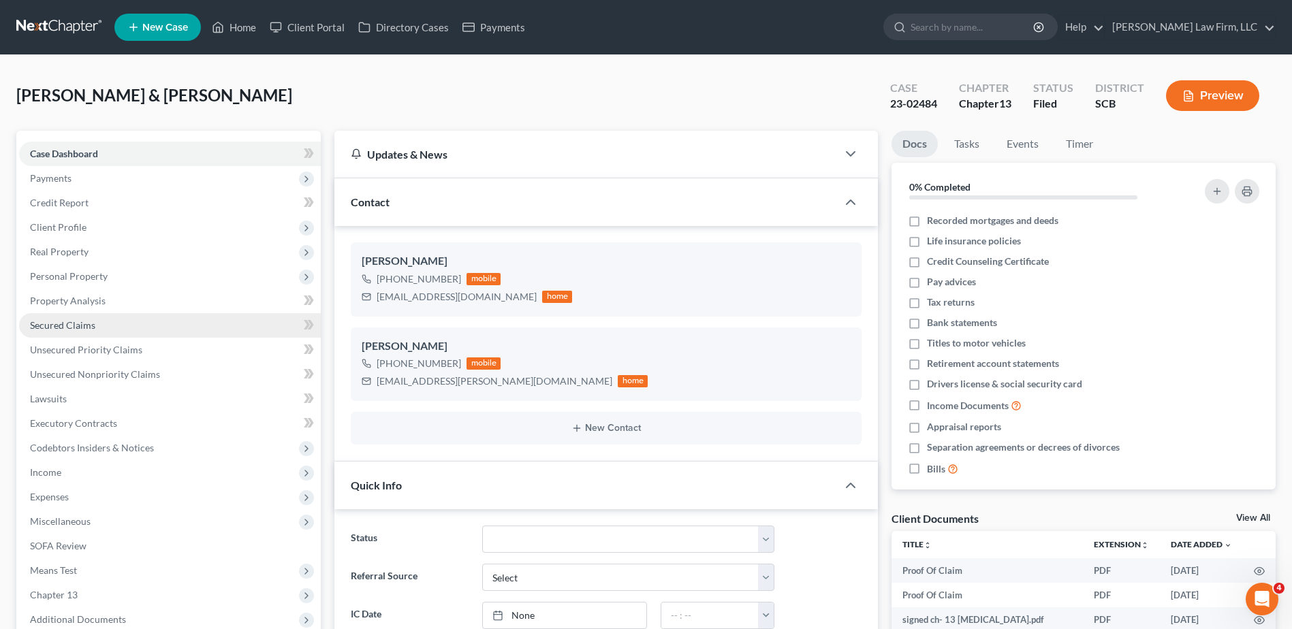
scroll to position [846, 0]
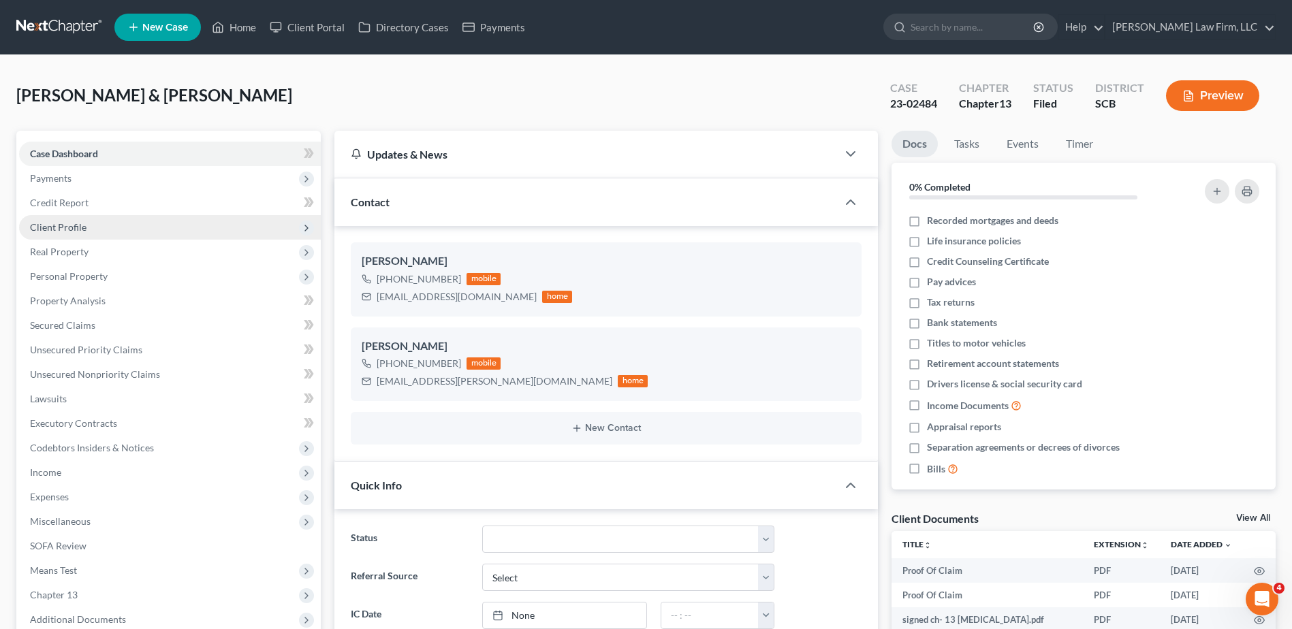
click at [70, 230] on span "Client Profile" at bounding box center [58, 227] width 57 height 12
